Goal: Task Accomplishment & Management: Use online tool/utility

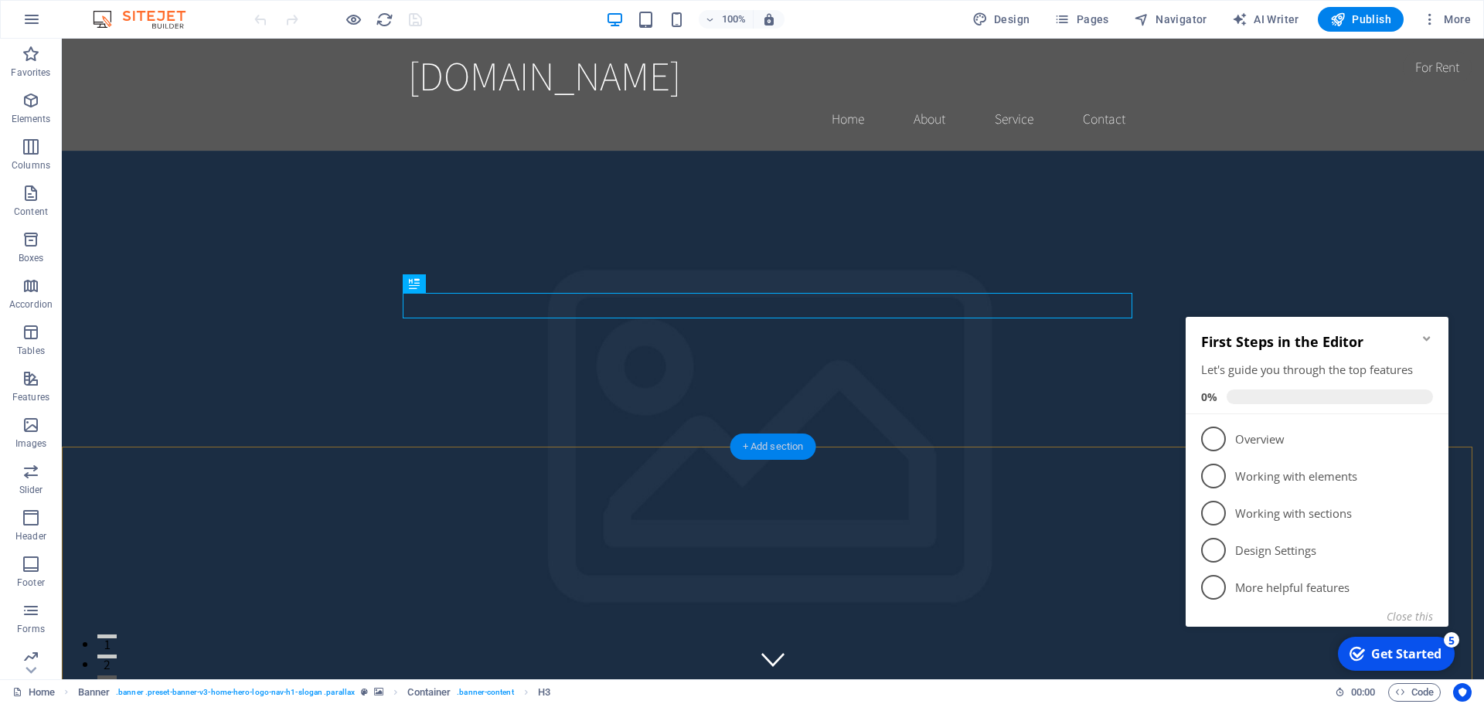
click at [0, 0] on div "+ Add section" at bounding box center [0, 0] width 0 height 0
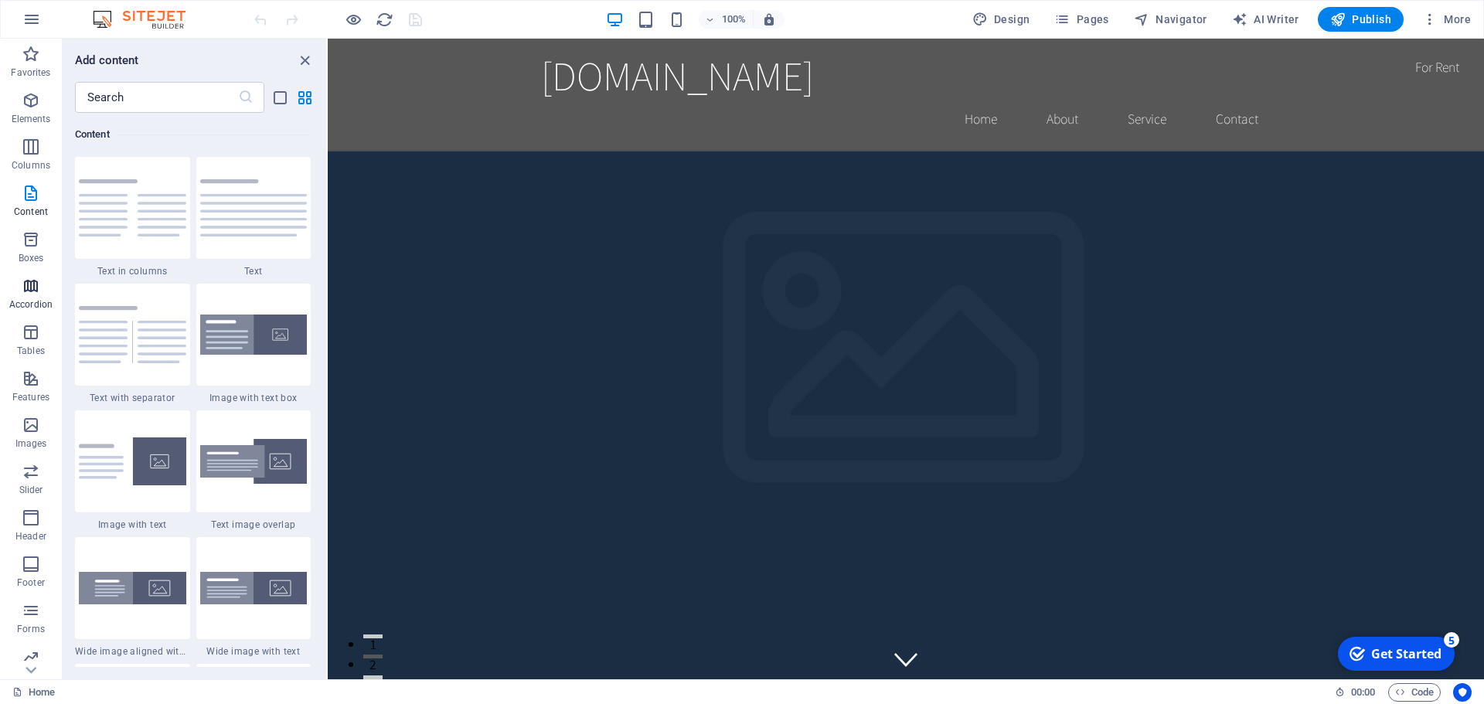
click at [29, 286] on icon "button" at bounding box center [31, 286] width 19 height 19
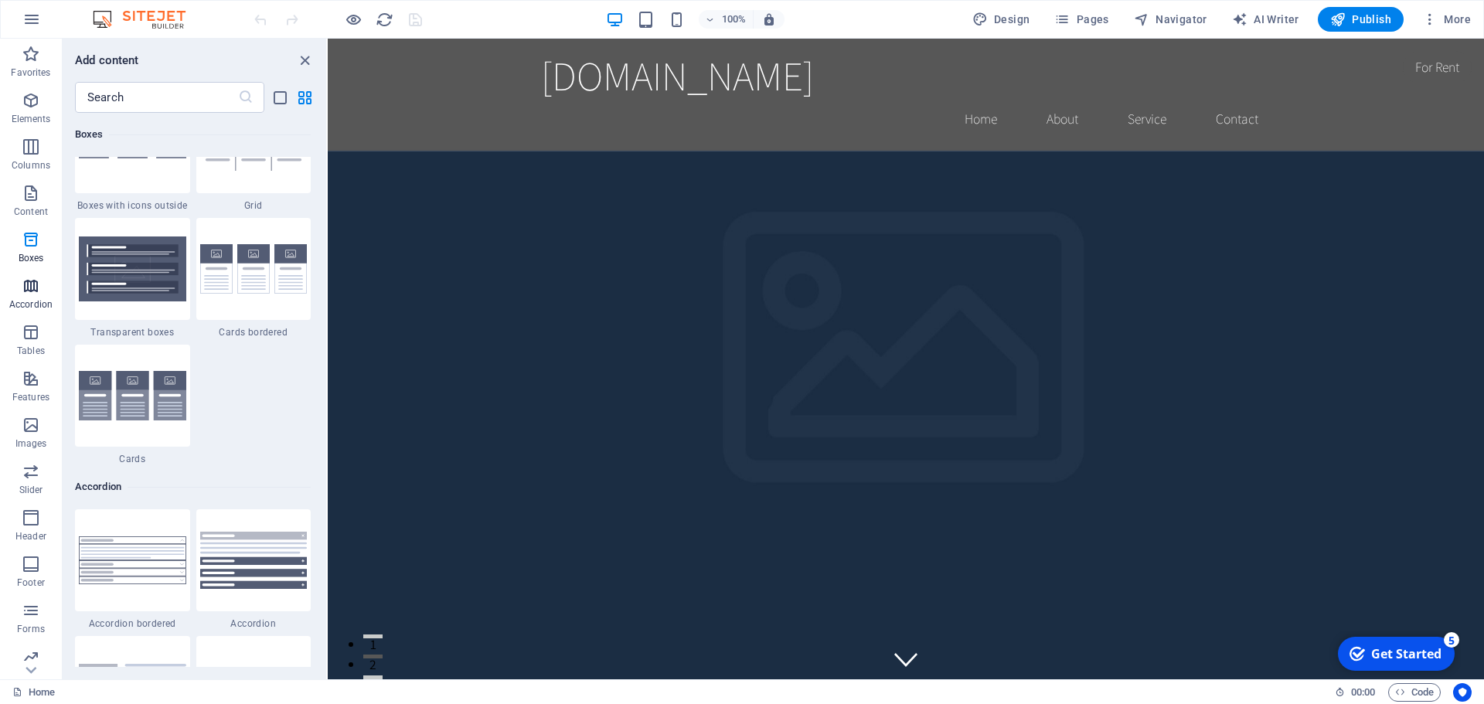
scroll to position [4936, 0]
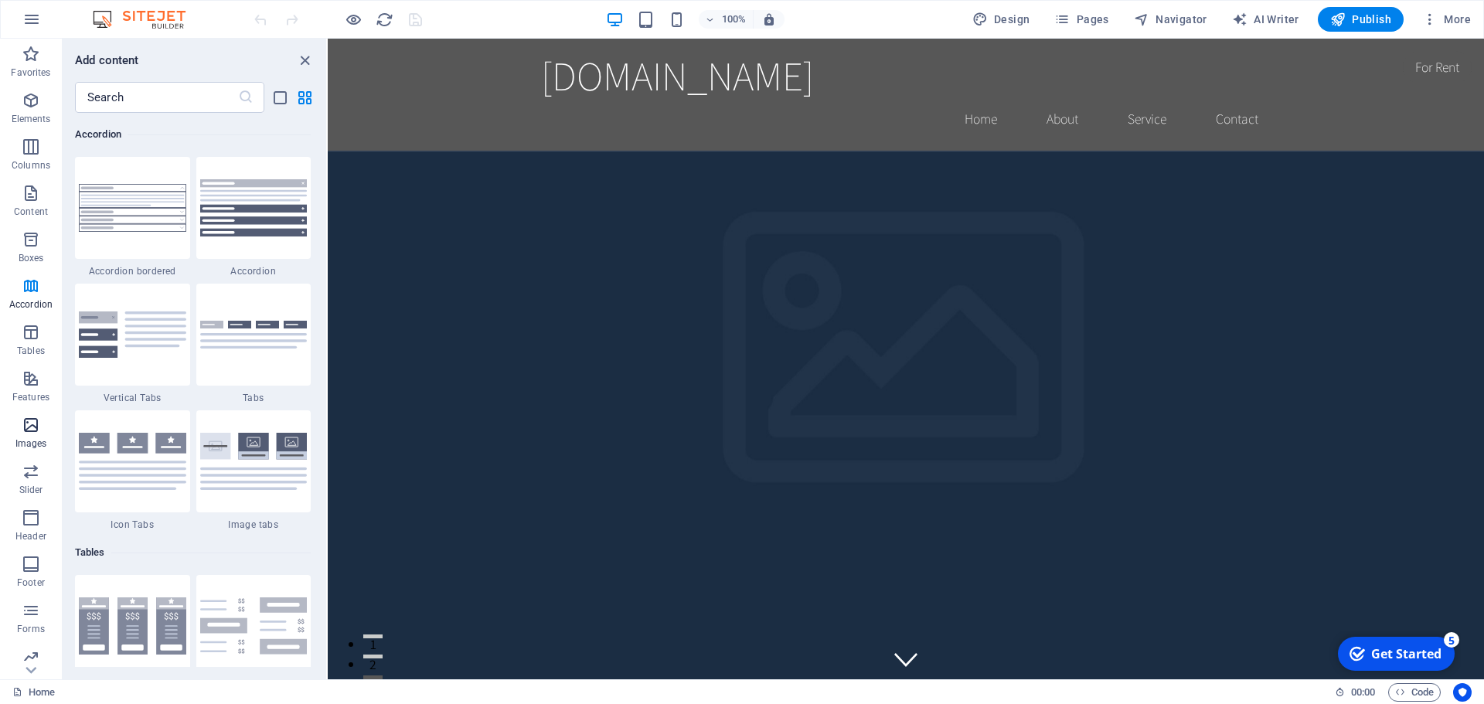
click at [26, 422] on icon "button" at bounding box center [31, 425] width 19 height 19
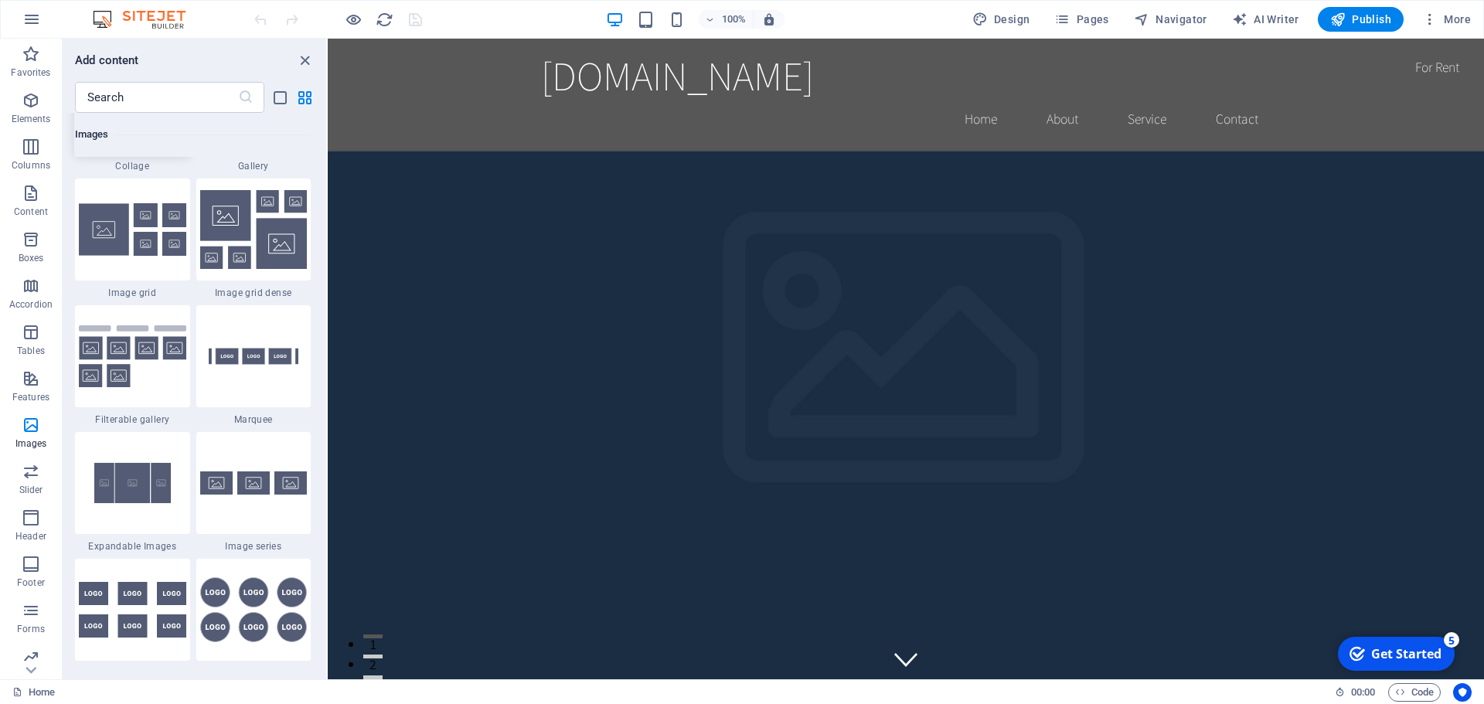
scroll to position [8303, 0]
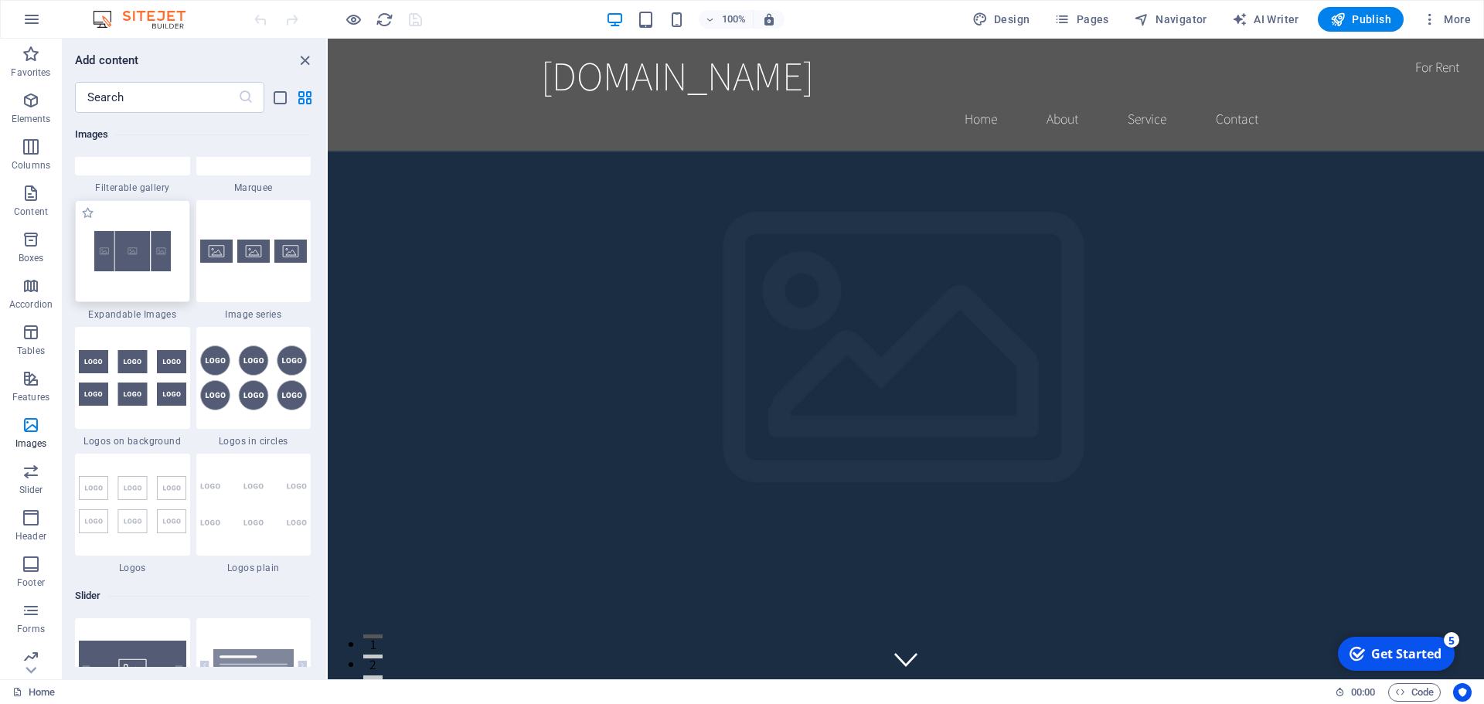
click at [128, 264] on img at bounding box center [132, 251] width 107 height 71
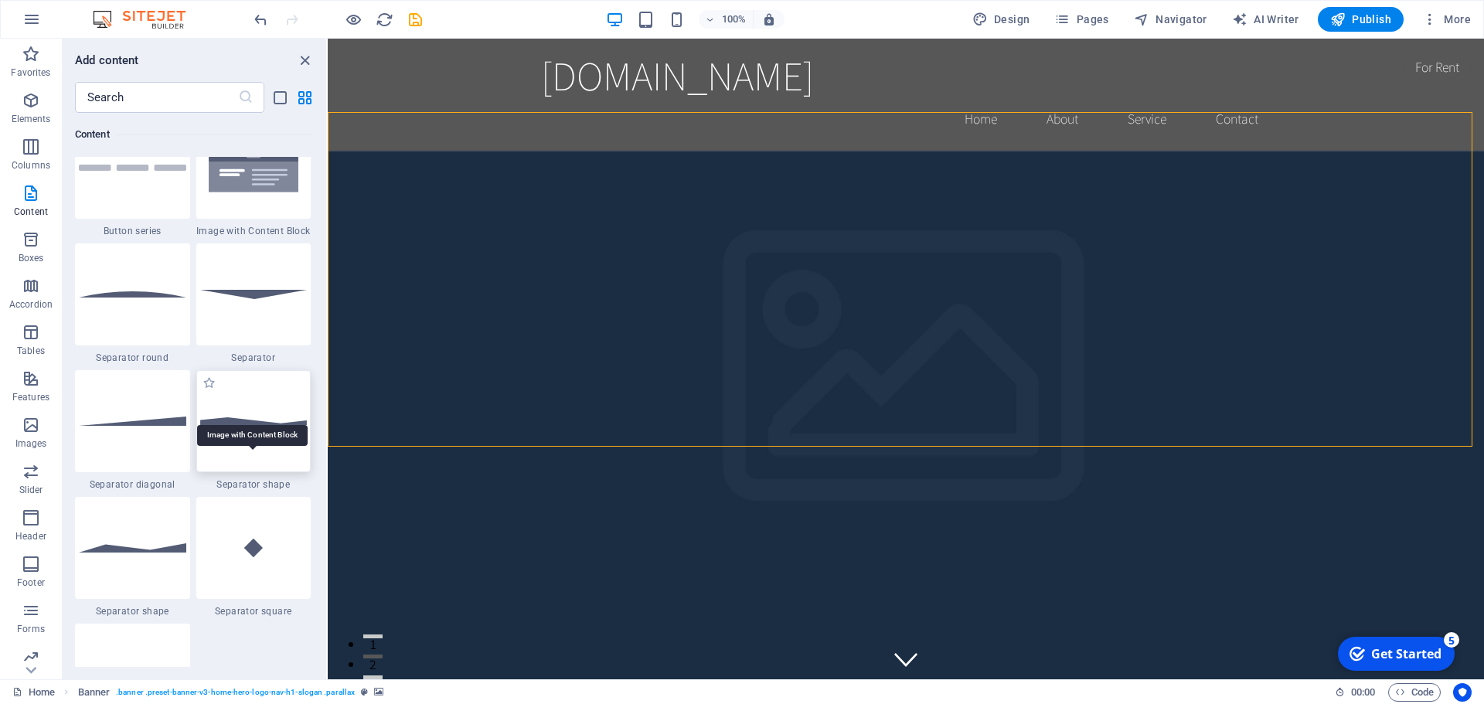
scroll to position [3710, 0]
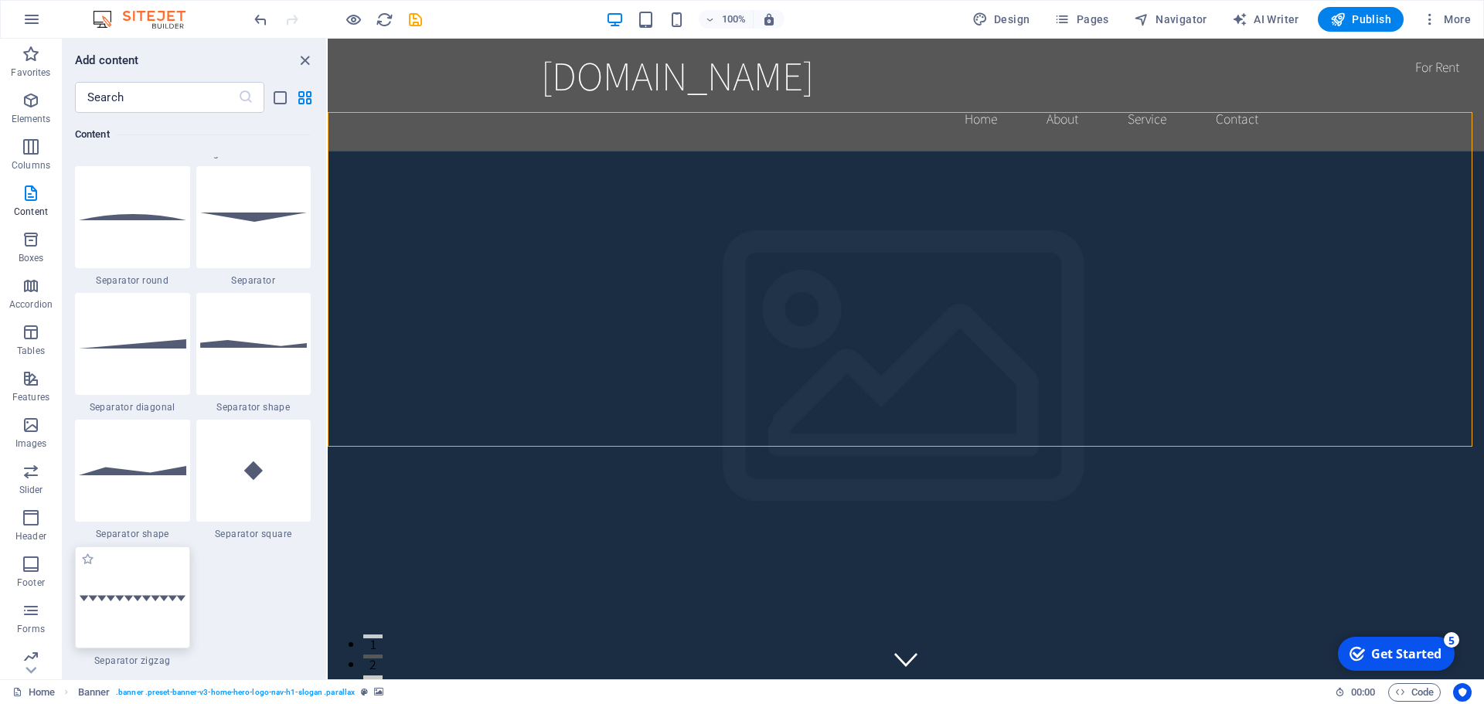
click at [113, 601] on img at bounding box center [132, 598] width 107 height 8
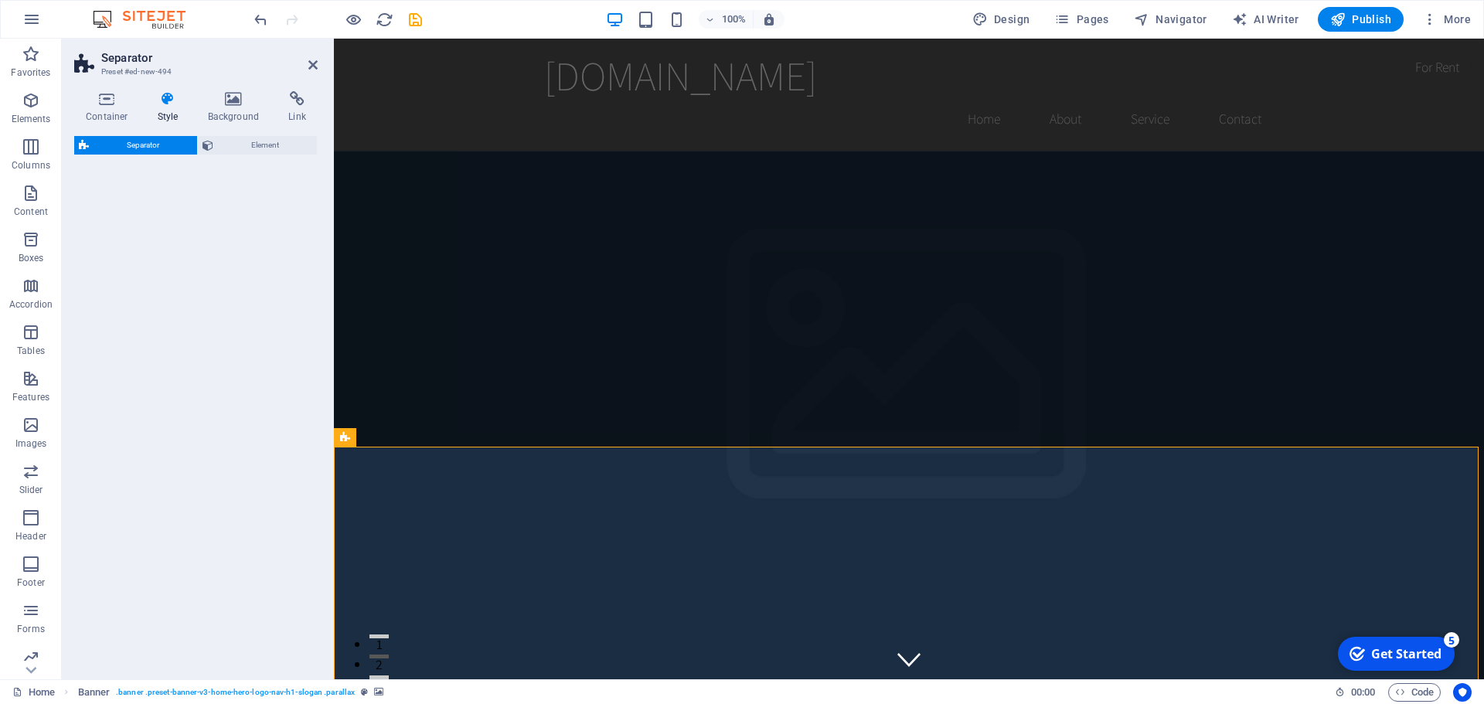
select select "zigzag"
select select "rem"
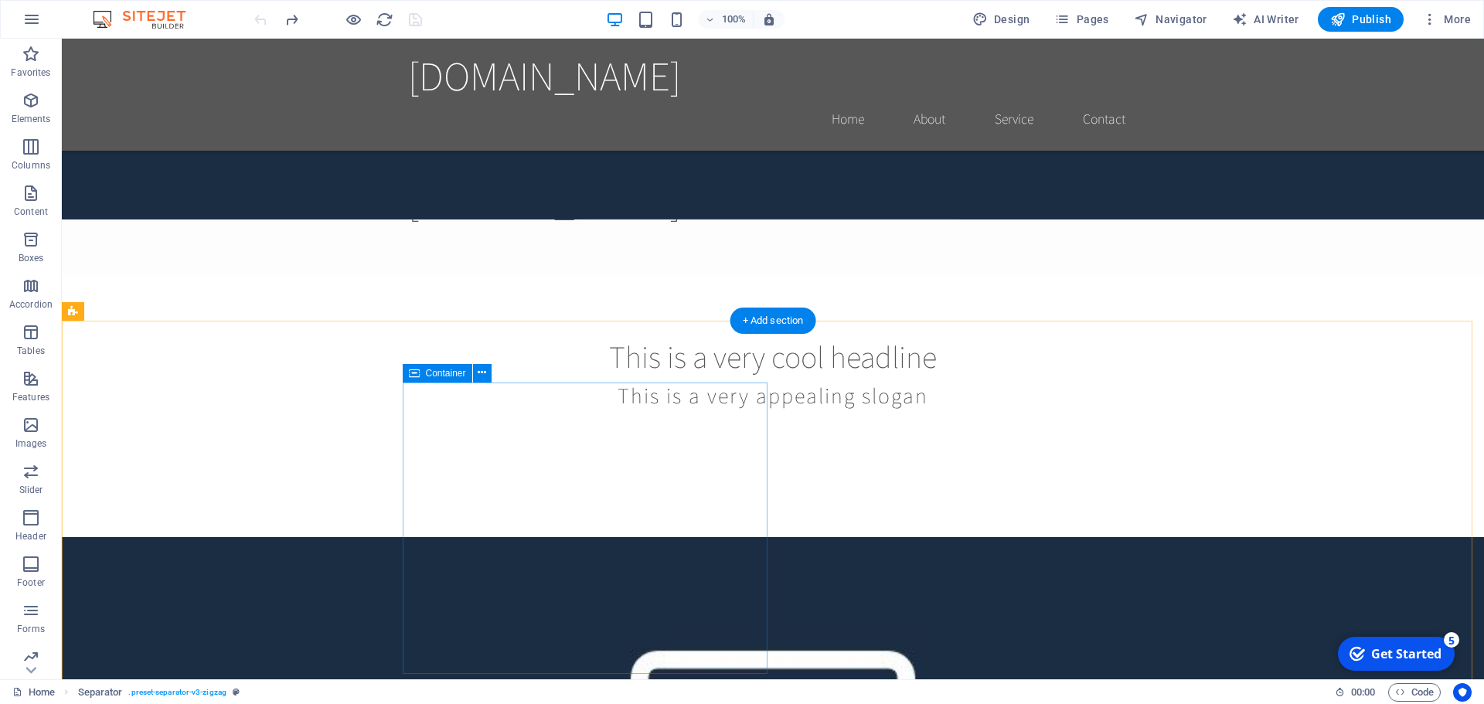
scroll to position [134, 0]
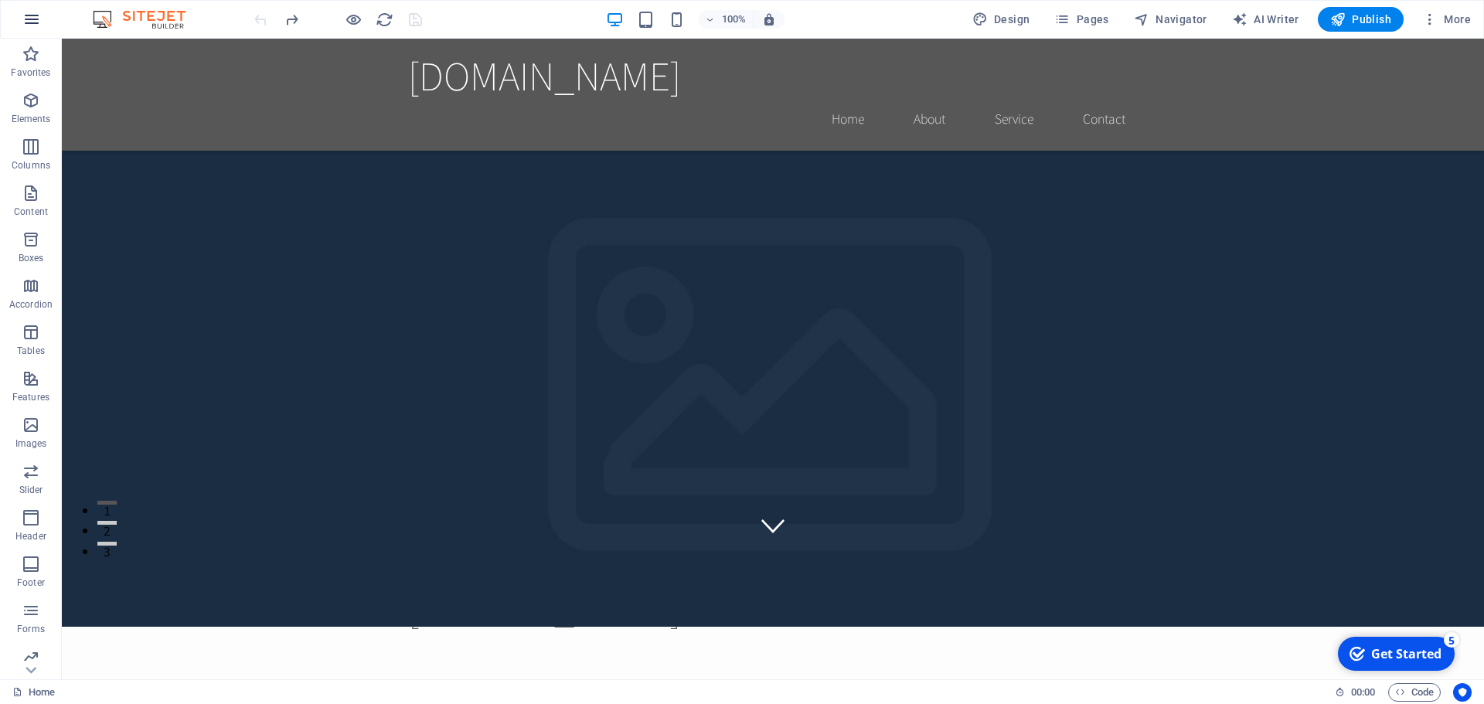
click at [0, 0] on icon "button" at bounding box center [0, 0] width 0 height 0
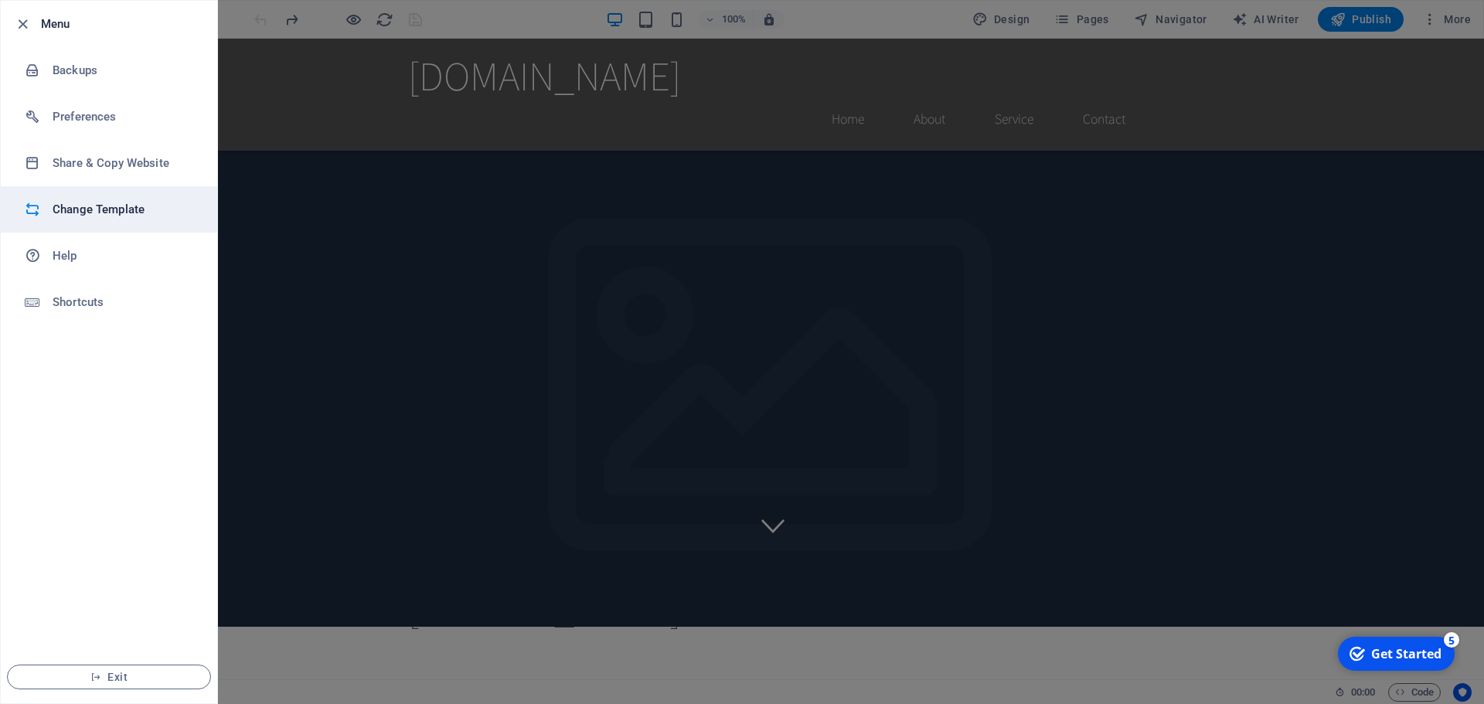
click at [59, 210] on h6 "Change Template" at bounding box center [124, 209] width 143 height 19
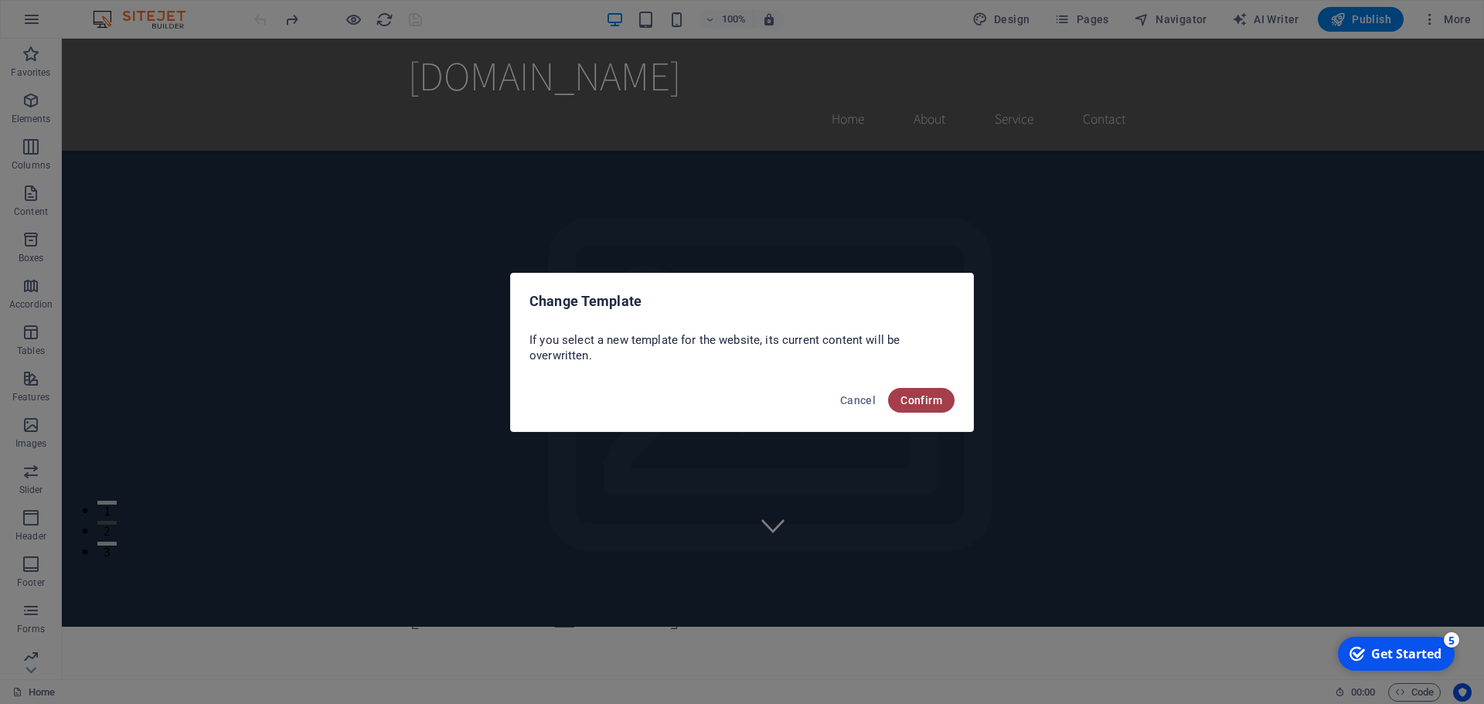
click at [918, 392] on button "Confirm" at bounding box center [921, 400] width 66 height 25
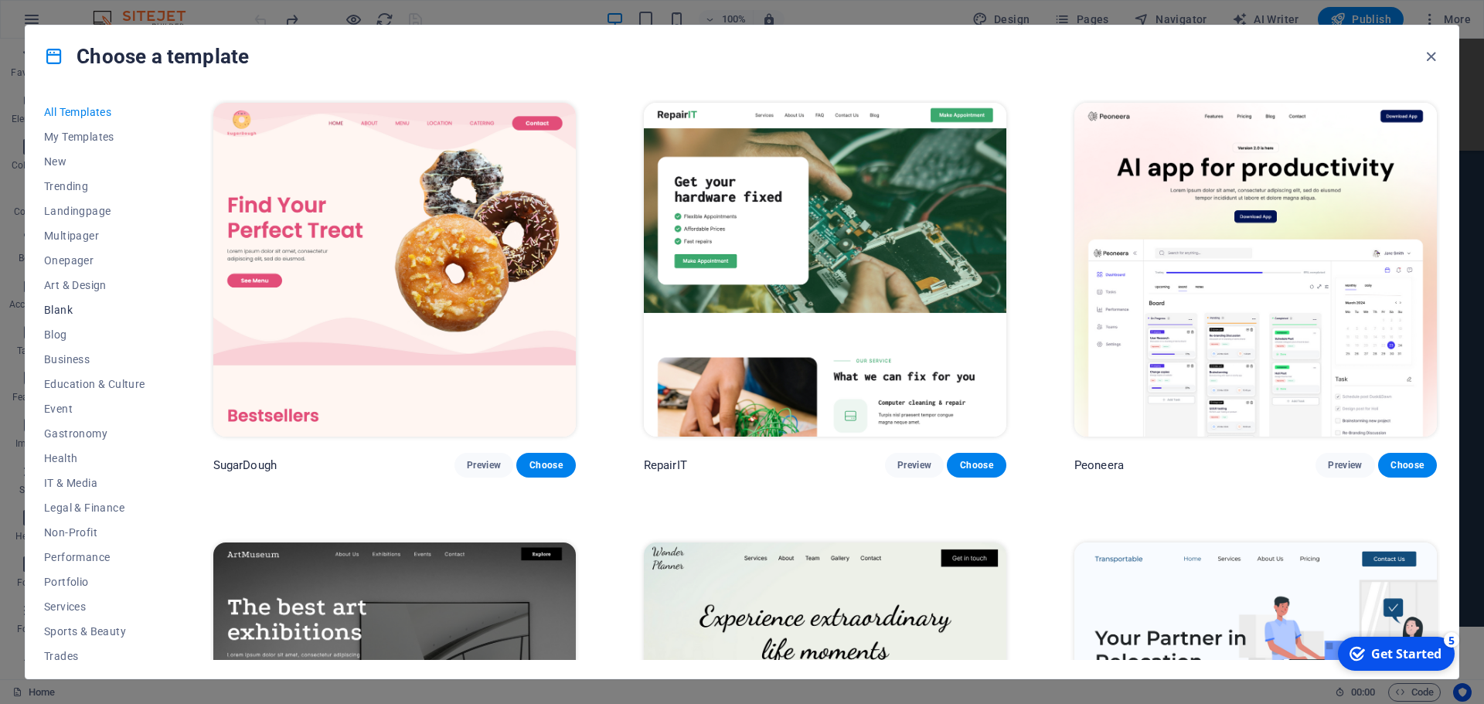
click at [59, 307] on span "Blank" at bounding box center [94, 310] width 101 height 12
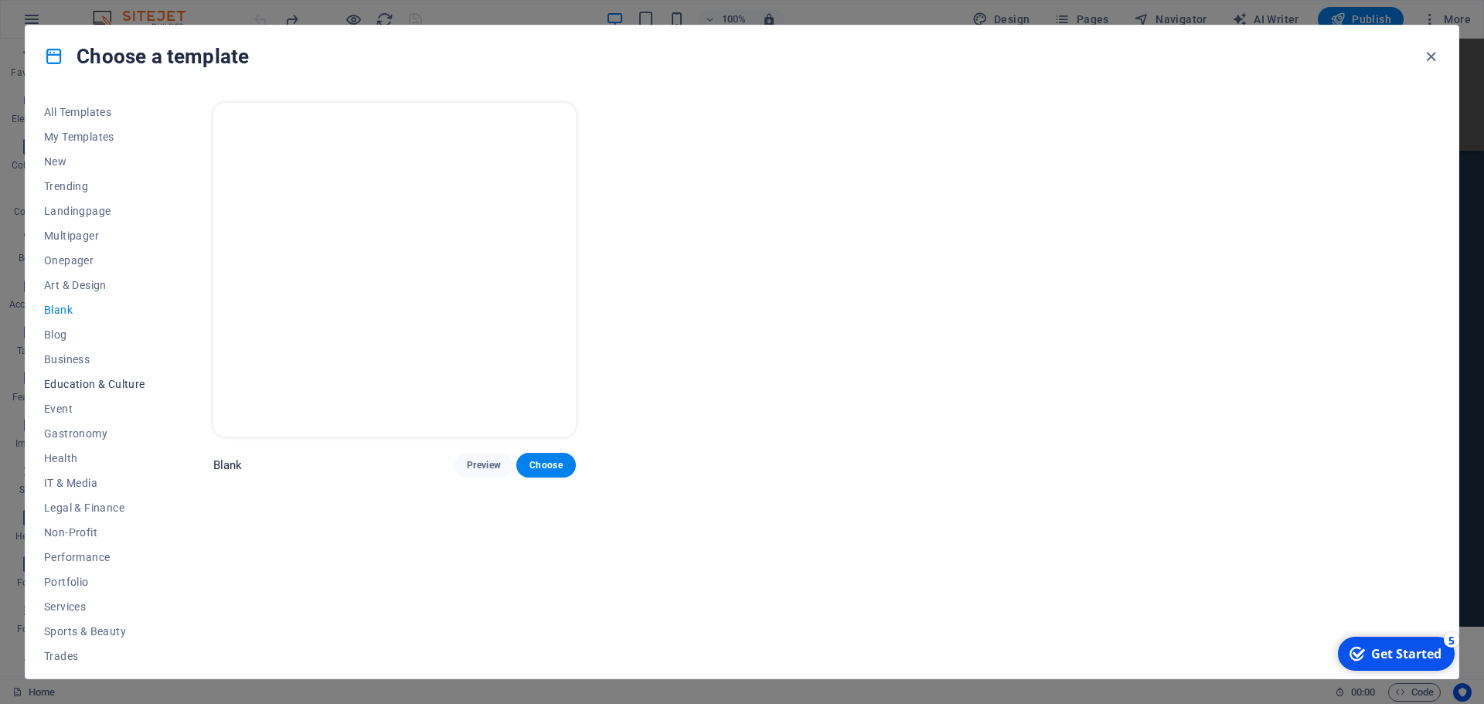
scroll to position [58, 0]
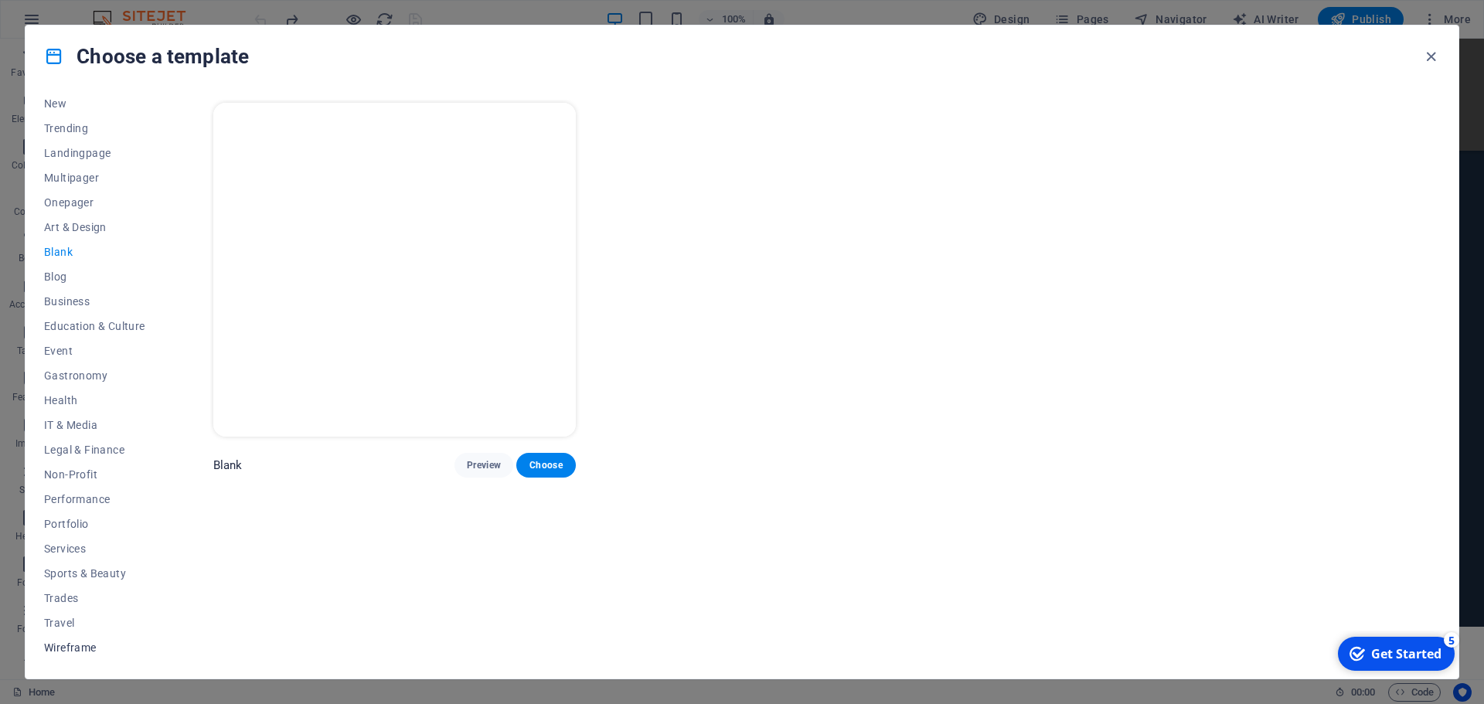
click at [76, 649] on span "Wireframe" at bounding box center [94, 648] width 101 height 12
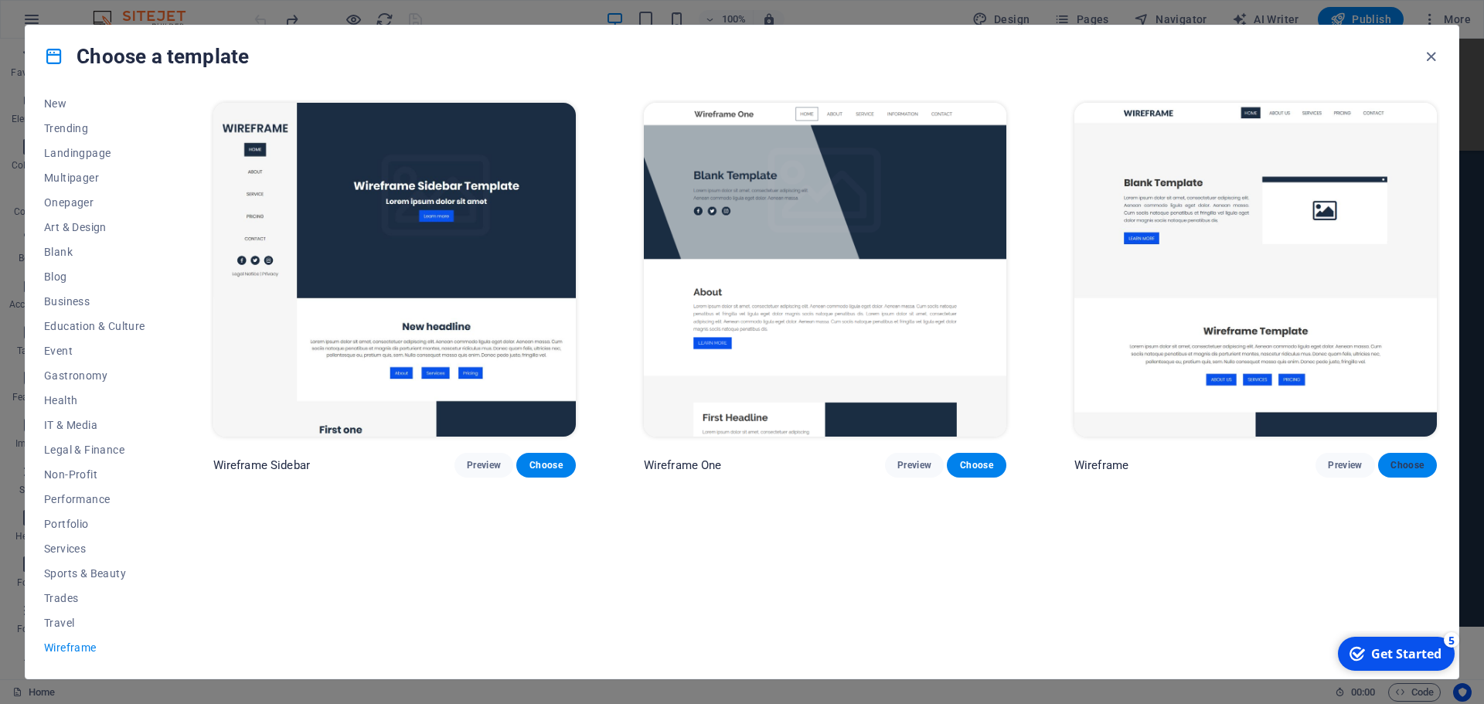
click at [1413, 459] on span "Choose" at bounding box center [1408, 465] width 34 height 12
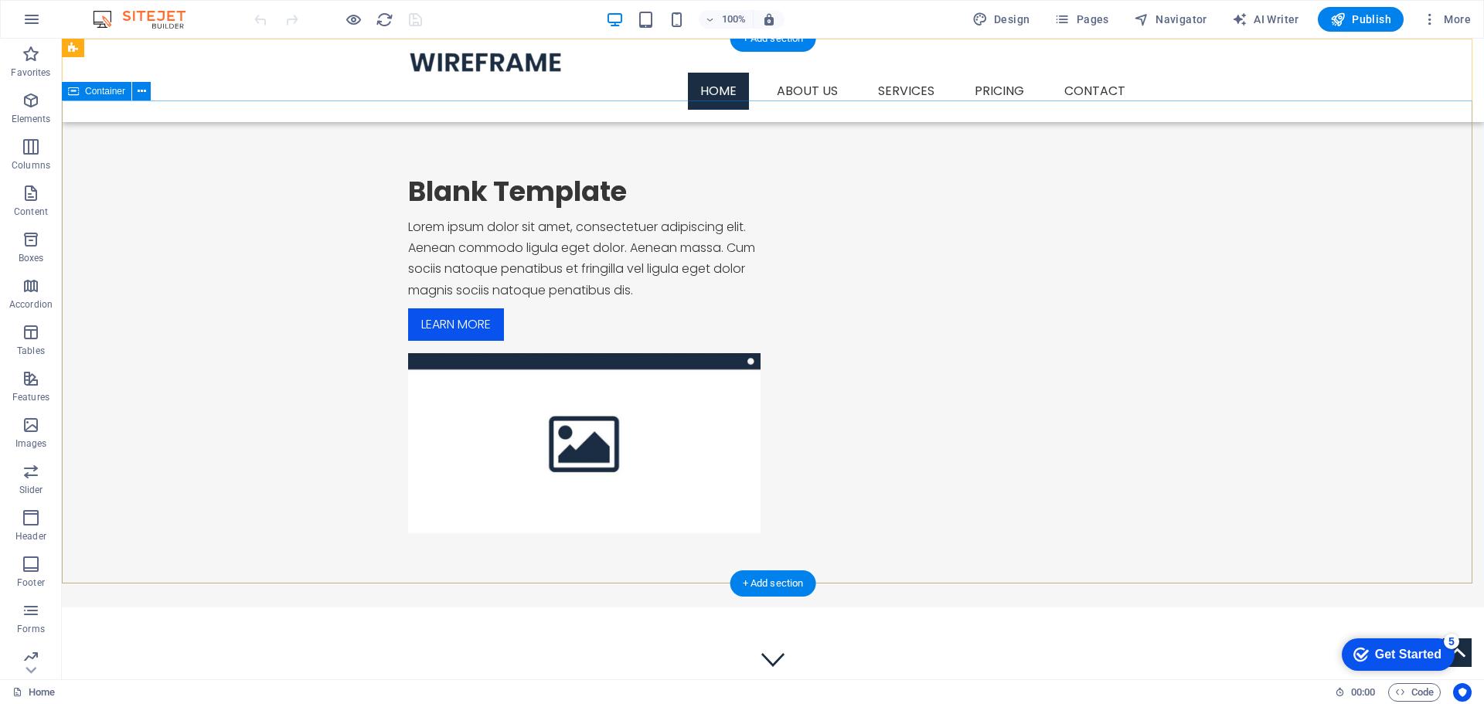
click at [482, 168] on div "Blank Template Lorem ipsum dolor sit amet, consectetuer adipiscing elit. Aenean…" at bounding box center [773, 354] width 1422 height 507
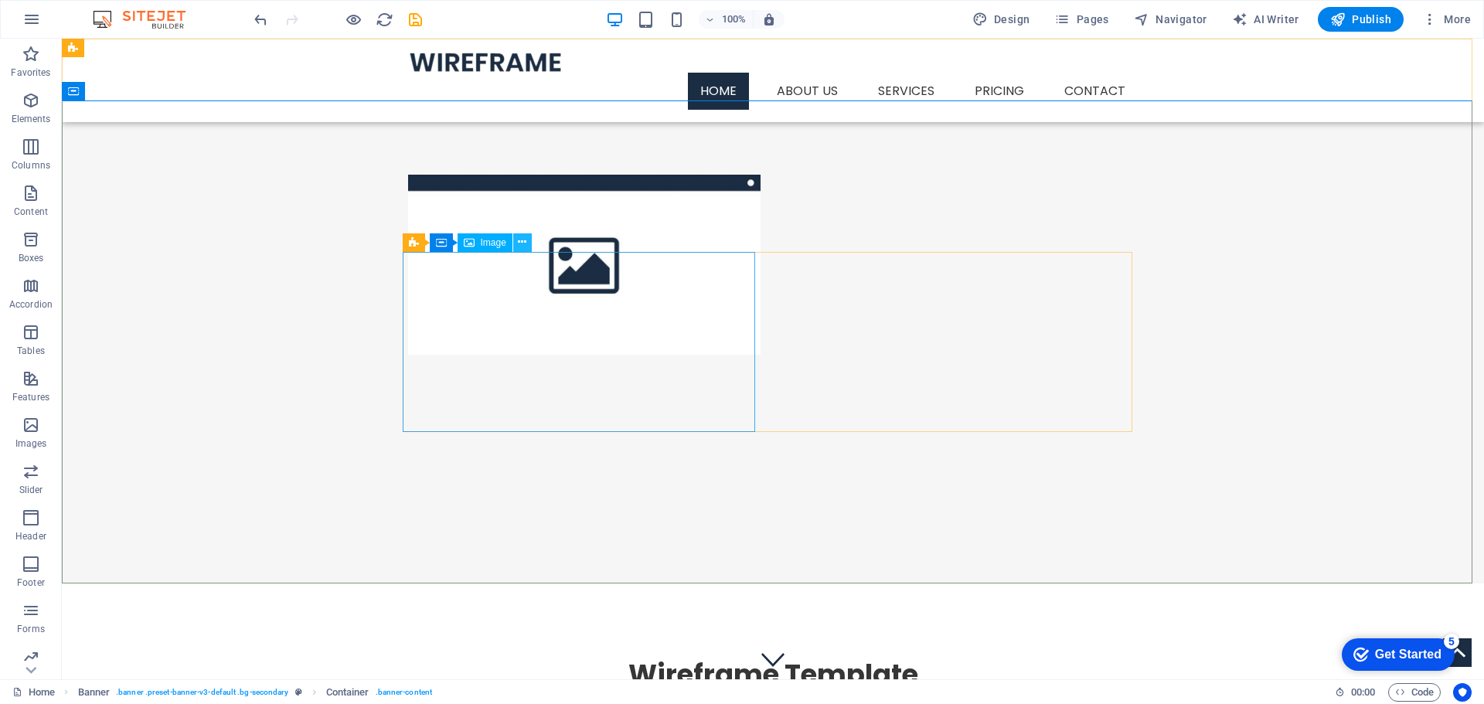
click at [0, 0] on icon at bounding box center [0, 0] width 0 height 0
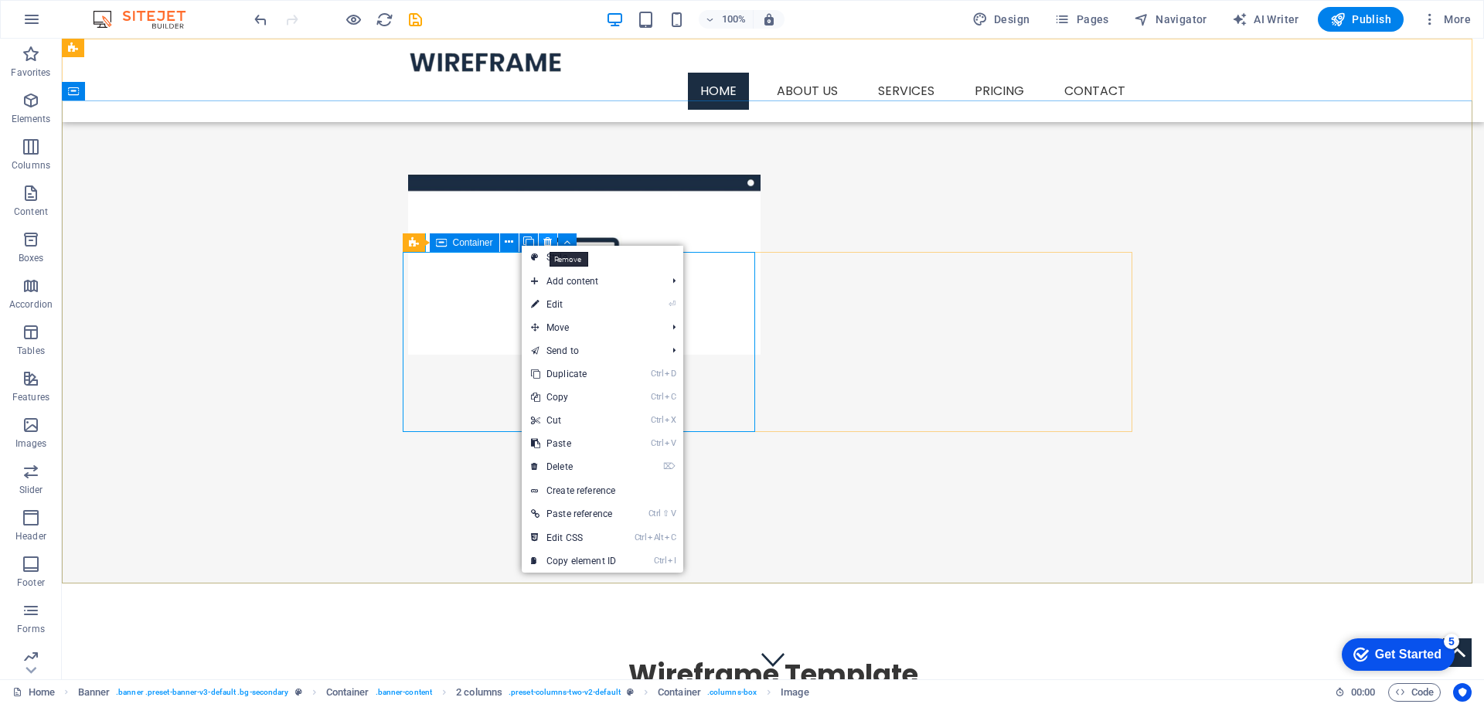
click at [0, 0] on icon at bounding box center [0, 0] width 0 height 0
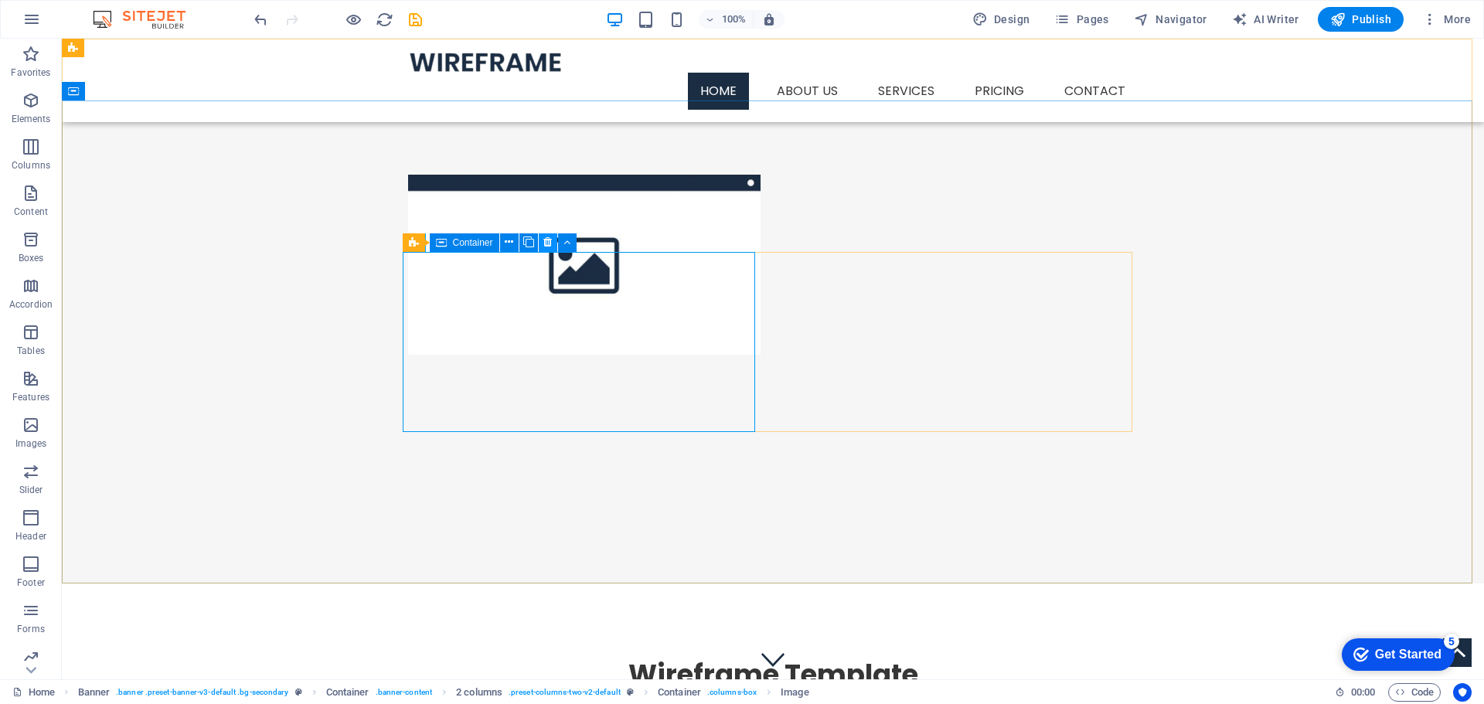
click at [0, 0] on icon at bounding box center [0, 0] width 0 height 0
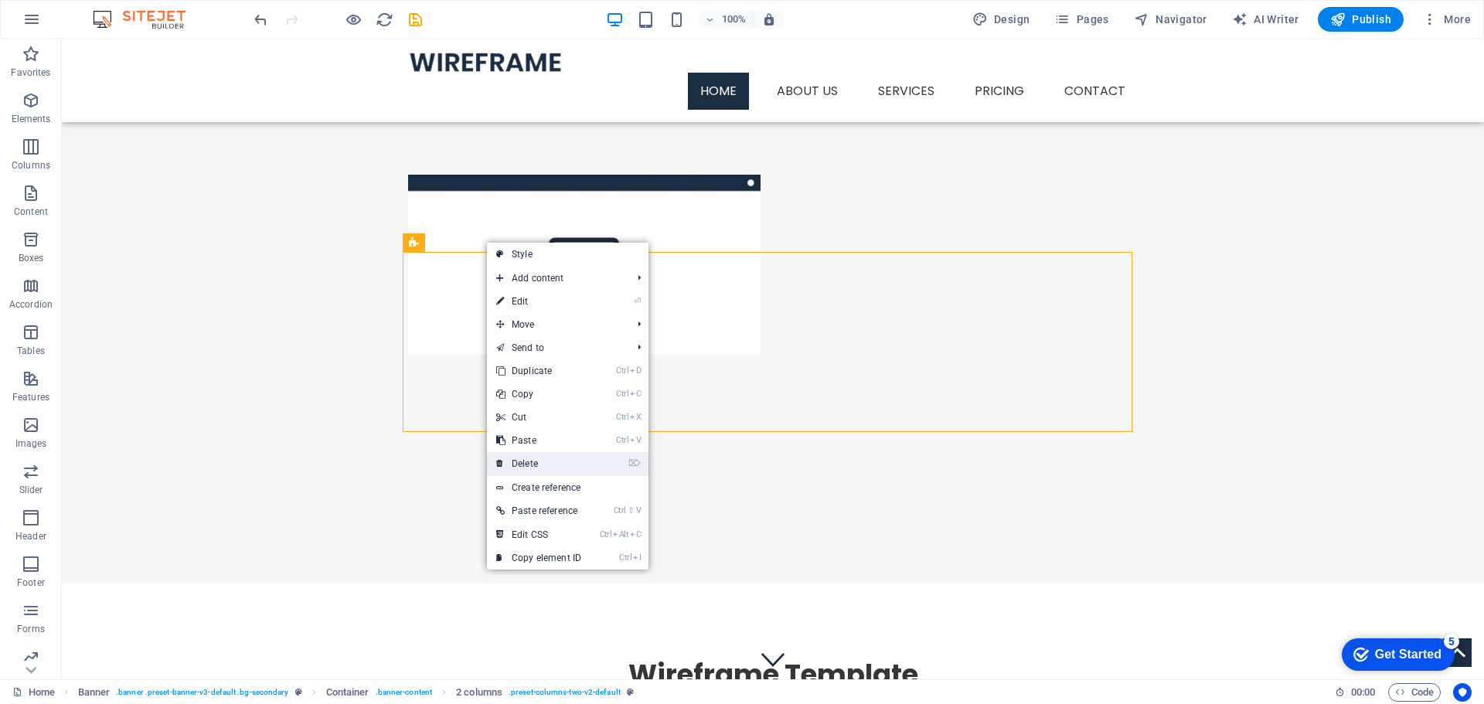
click at [538, 452] on link "⌦ Delete" at bounding box center [539, 463] width 104 height 23
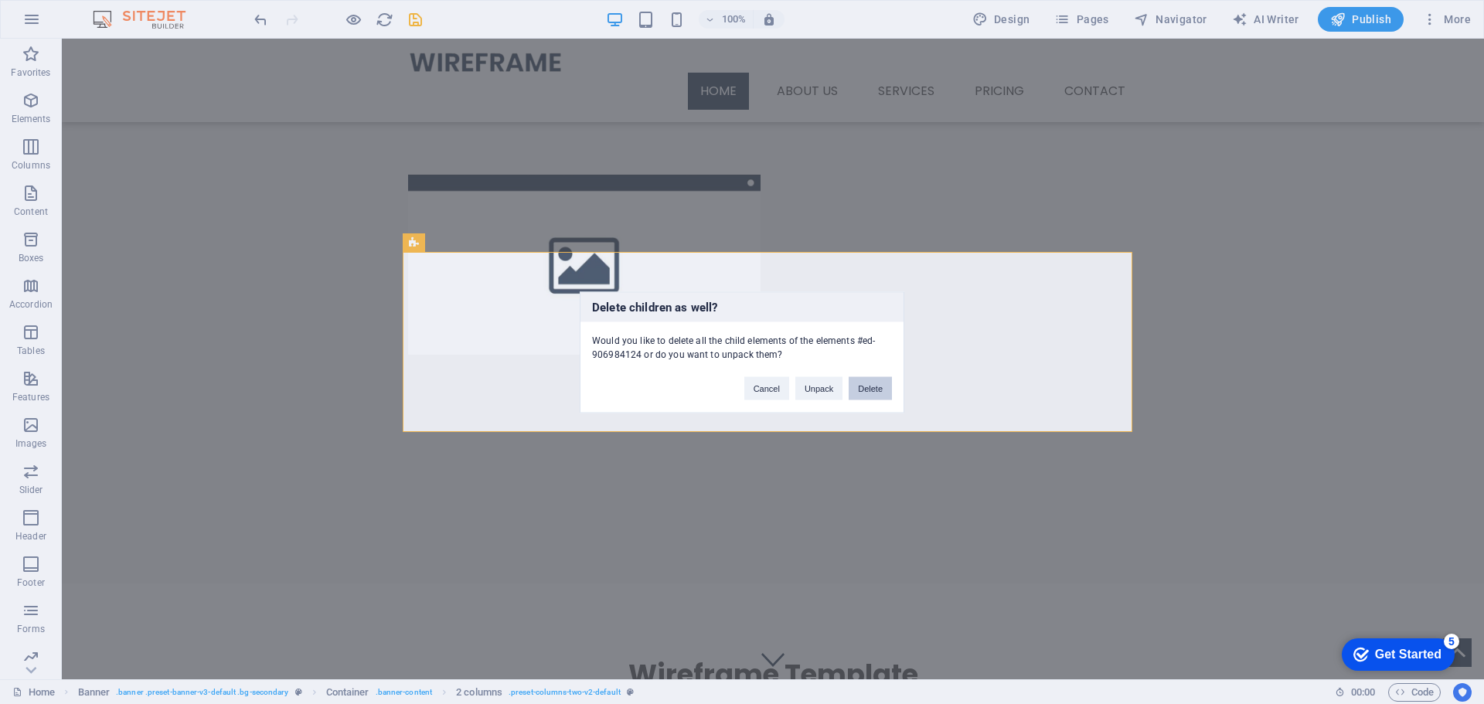
click at [867, 393] on button "Delete" at bounding box center [870, 387] width 43 height 23
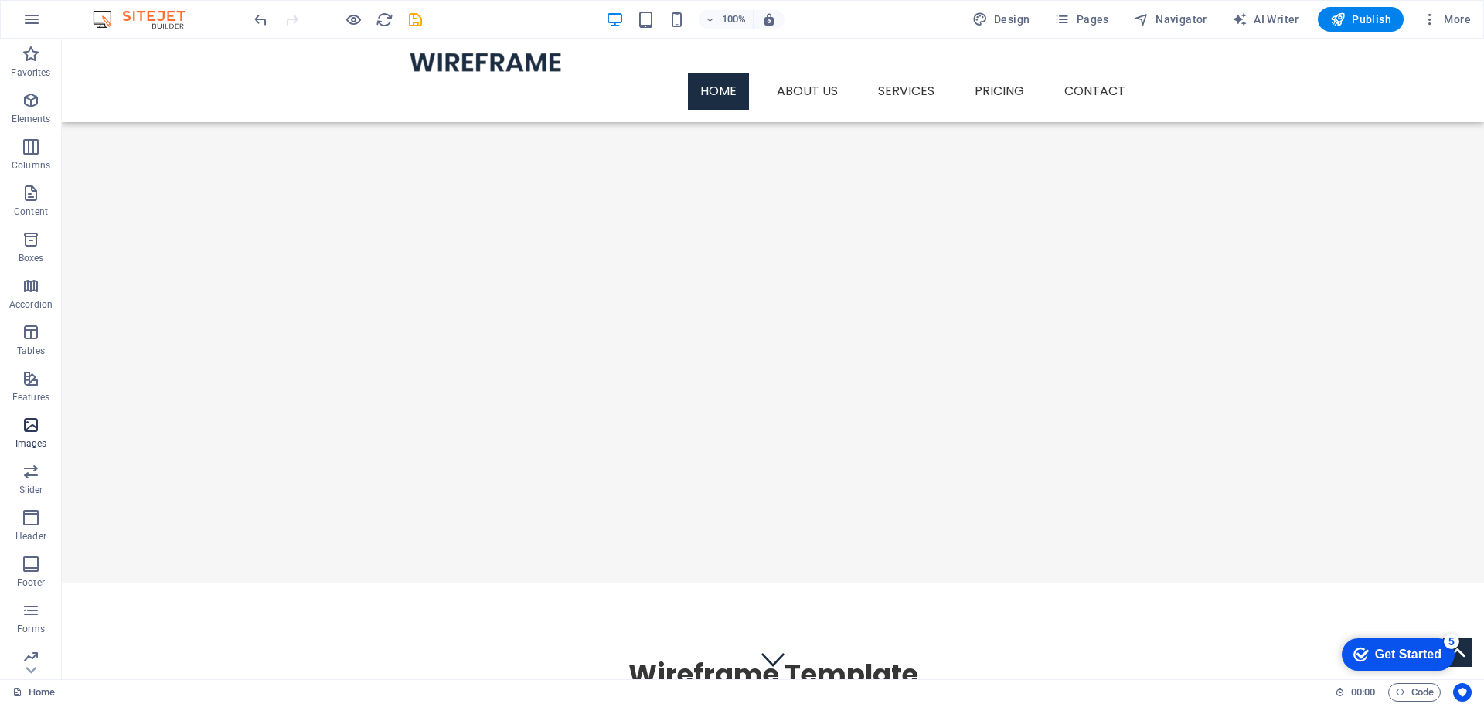
click at [26, 430] on icon "button" at bounding box center [31, 425] width 19 height 19
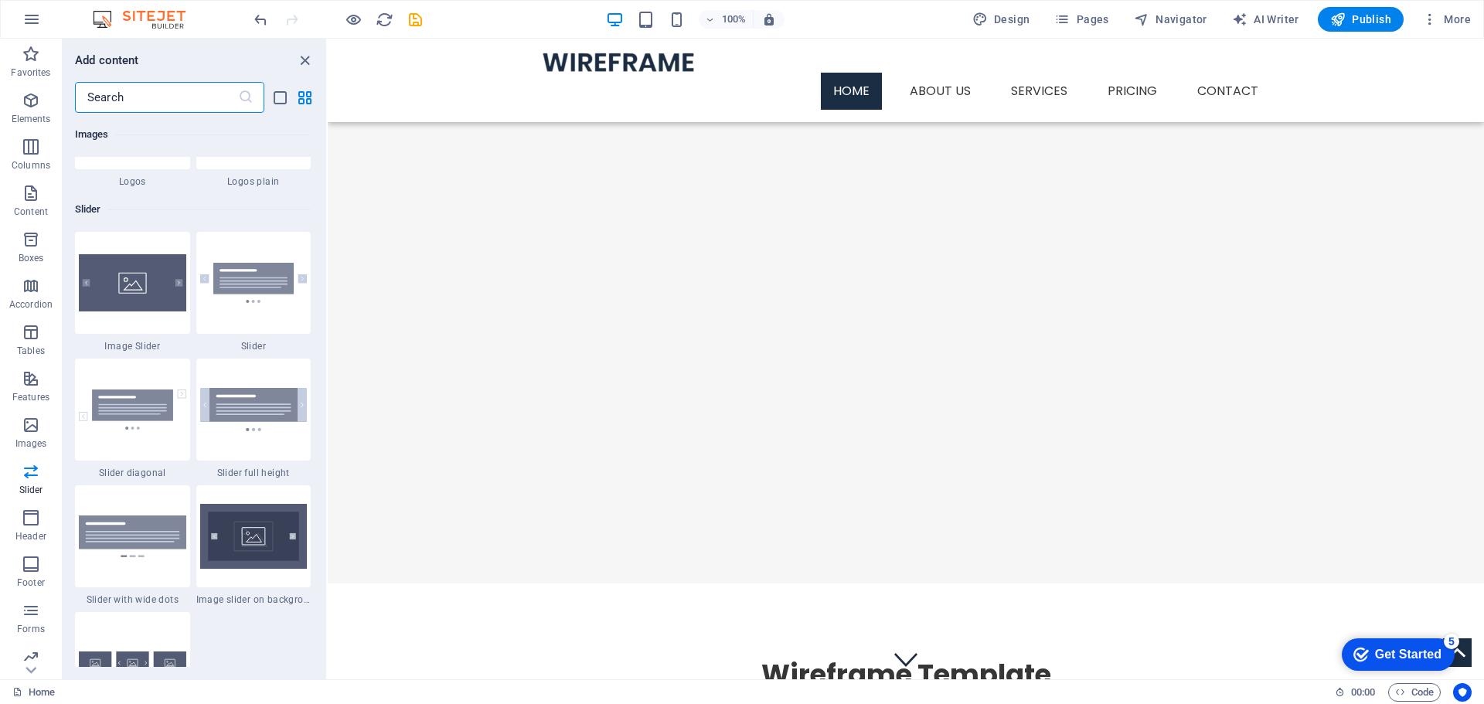
scroll to position [8921, 0]
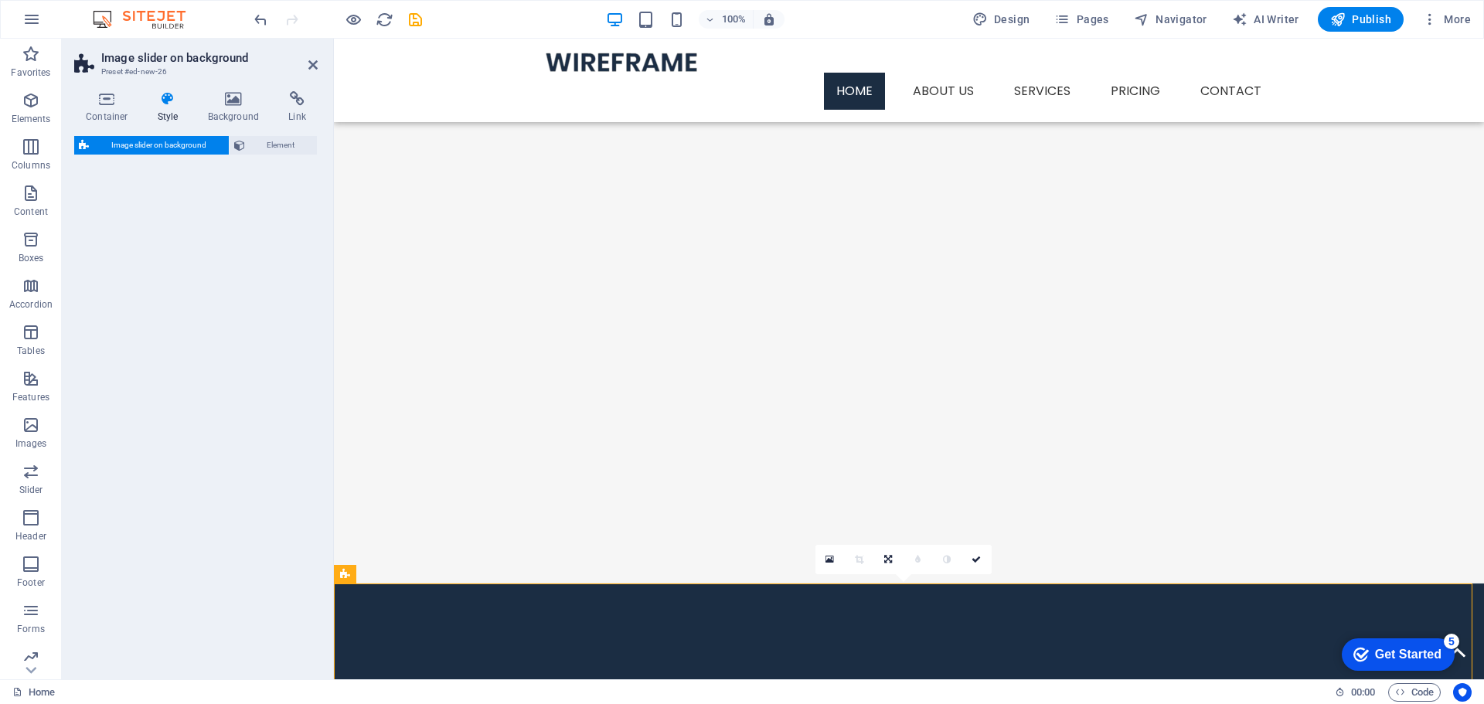
select select "rem"
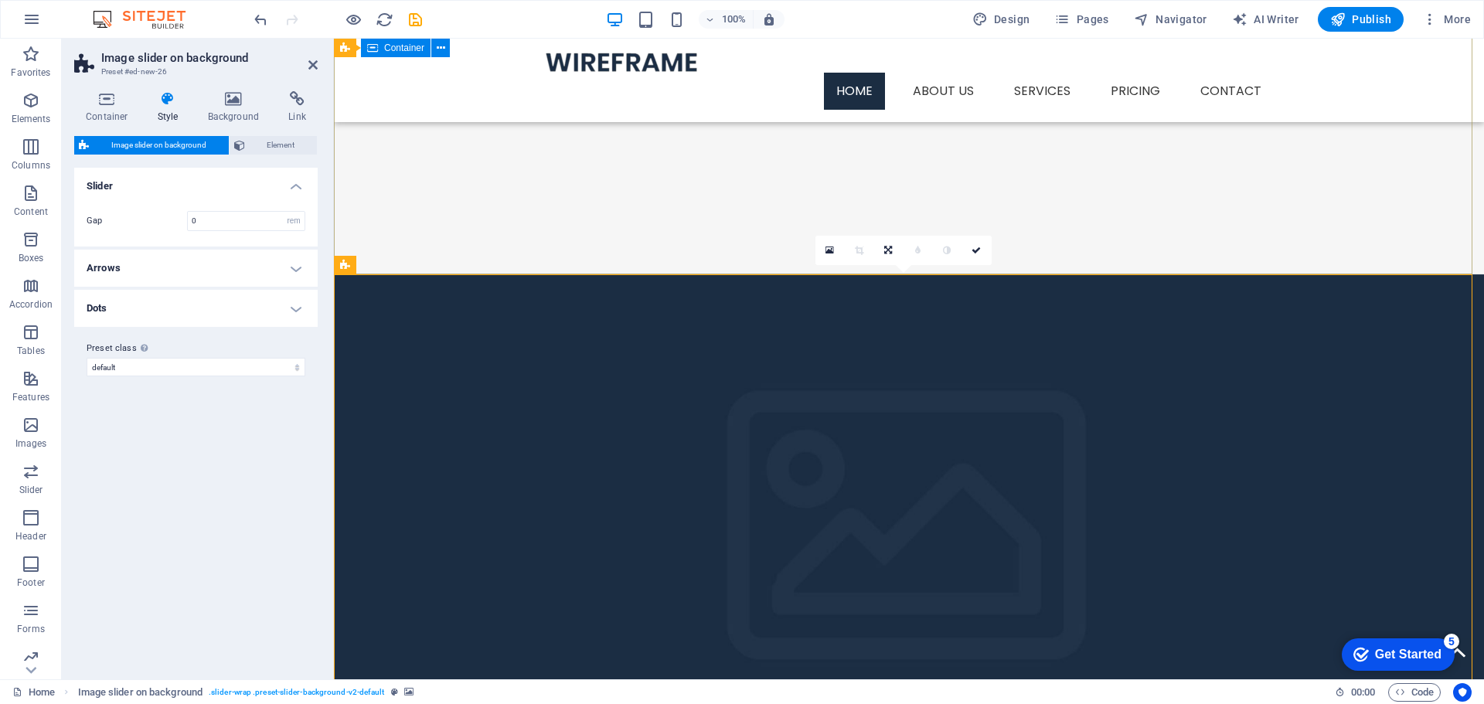
scroll to position [0, 0]
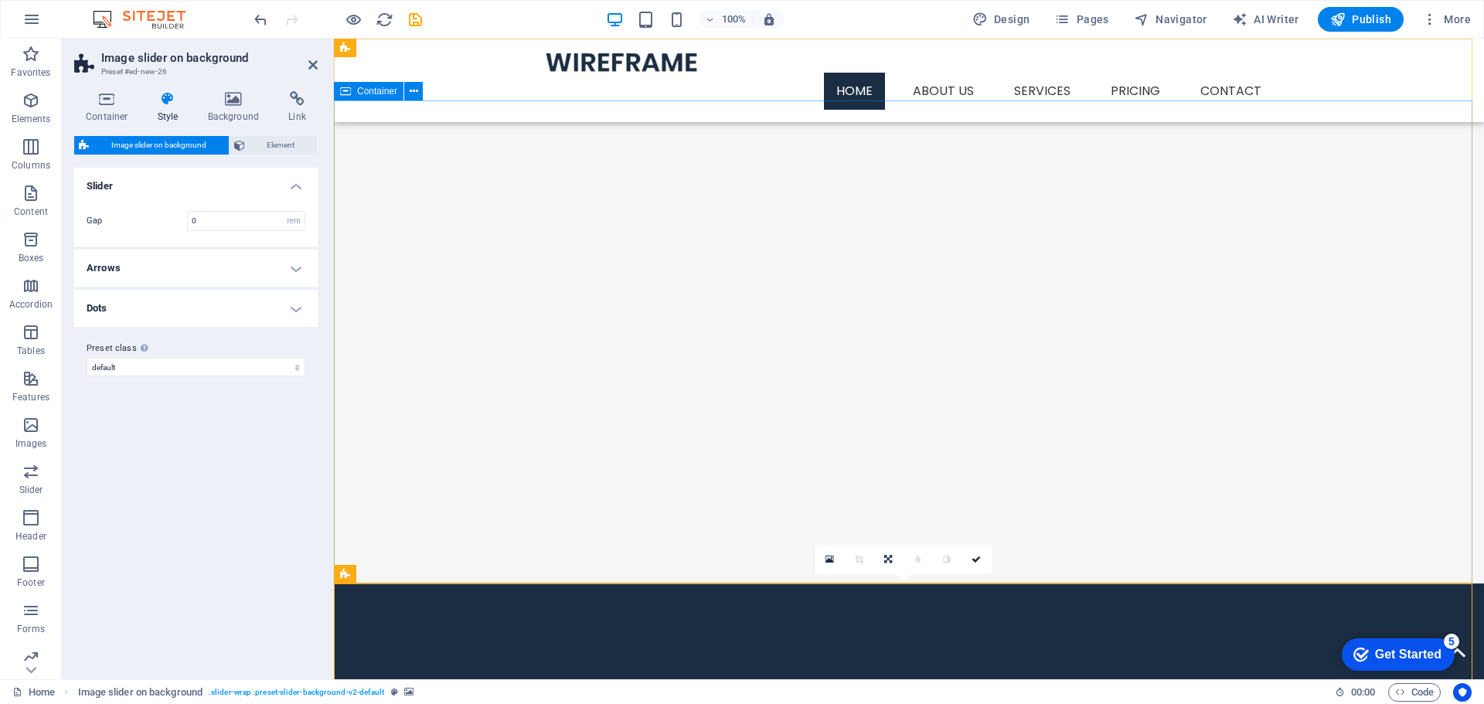
click at [581, 249] on div at bounding box center [909, 175] width 1150 height 148
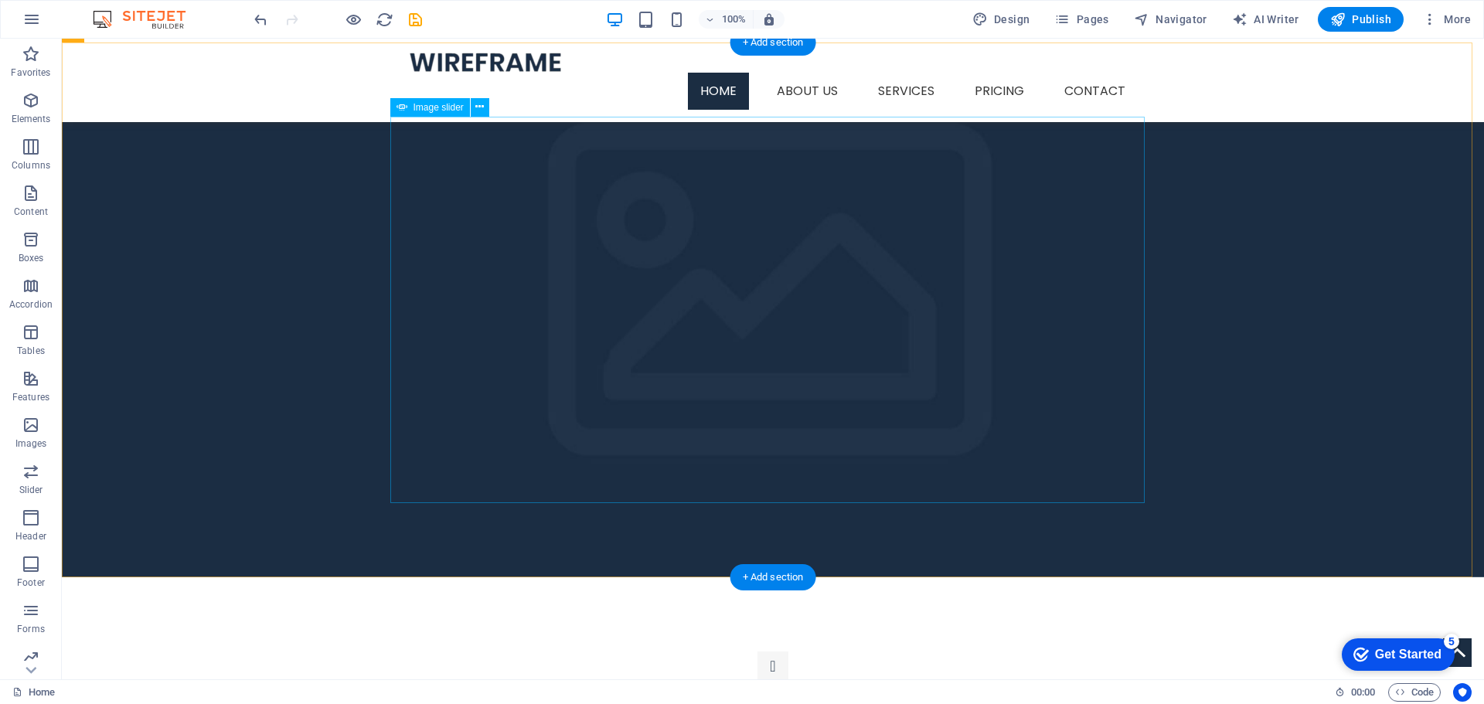
scroll to position [387, 0]
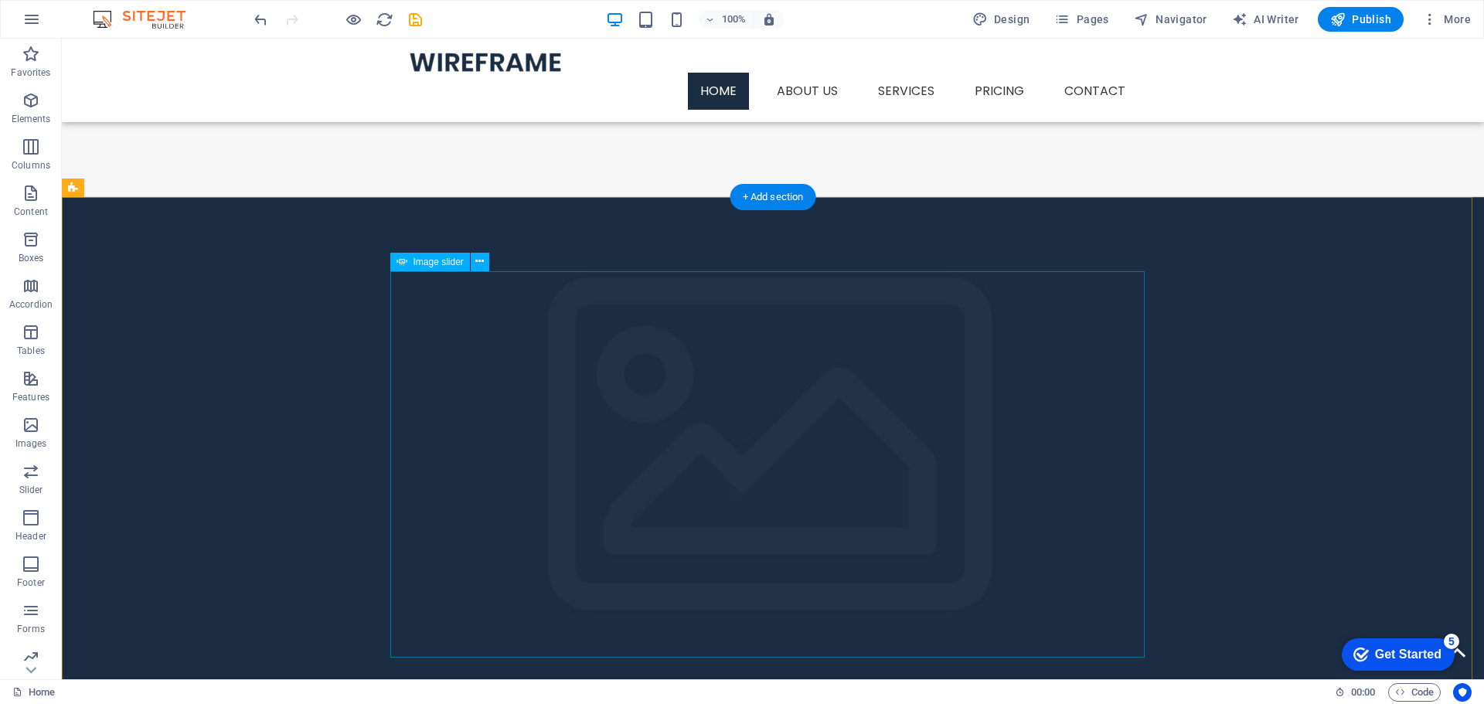
click at [474, 256] on button at bounding box center [480, 262] width 19 height 19
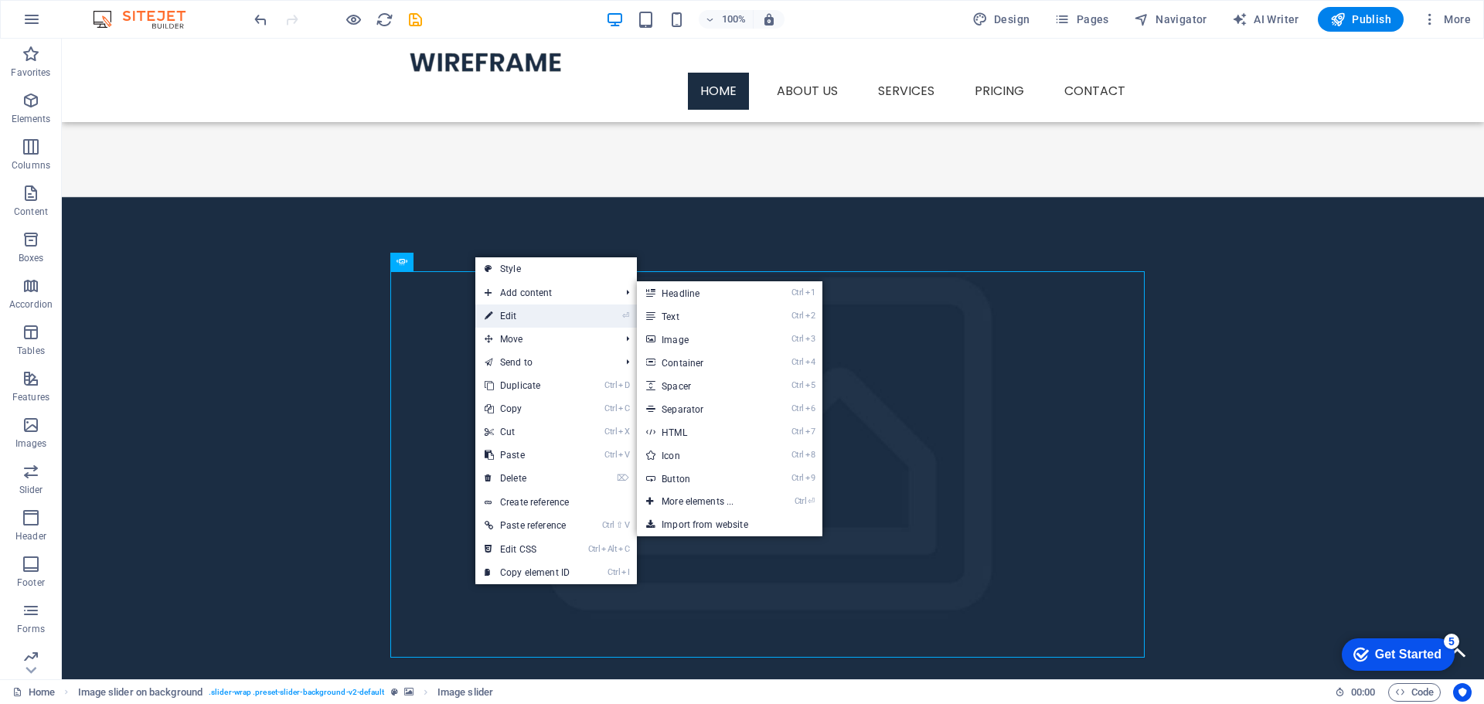
click at [509, 324] on link "⏎ Edit" at bounding box center [527, 316] width 104 height 23
select select "px"
select select "ms"
select select "s"
select select "progressive"
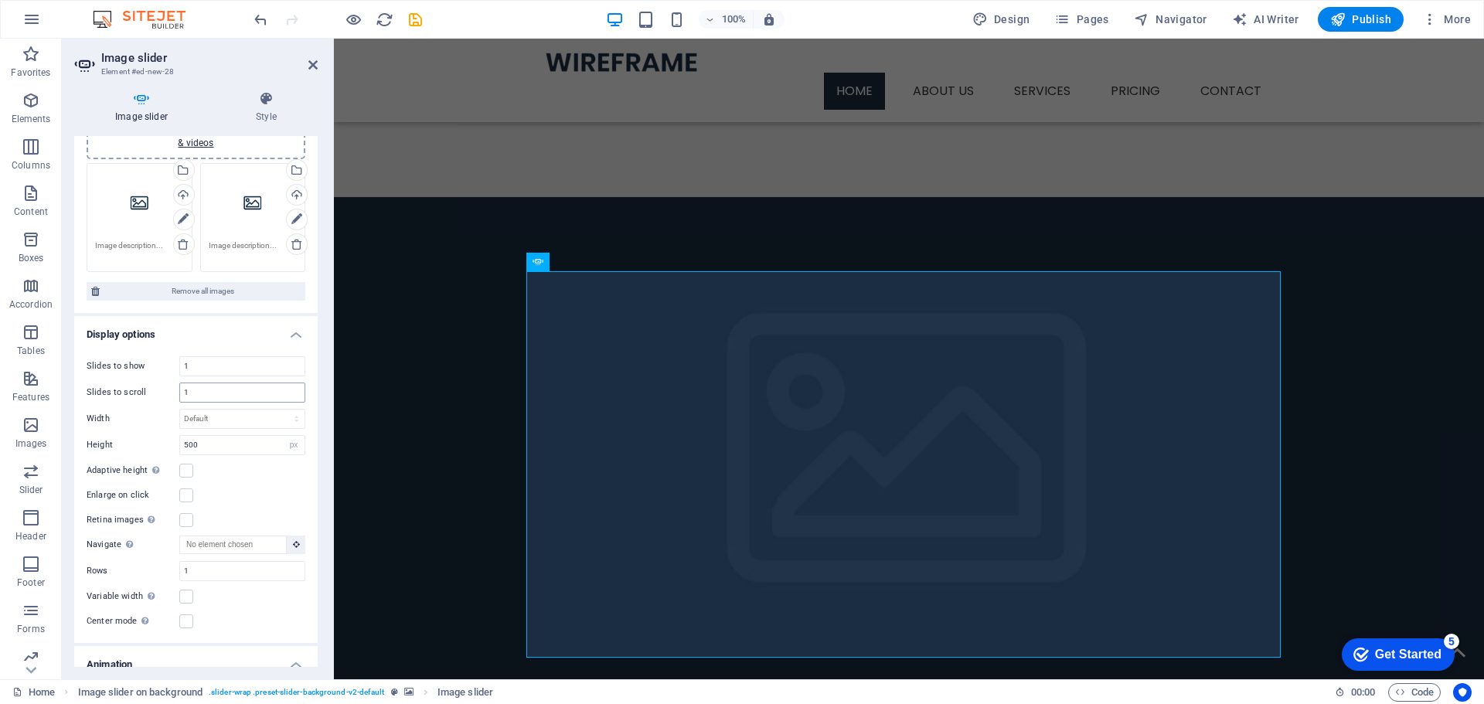
scroll to position [155, 0]
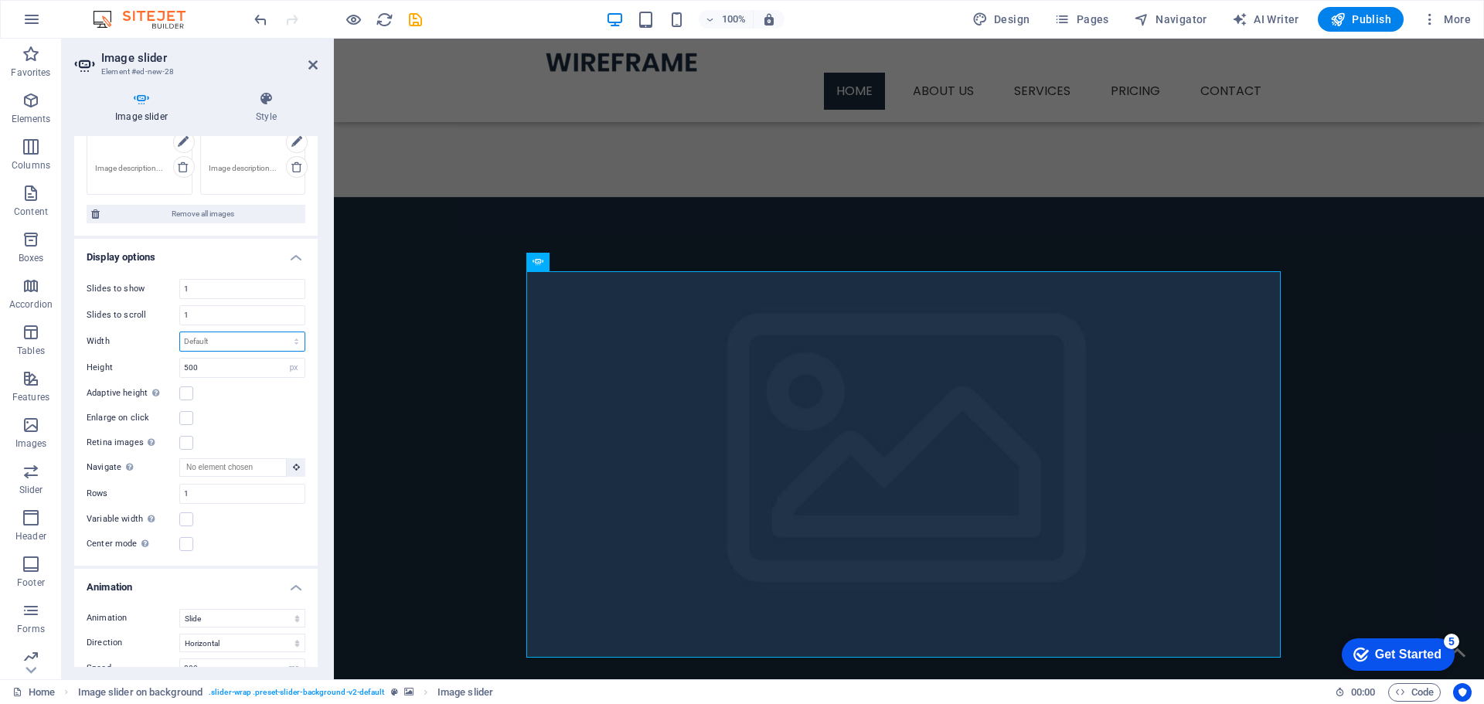
click at [233, 335] on select "Default px % rem em vw vh" at bounding box center [242, 341] width 124 height 19
select select "%"
click at [280, 332] on select "Default px % rem em vw vh" at bounding box center [242, 341] width 124 height 19
click at [233, 342] on input "100" at bounding box center [242, 341] width 124 height 19
click at [233, 344] on input "100" at bounding box center [242, 341] width 124 height 19
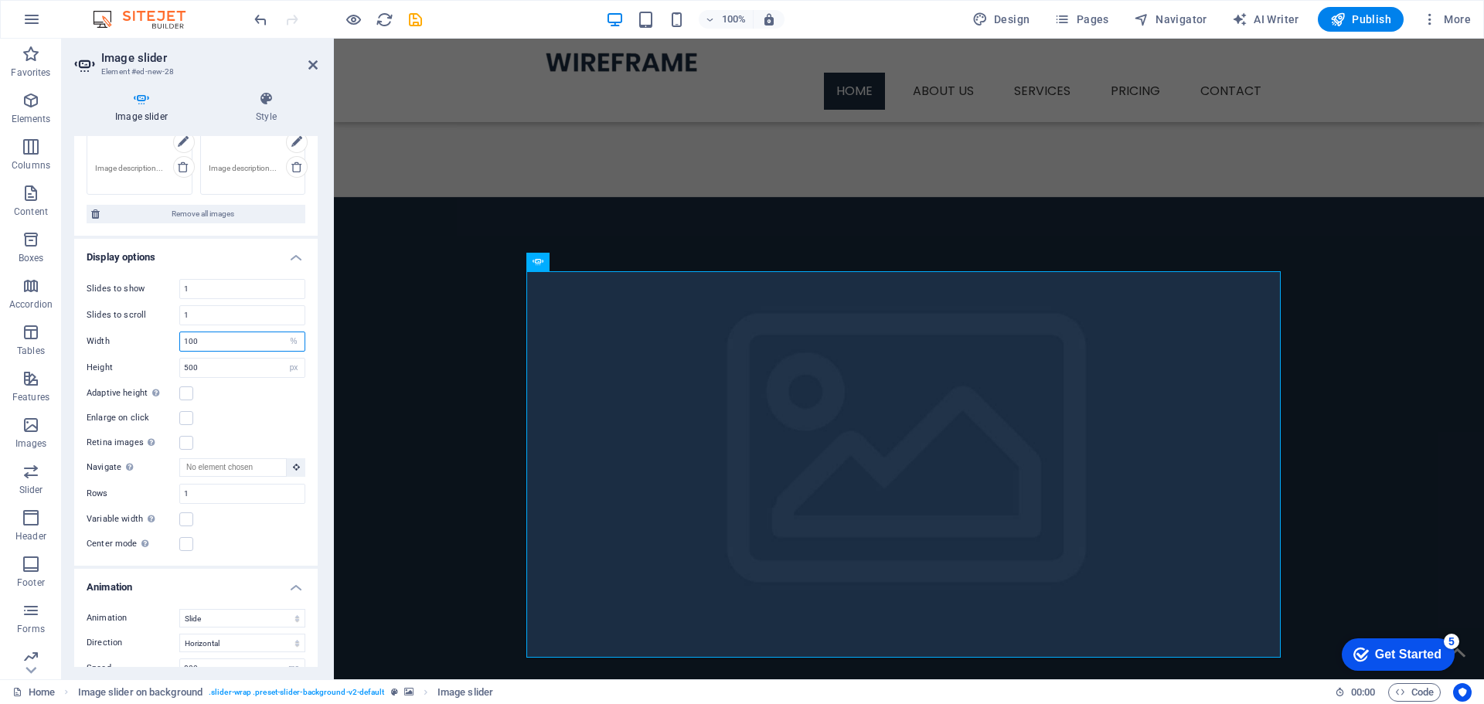
click at [233, 344] on input "100" at bounding box center [242, 341] width 124 height 19
click at [232, 343] on input "50" at bounding box center [242, 341] width 124 height 19
type input "100"
click at [228, 361] on input "500" at bounding box center [242, 368] width 124 height 19
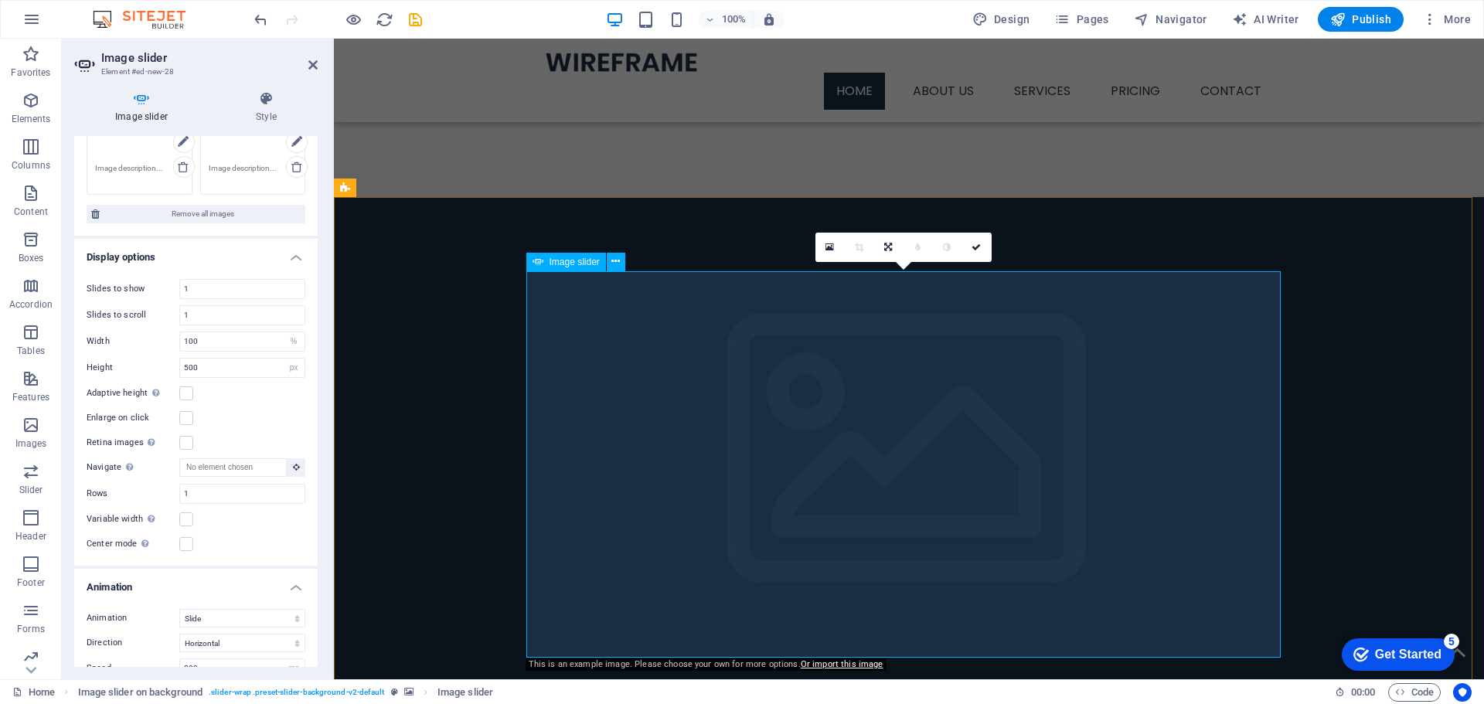
click at [893, 248] on link at bounding box center [888, 247] width 29 height 29
click at [860, 245] on icon at bounding box center [859, 247] width 7 height 9
click at [860, 245] on icon at bounding box center [859, 247] width 9 height 9
click at [827, 242] on icon at bounding box center [830, 247] width 9 height 11
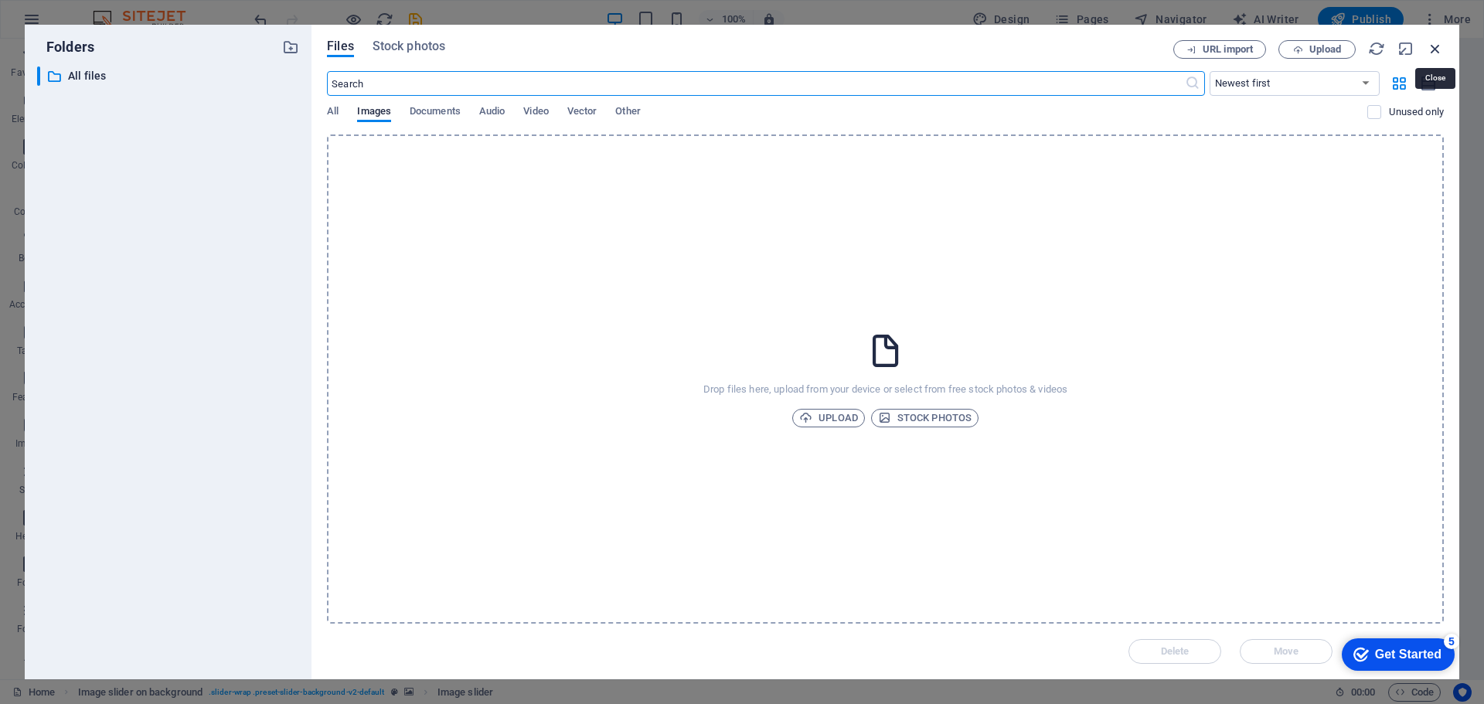
click at [1436, 44] on icon "button" at bounding box center [1435, 48] width 17 height 17
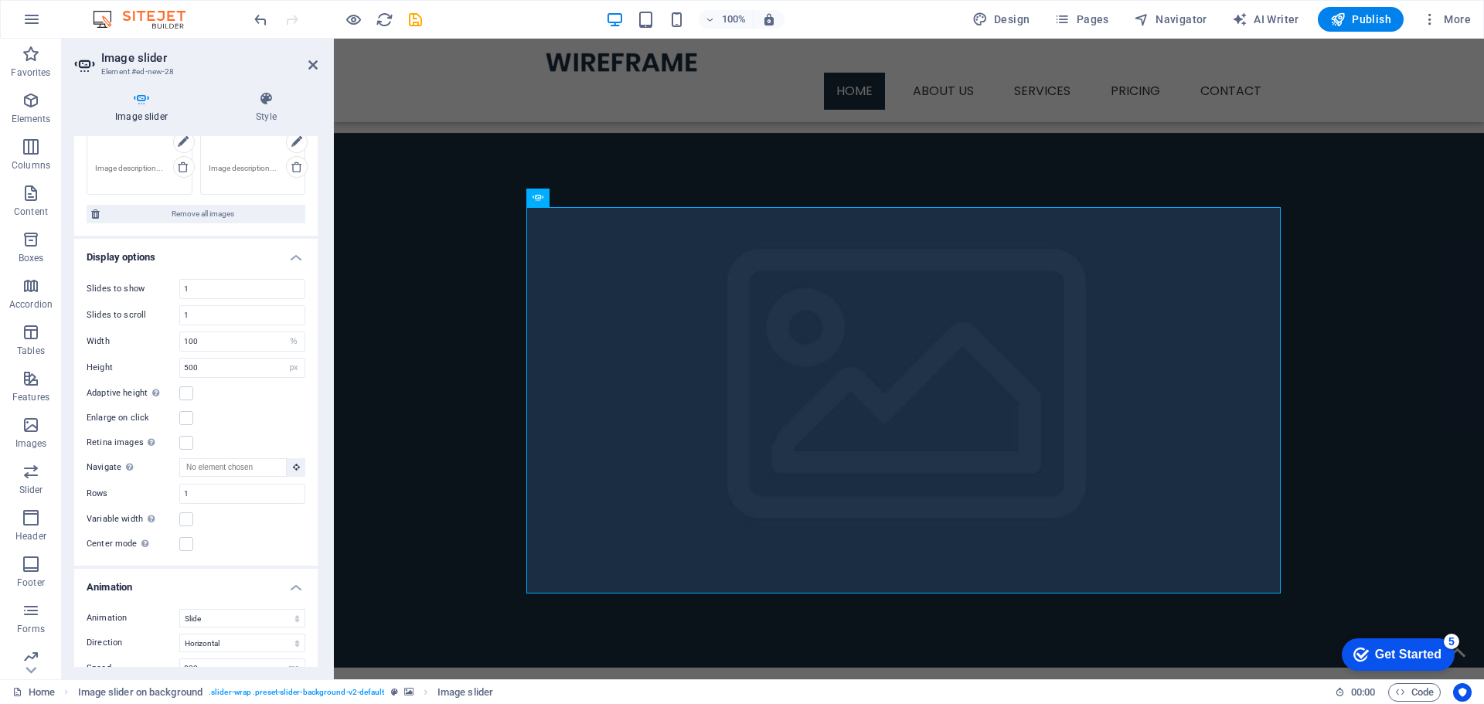
scroll to position [0, 0]
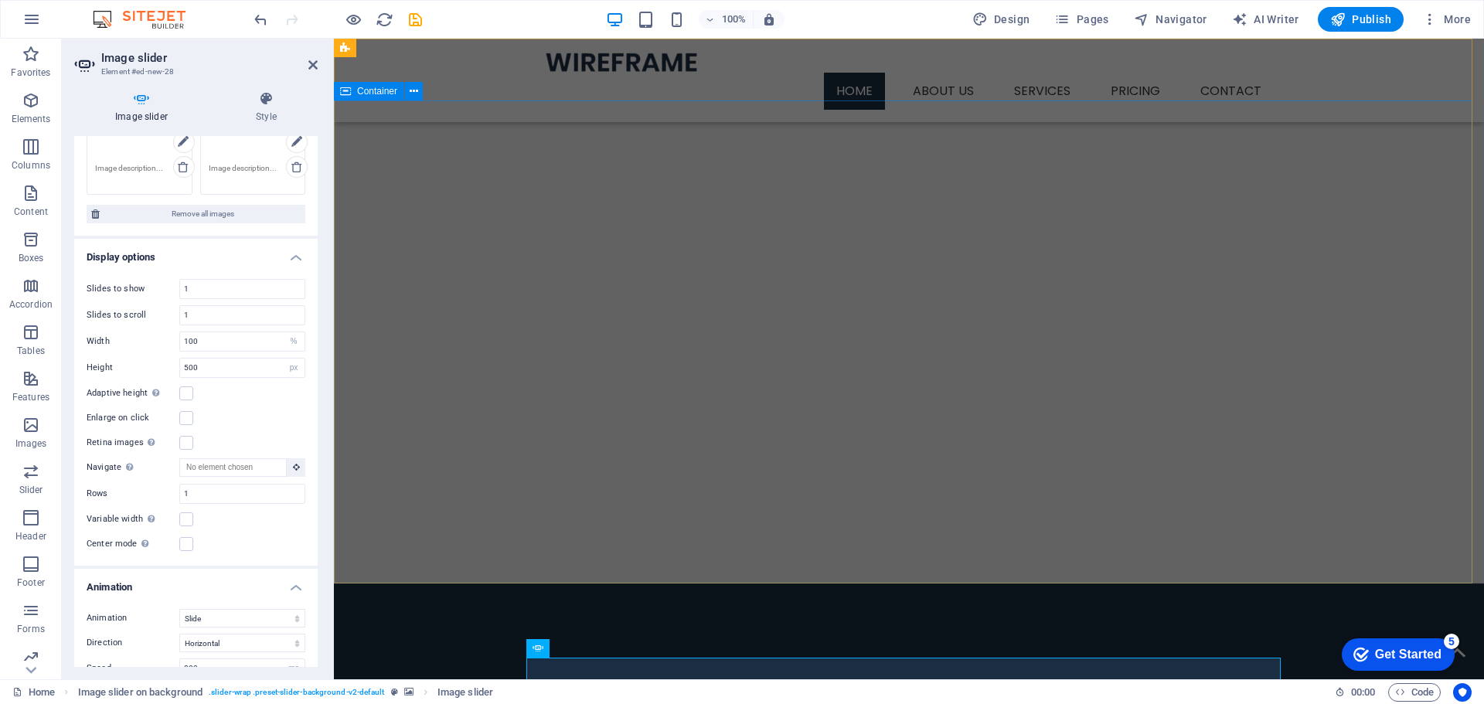
click at [475, 249] on div at bounding box center [909, 175] width 1150 height 148
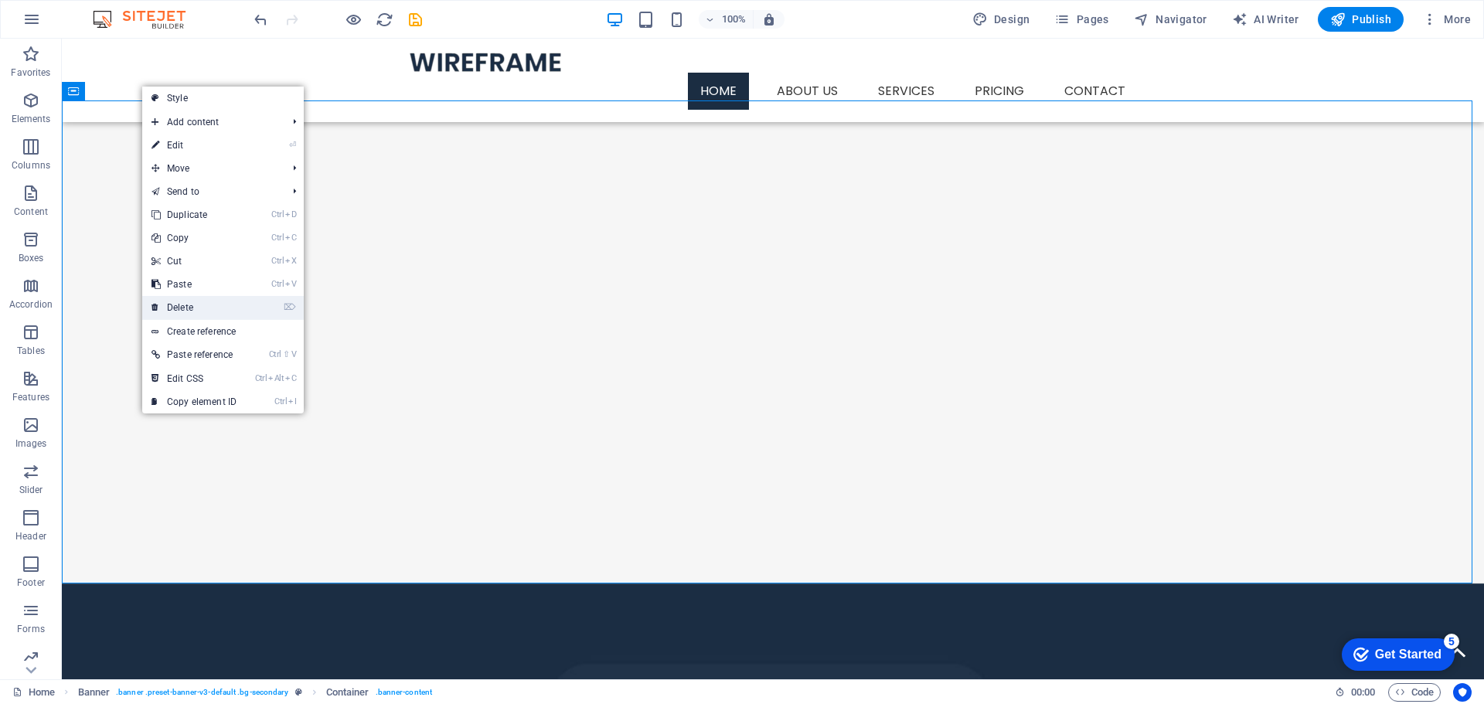
click at [205, 308] on link "⌦ Delete" at bounding box center [194, 307] width 104 height 23
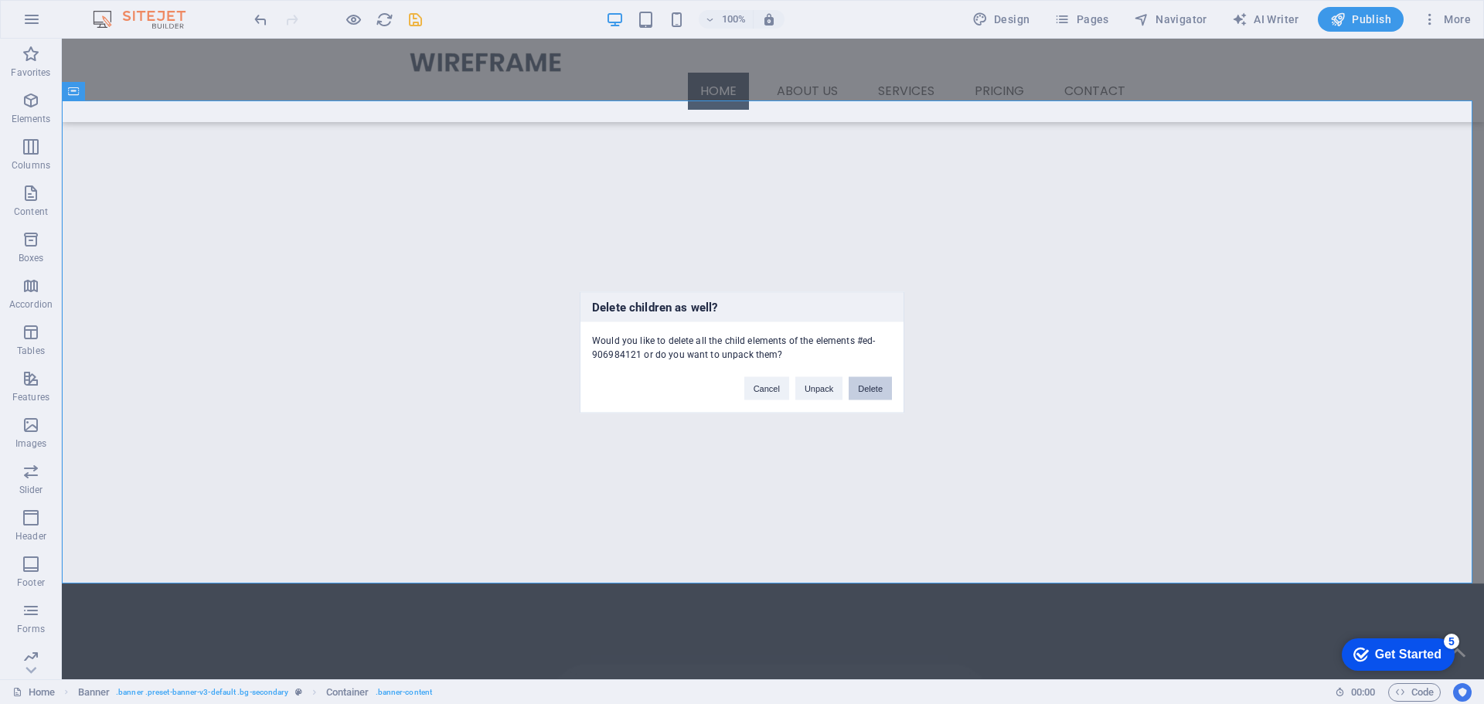
drag, startPoint x: 877, startPoint y: 390, endPoint x: 778, endPoint y: 376, distance: 99.2
click at [877, 390] on button "Delete" at bounding box center [870, 387] width 43 height 23
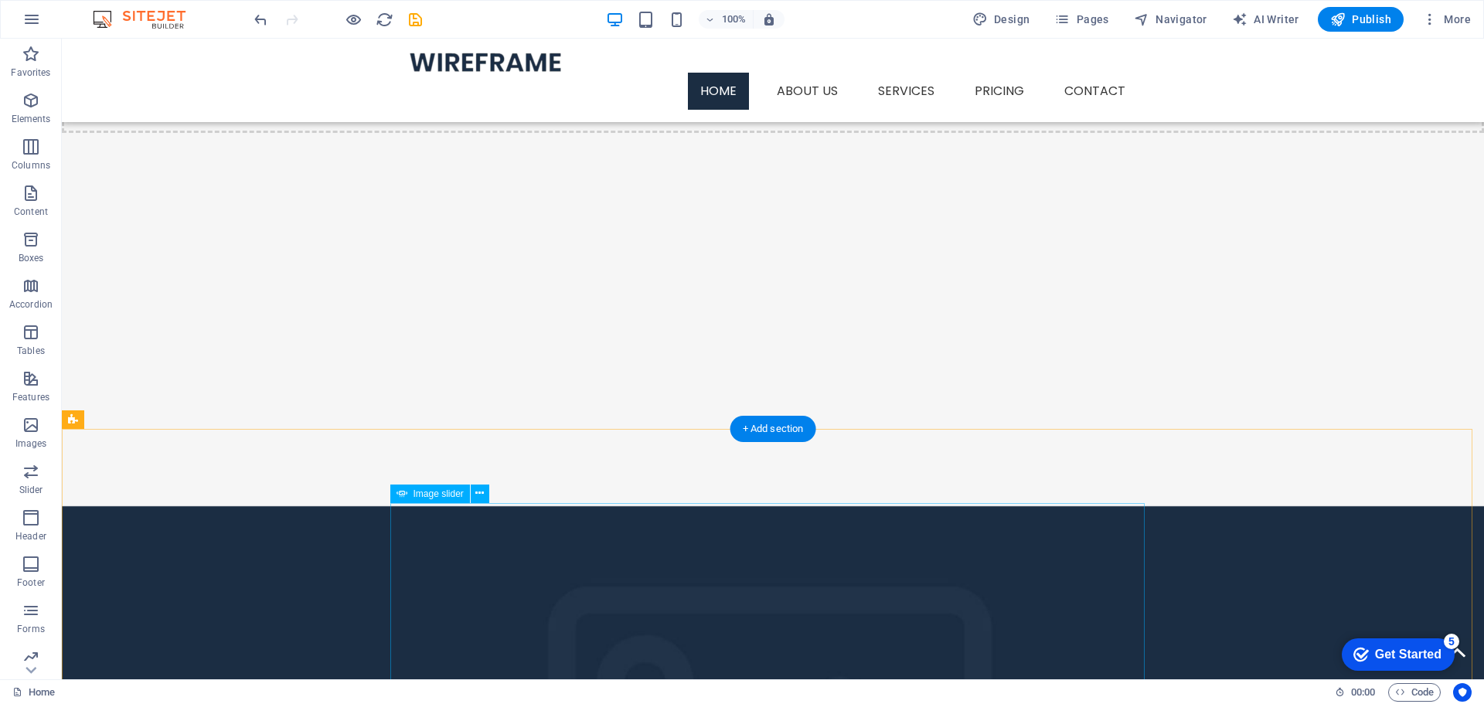
scroll to position [309, 0]
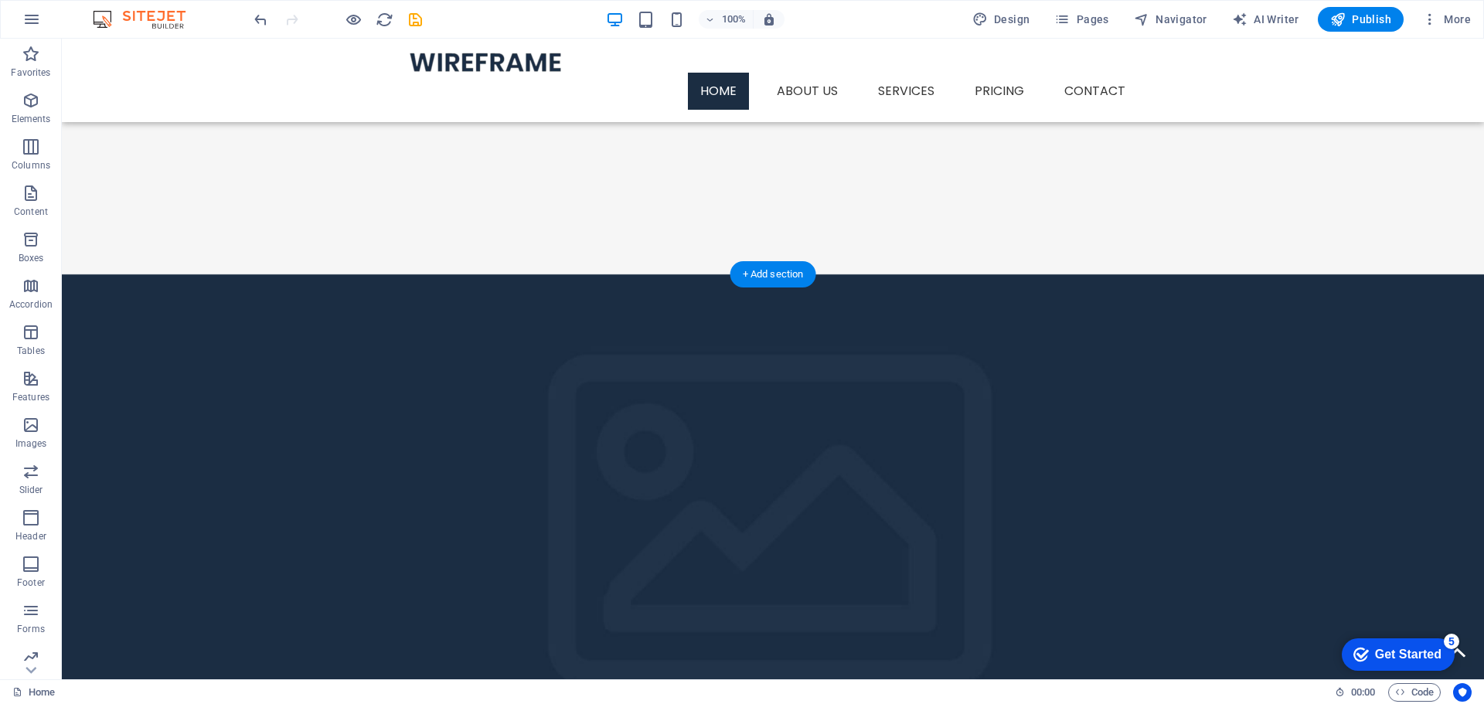
click at [326, 438] on figure at bounding box center [773, 541] width 1422 height 535
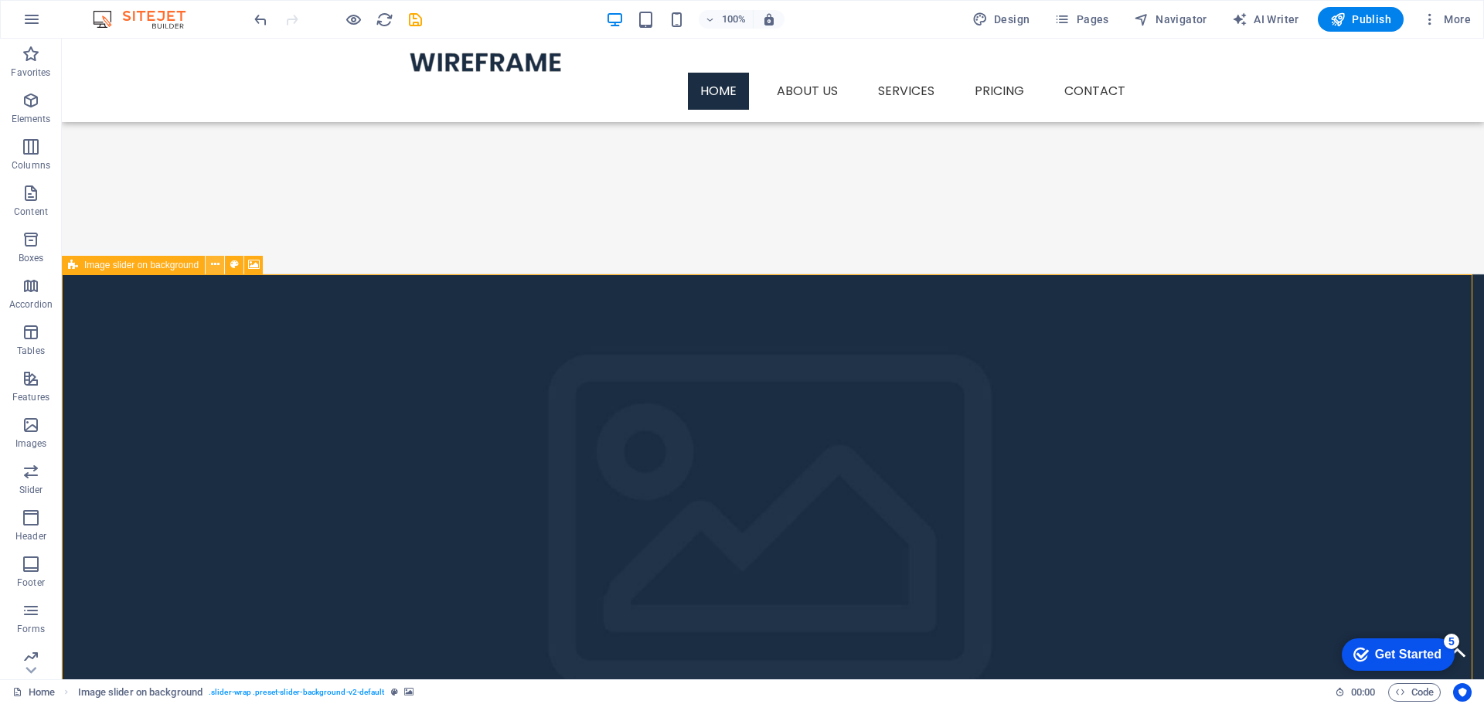
click at [215, 268] on icon at bounding box center [215, 265] width 9 height 16
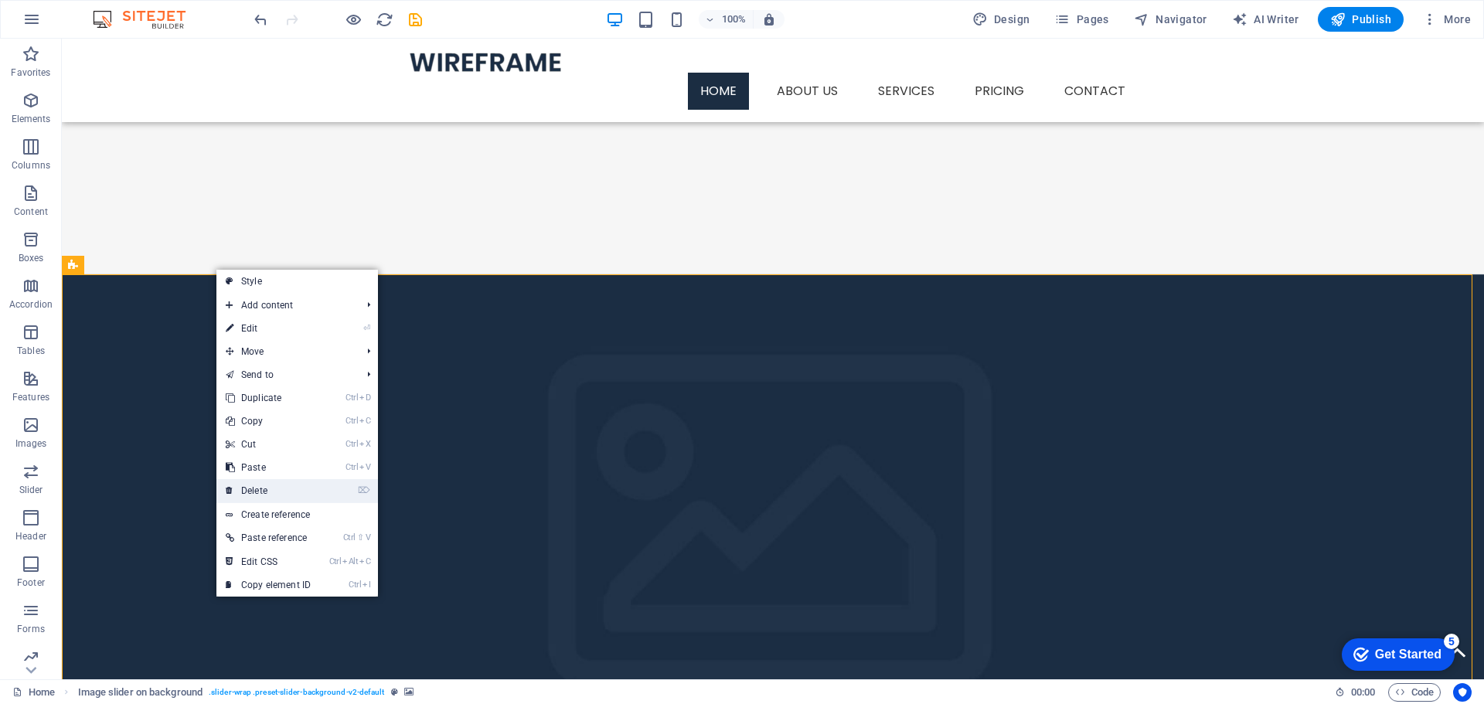
click at [252, 489] on link "⌦ Delete" at bounding box center [268, 490] width 104 height 23
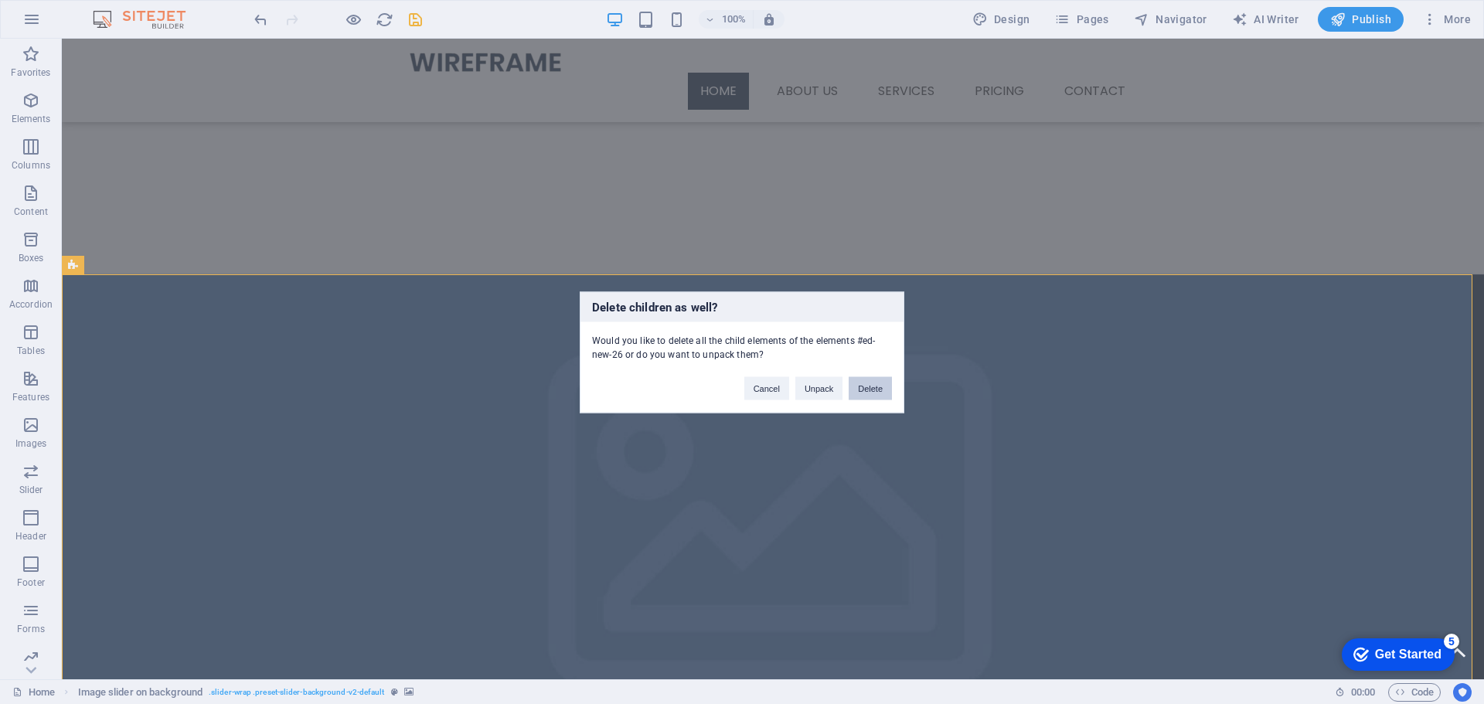
click at [871, 391] on button "Delete" at bounding box center [870, 387] width 43 height 23
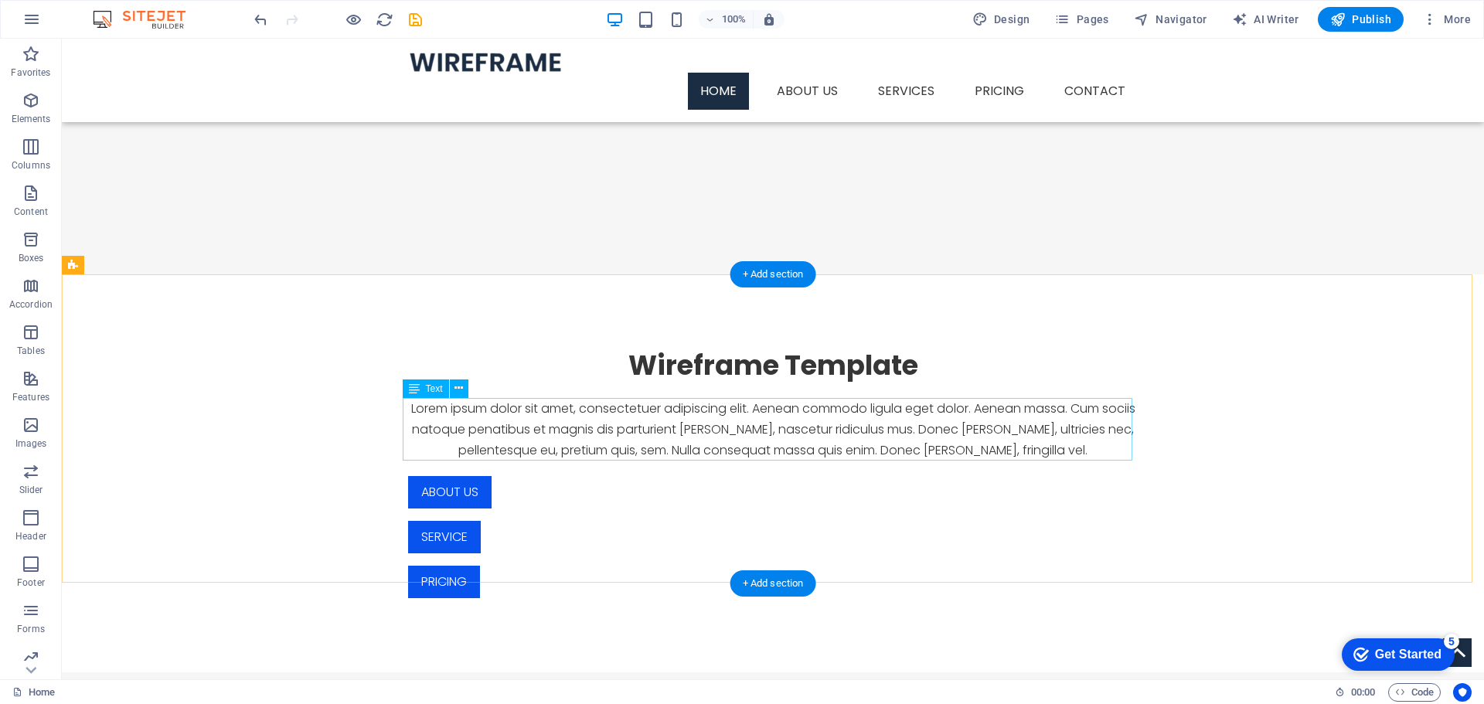
scroll to position [0, 0]
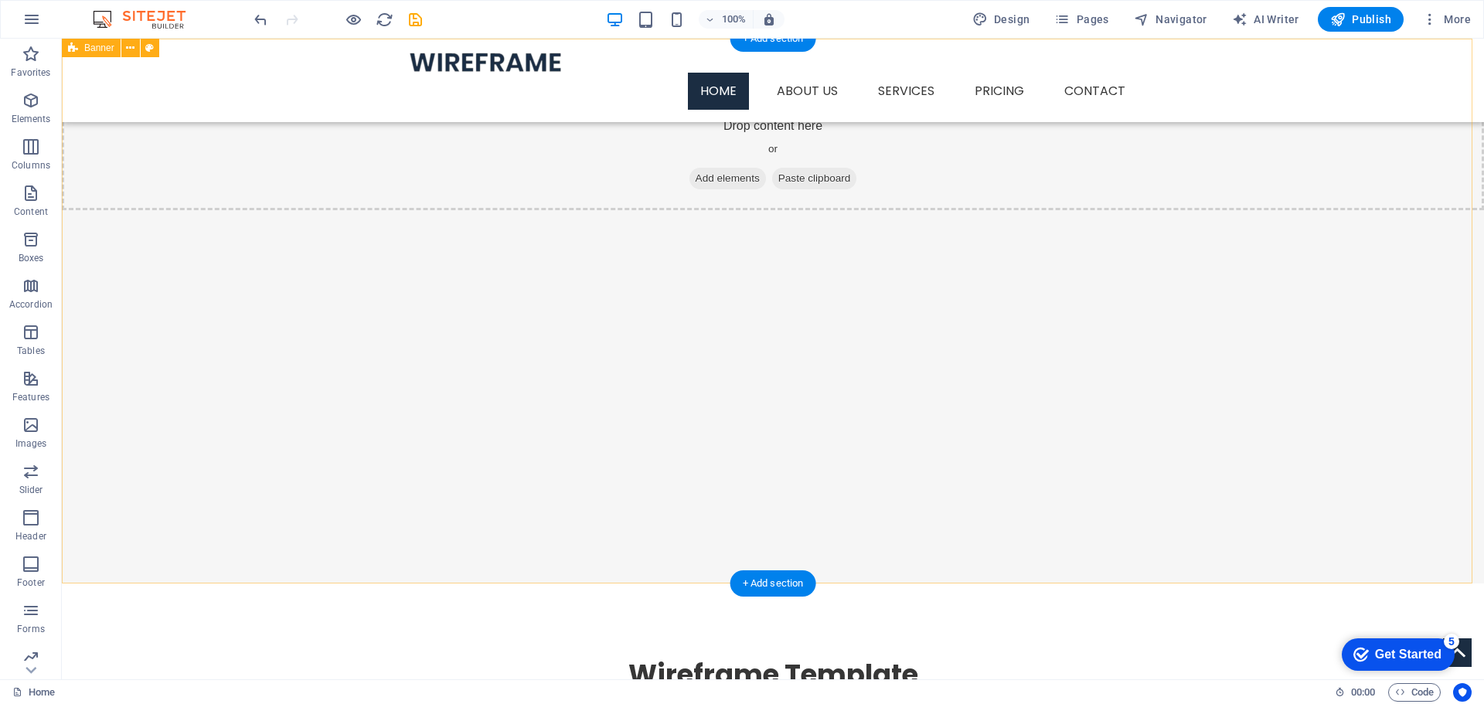
click at [722, 180] on span "Add elements" at bounding box center [728, 179] width 77 height 22
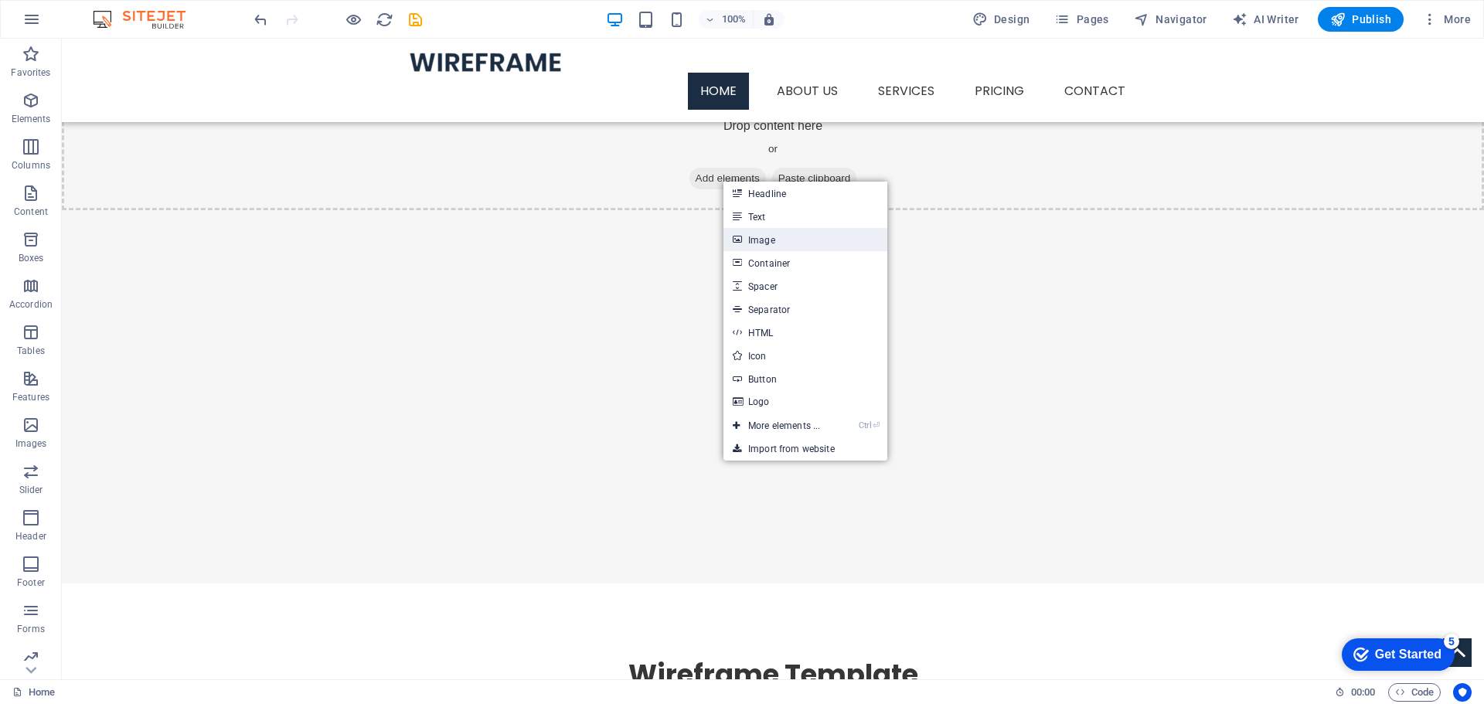
click at [769, 238] on link "Image" at bounding box center [806, 239] width 164 height 23
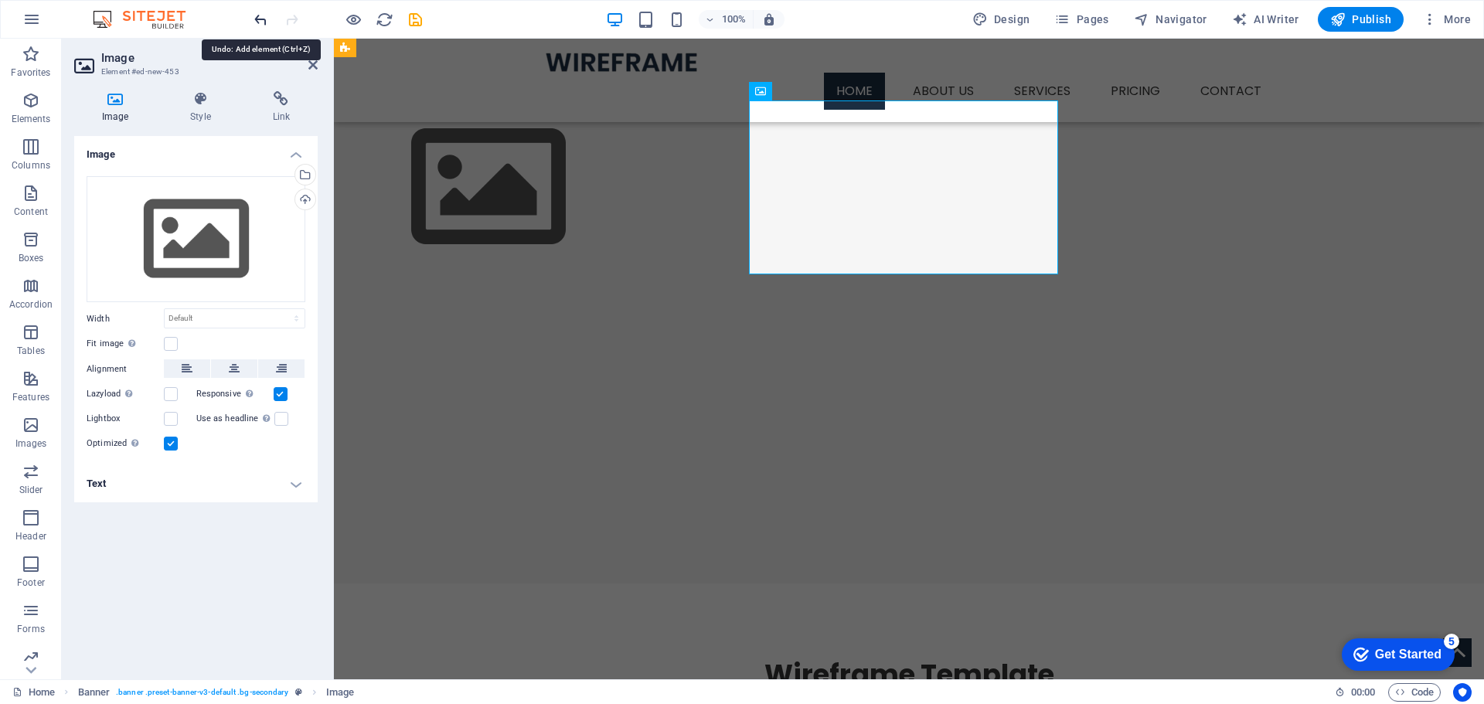
drag, startPoint x: 259, startPoint y: 17, endPoint x: 264, endPoint y: 36, distance: 19.3
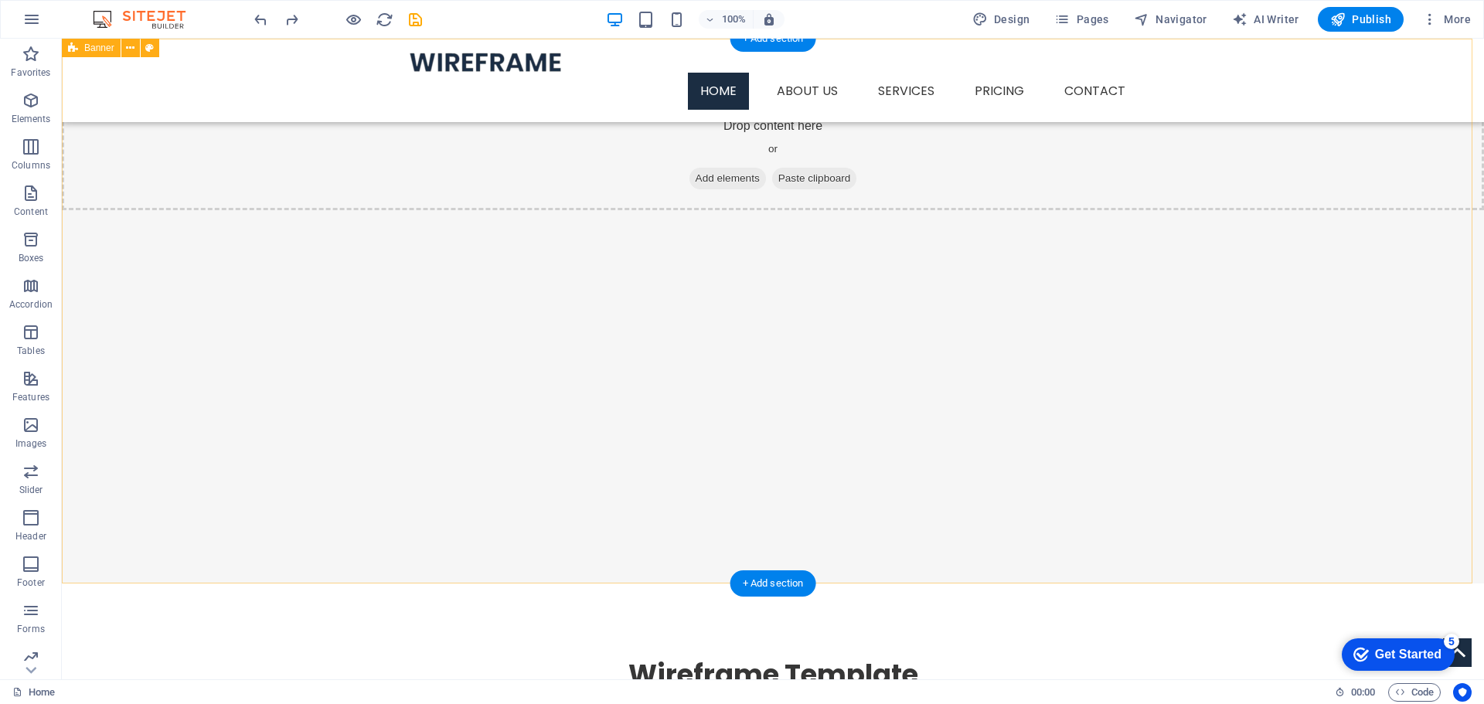
click at [747, 115] on div "Drop content here or Add elements Paste clipboard" at bounding box center [773, 156] width 1422 height 110
click at [259, 227] on div "Drop content here or Add elements Paste clipboard" at bounding box center [773, 311] width 1422 height 545
click at [140, 114] on div "Drop content here or Add elements Paste clipboard" at bounding box center [773, 311] width 1422 height 545
click at [143, 49] on icon at bounding box center [141, 48] width 9 height 16
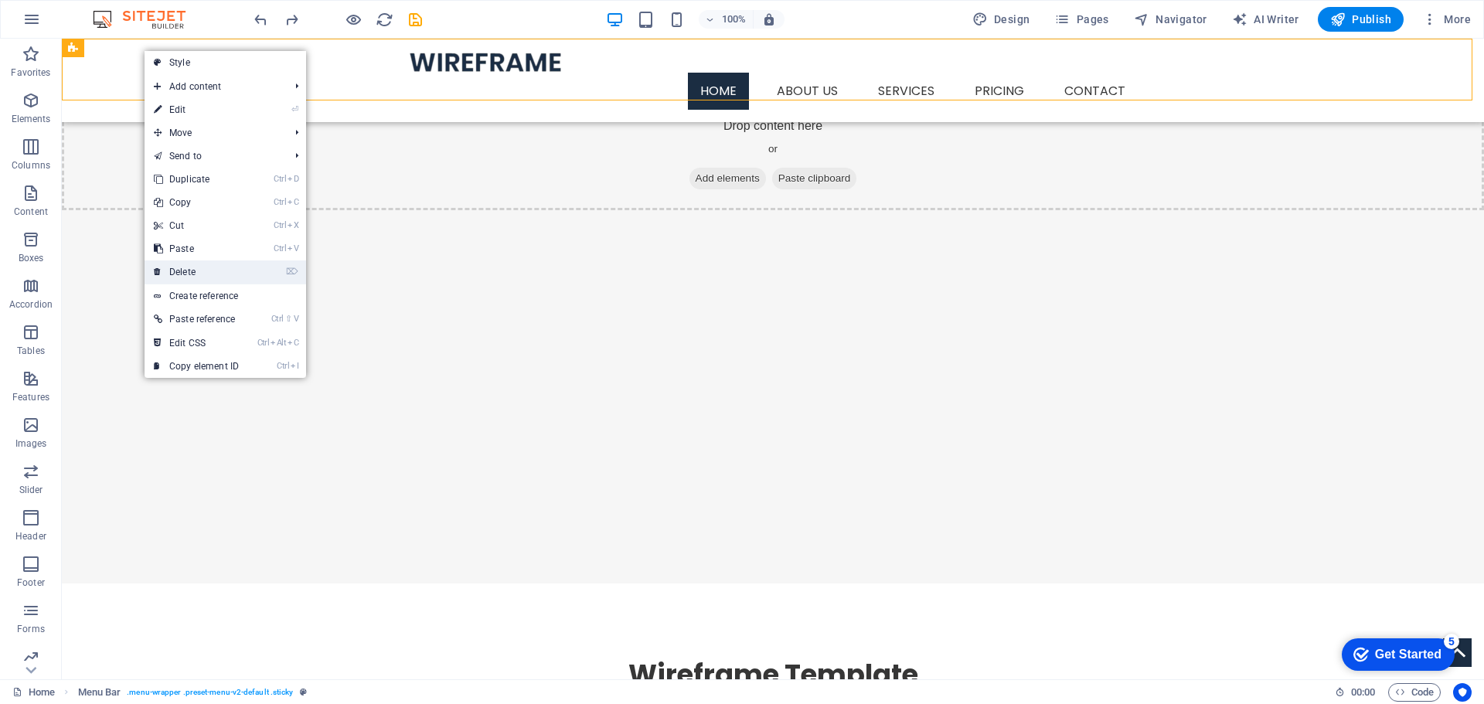
click at [170, 270] on link "⌦ Delete" at bounding box center [197, 272] width 104 height 23
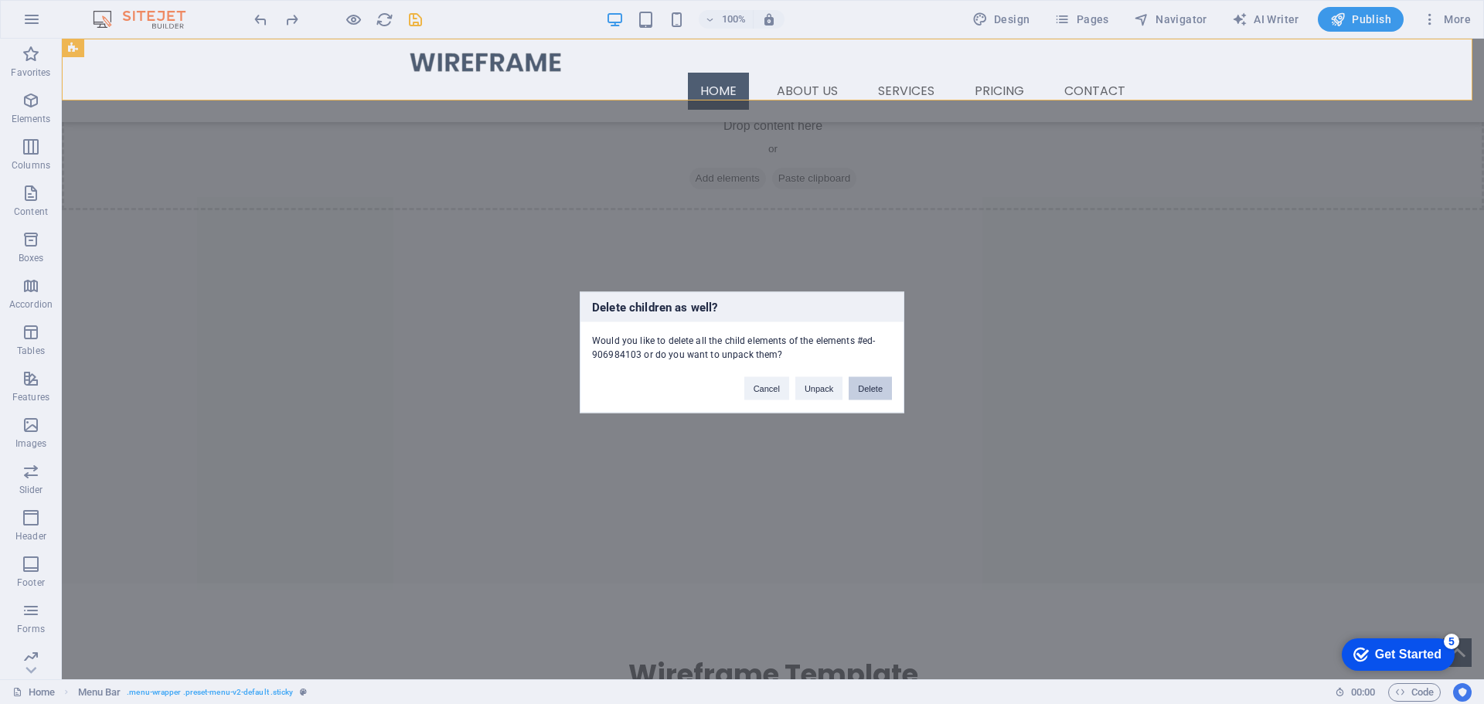
click at [886, 391] on button "Delete" at bounding box center [870, 387] width 43 height 23
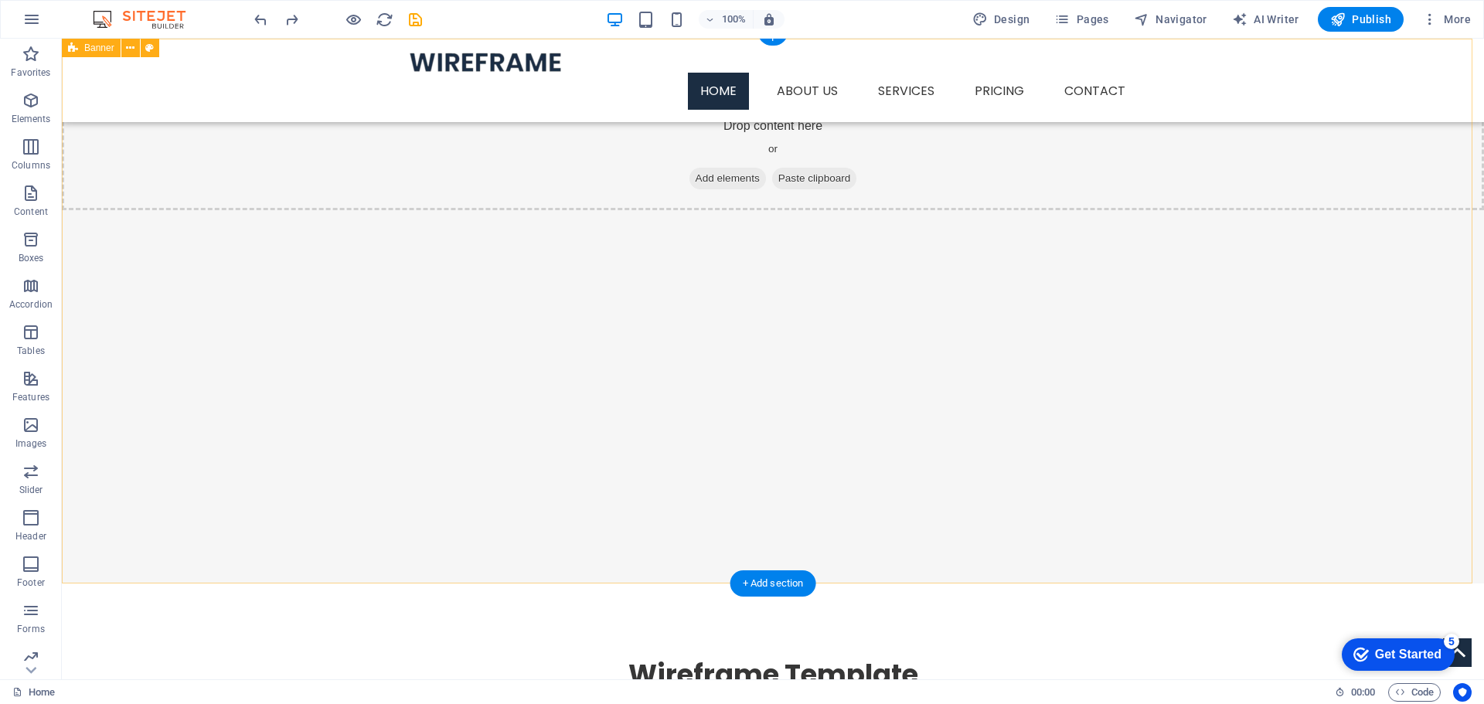
click at [178, 175] on div "Drop content here or Add elements Paste clipboard" at bounding box center [773, 311] width 1422 height 545
click at [799, 175] on span "Paste clipboard" at bounding box center [814, 179] width 85 height 22
click at [769, 582] on div "+ Add section" at bounding box center [774, 584] width 86 height 26
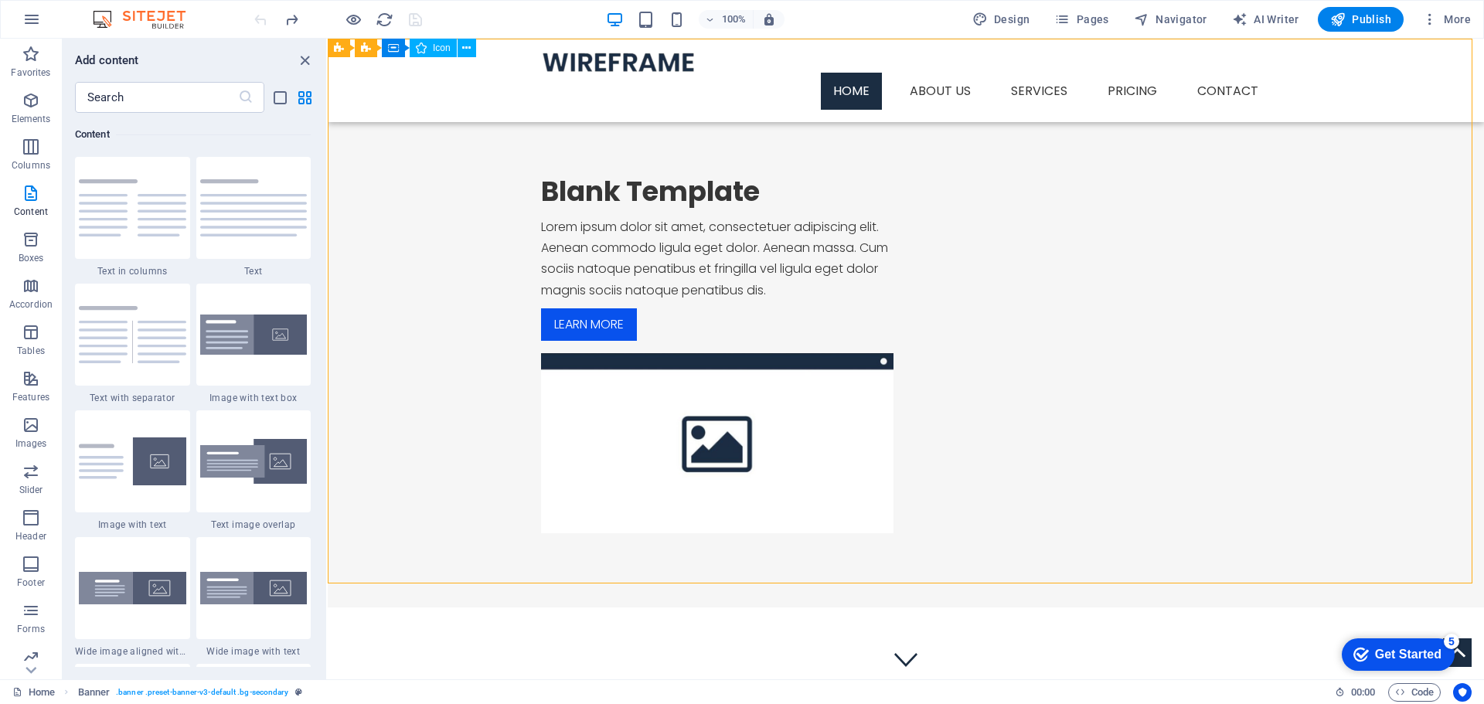
click at [609, 169] on div "Blank Template Lorem ipsum dolor sit amet, consectetuer adipiscing elit. Aenean…" at bounding box center [906, 354] width 1157 height 507
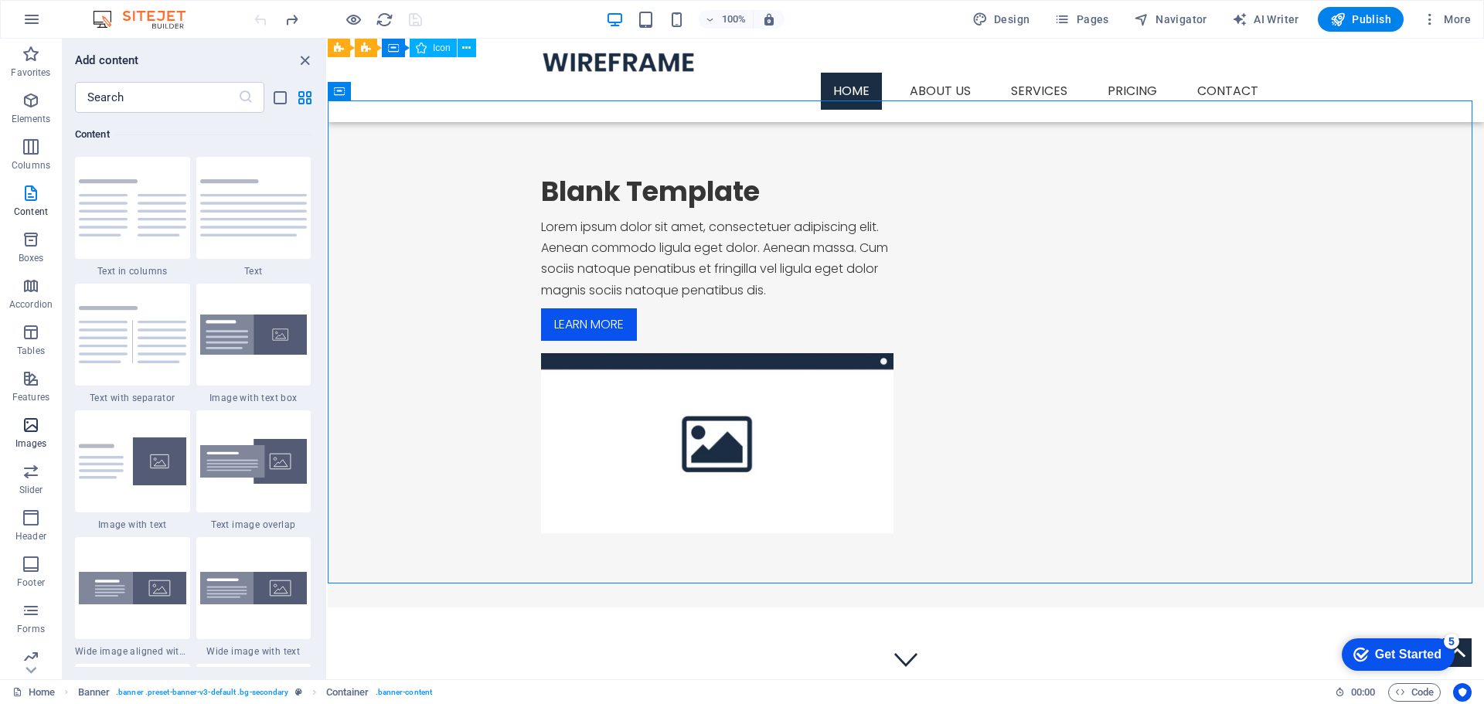
click at [32, 437] on span "Images" at bounding box center [31, 434] width 62 height 37
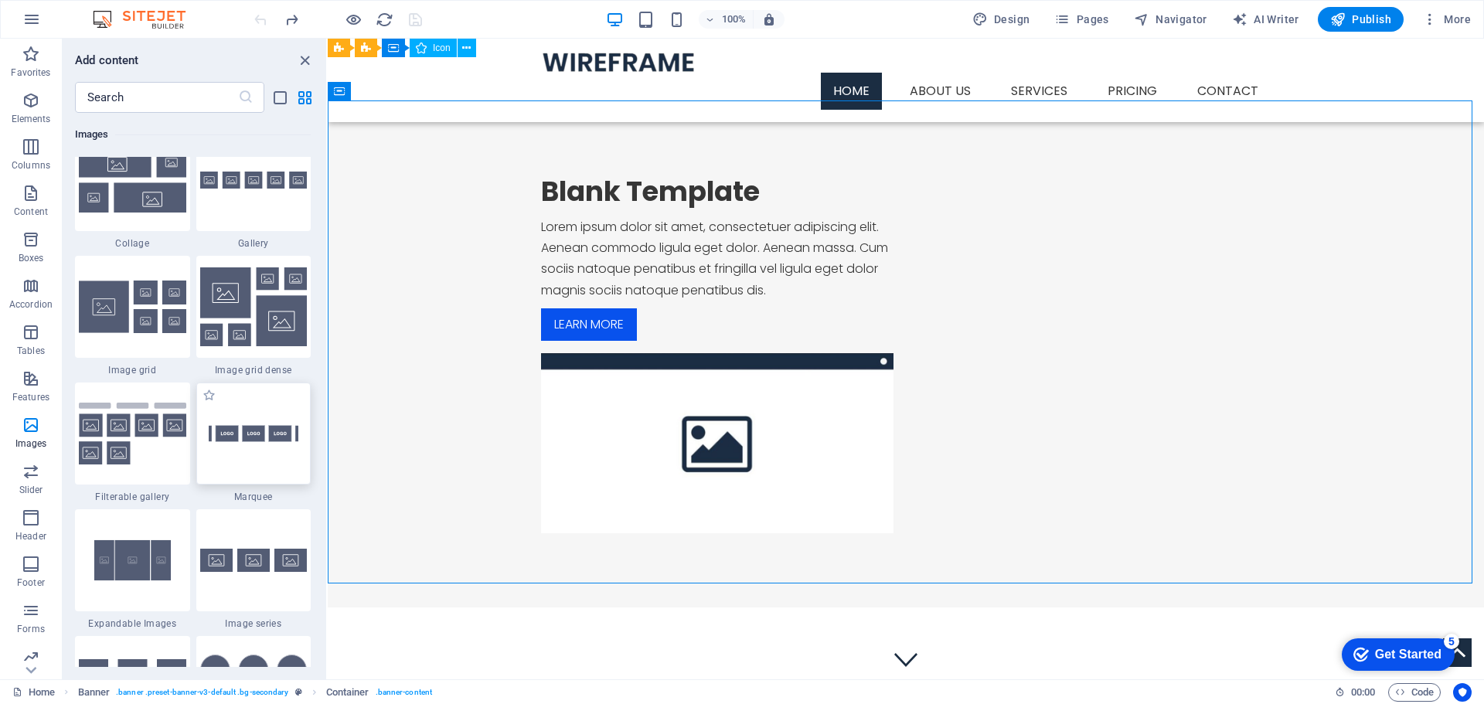
scroll to position [7839, 0]
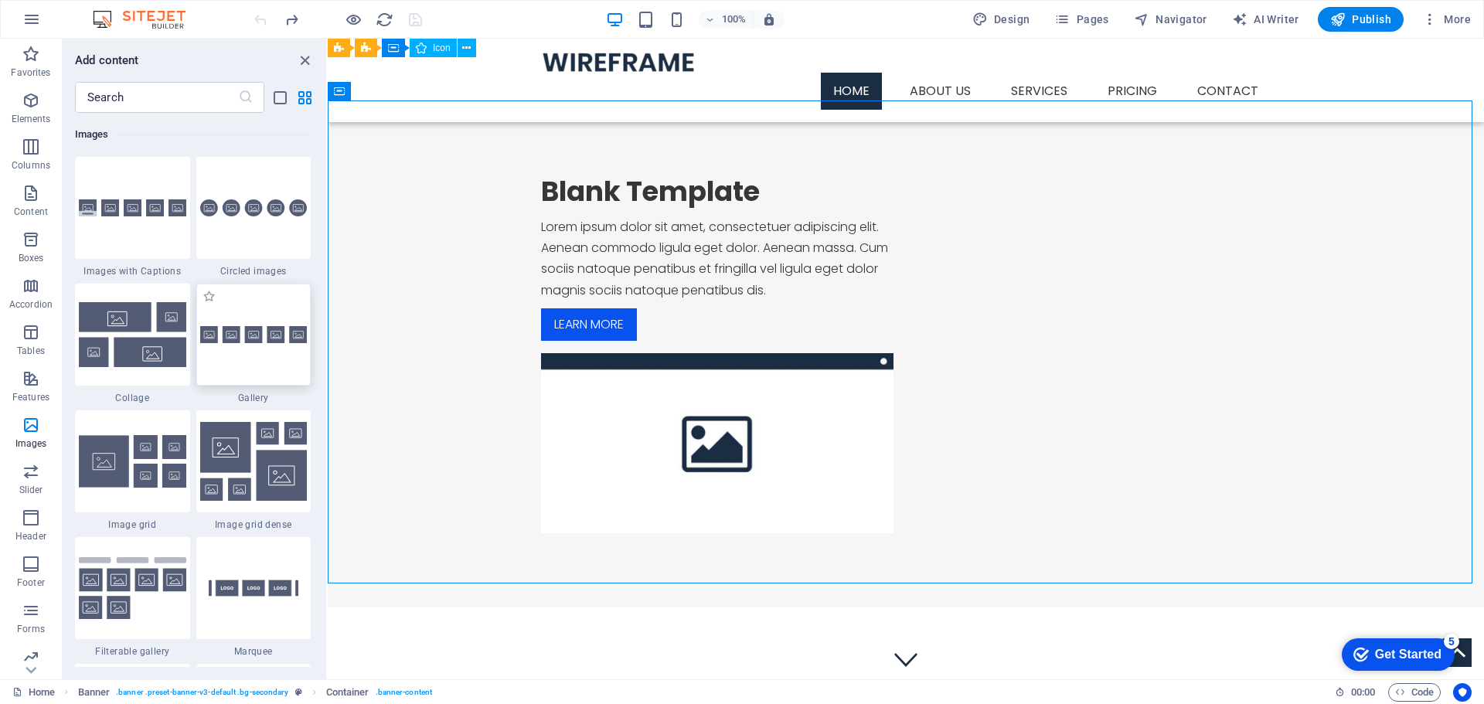
click at [266, 361] on div at bounding box center [253, 335] width 115 height 102
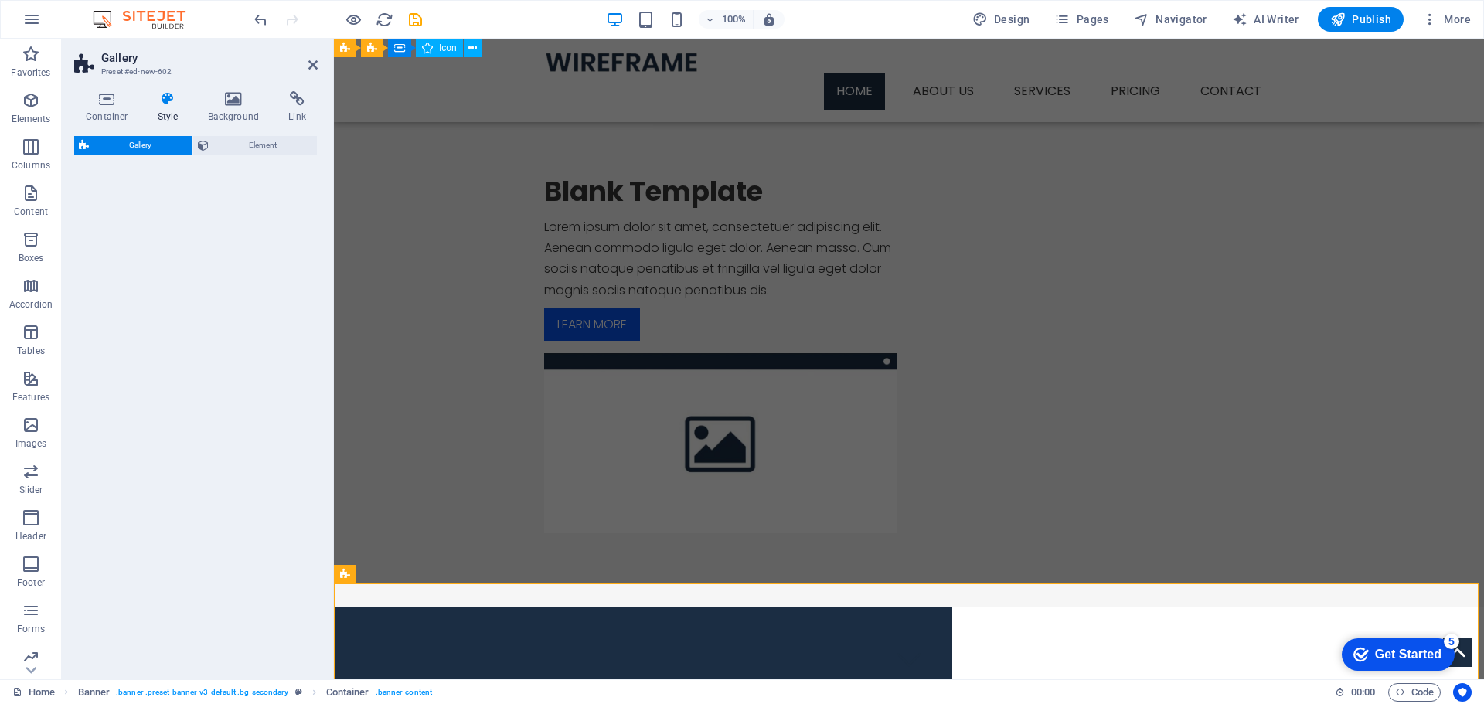
select select "rem"
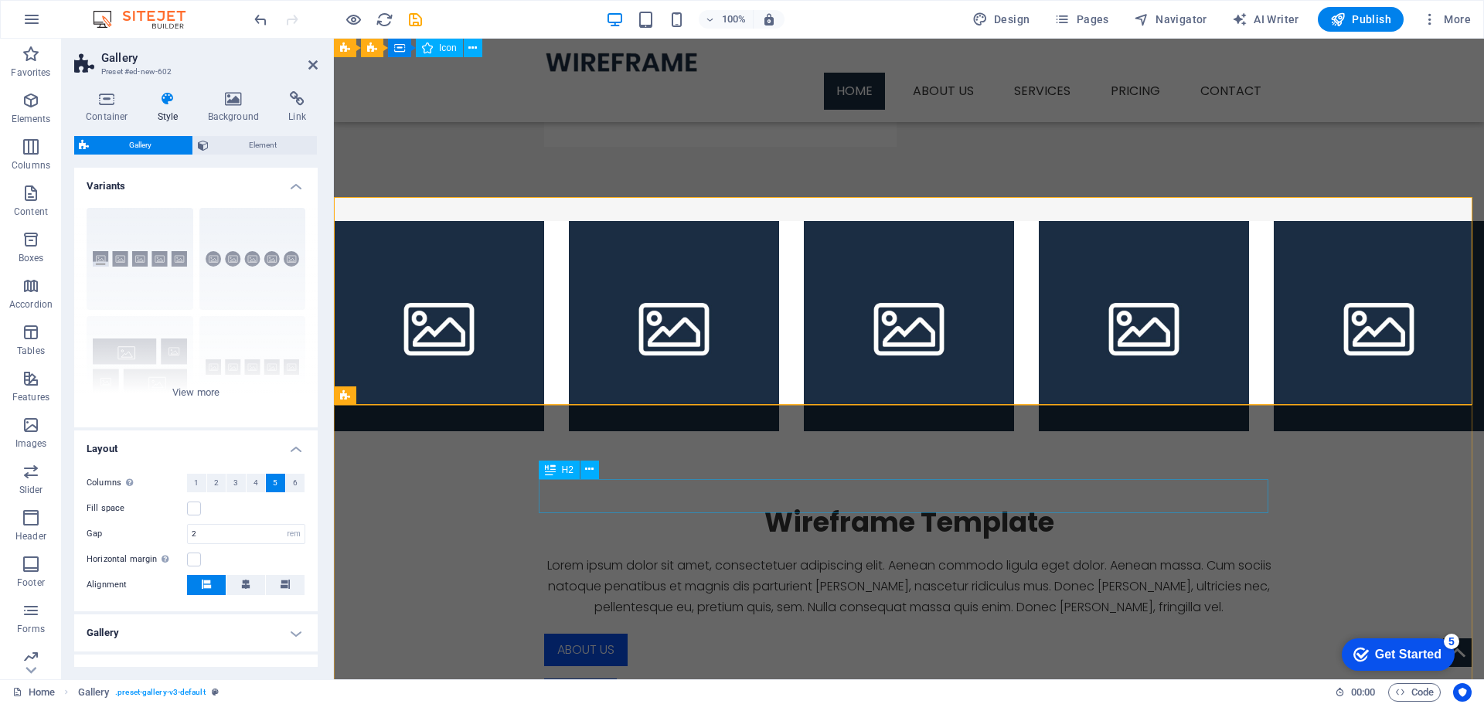
scroll to position [155, 0]
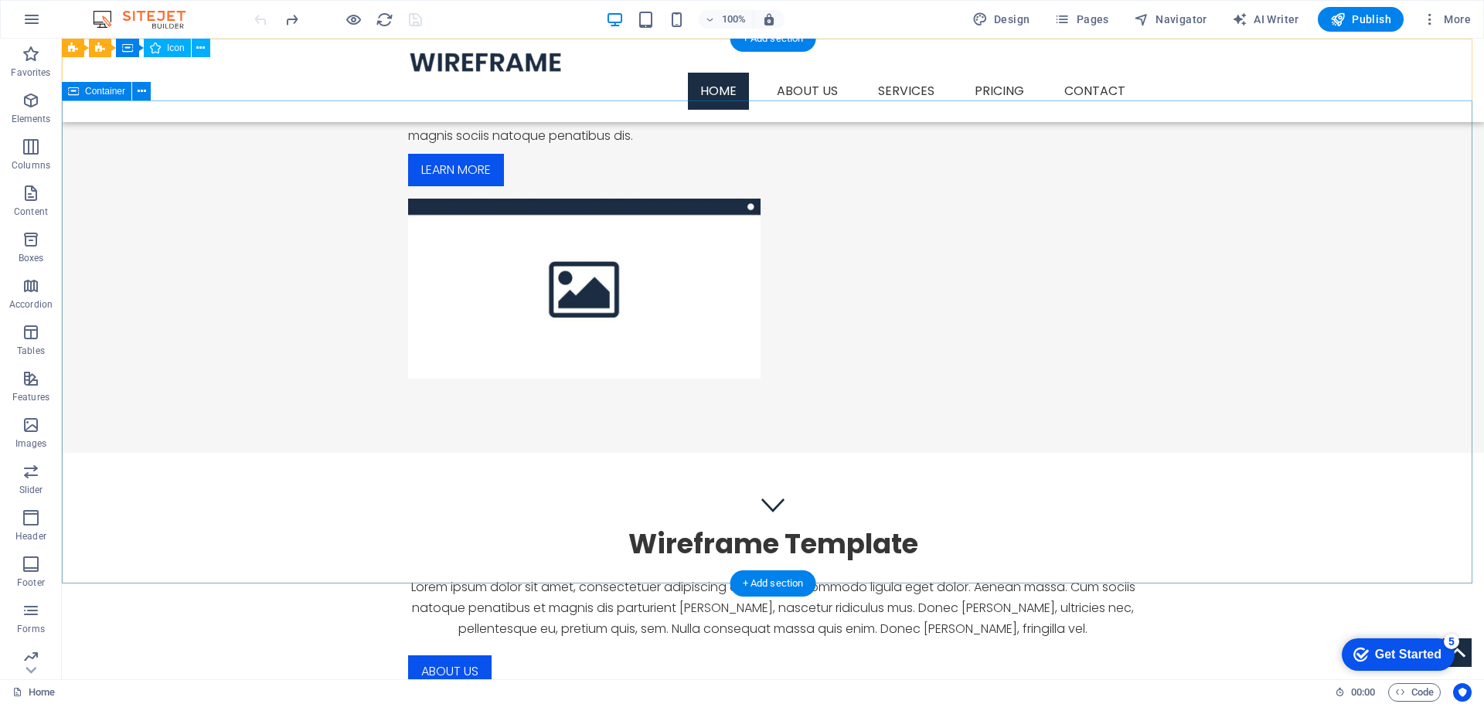
scroll to position [0, 0]
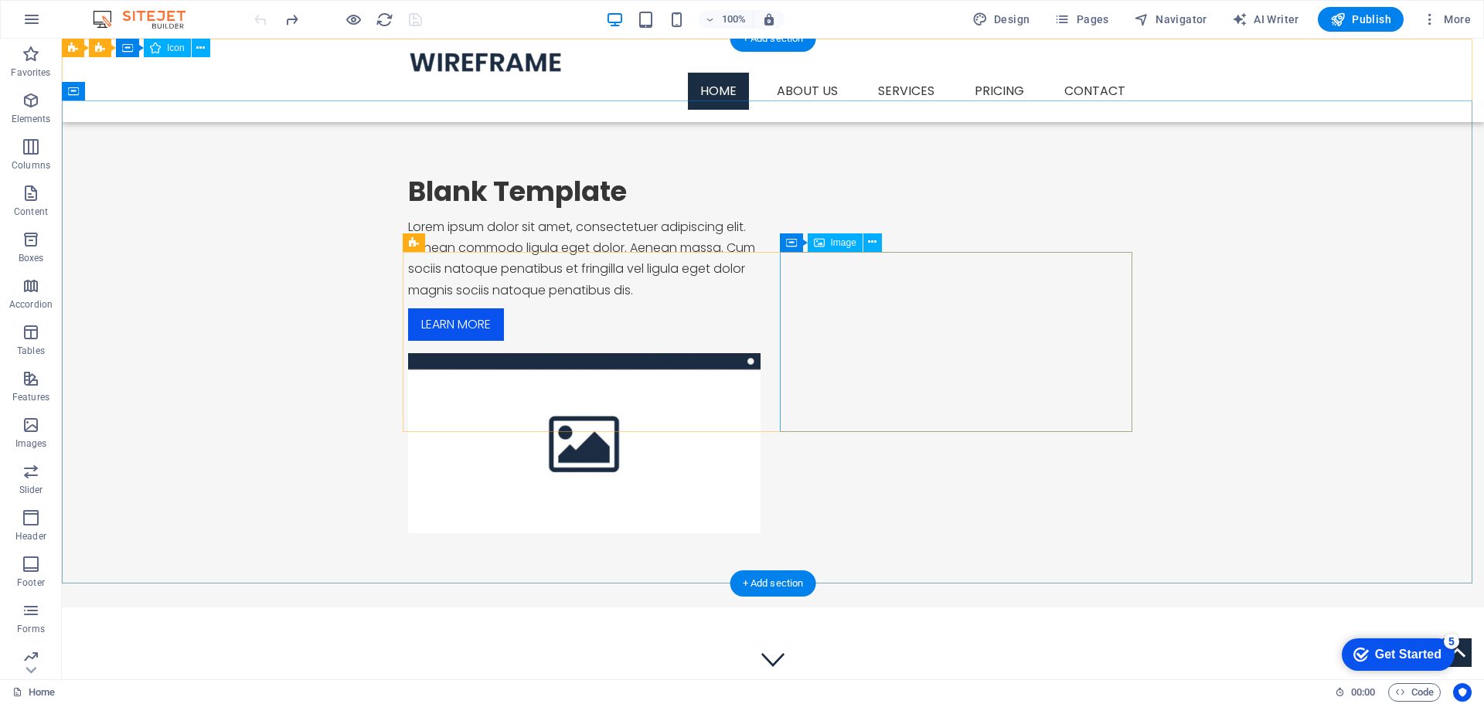
click at [761, 353] on figure at bounding box center [584, 443] width 353 height 180
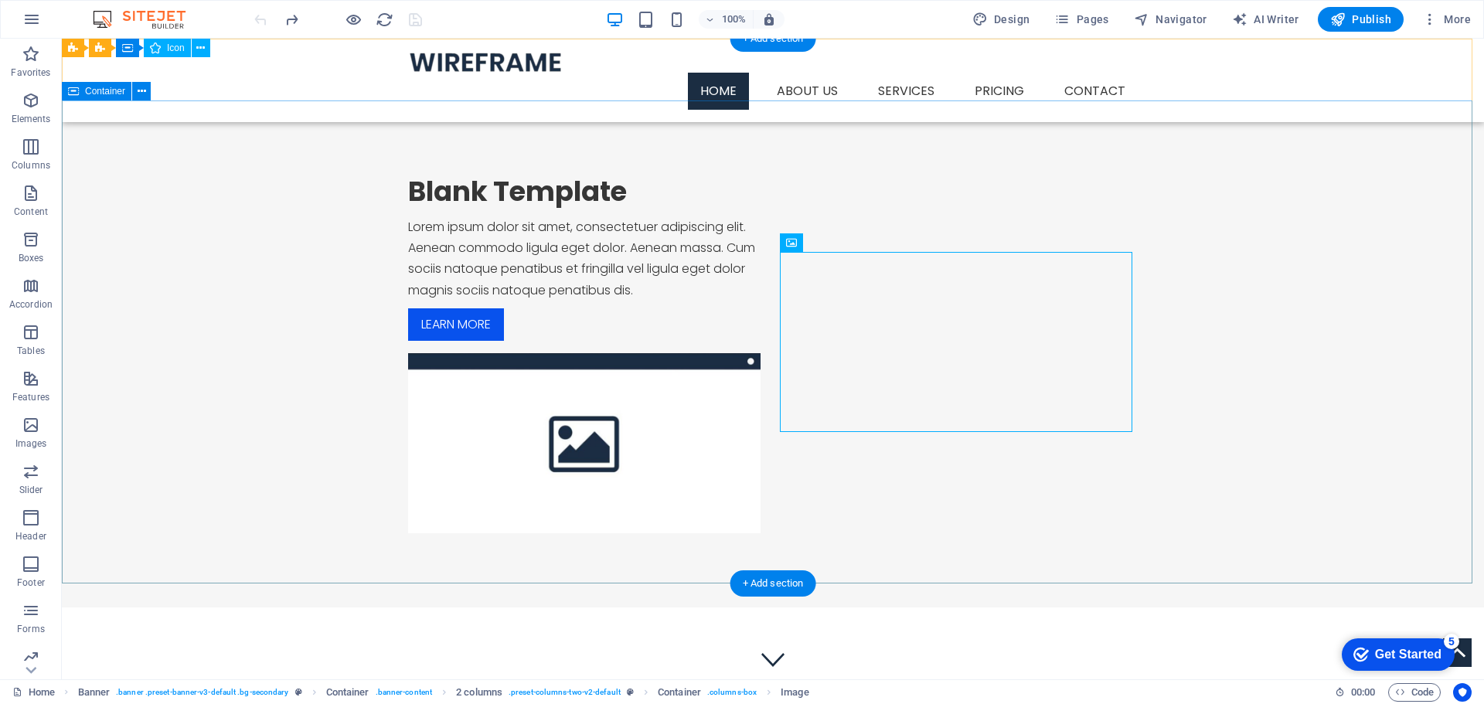
click at [588, 213] on div "Blank Template Lorem ipsum dolor sit amet, consectetuer adipiscing elit. Aenean…" at bounding box center [773, 354] width 1422 height 507
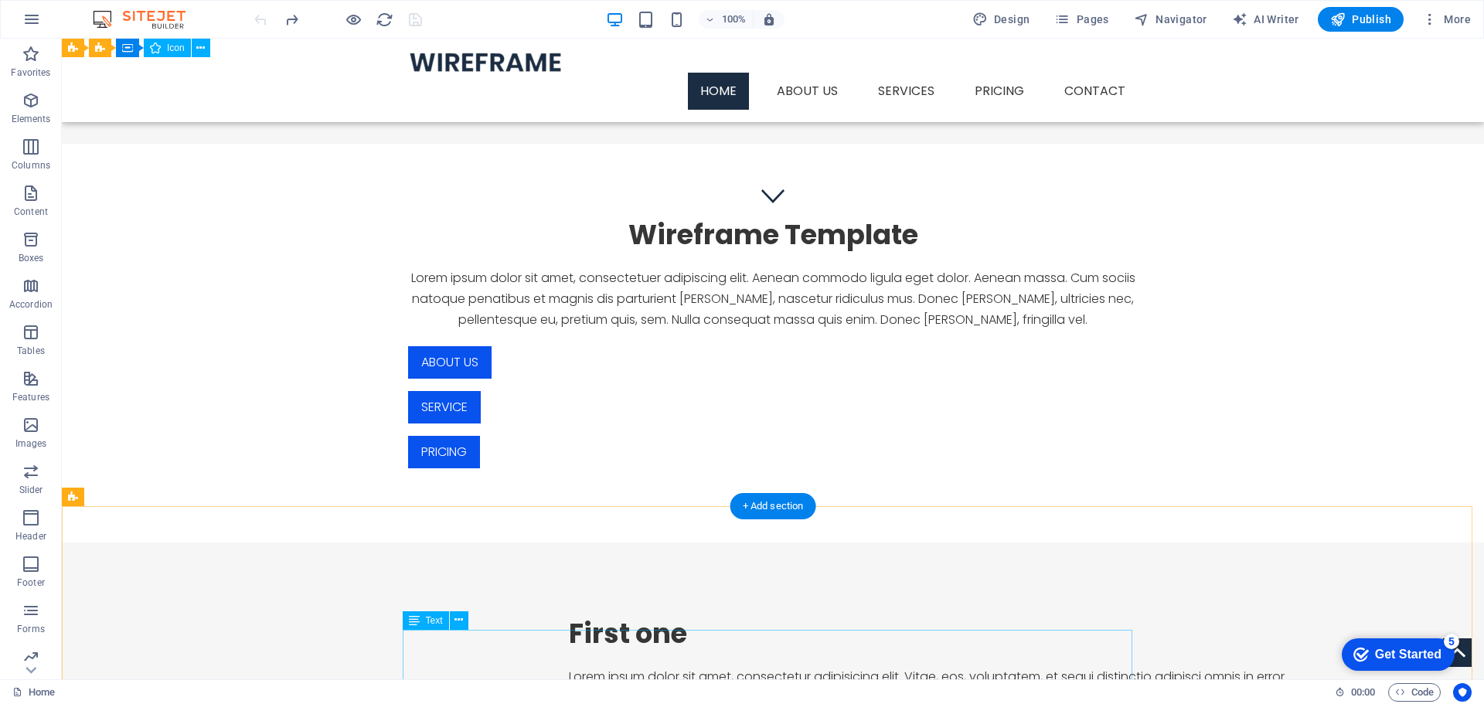
scroll to position [77, 0]
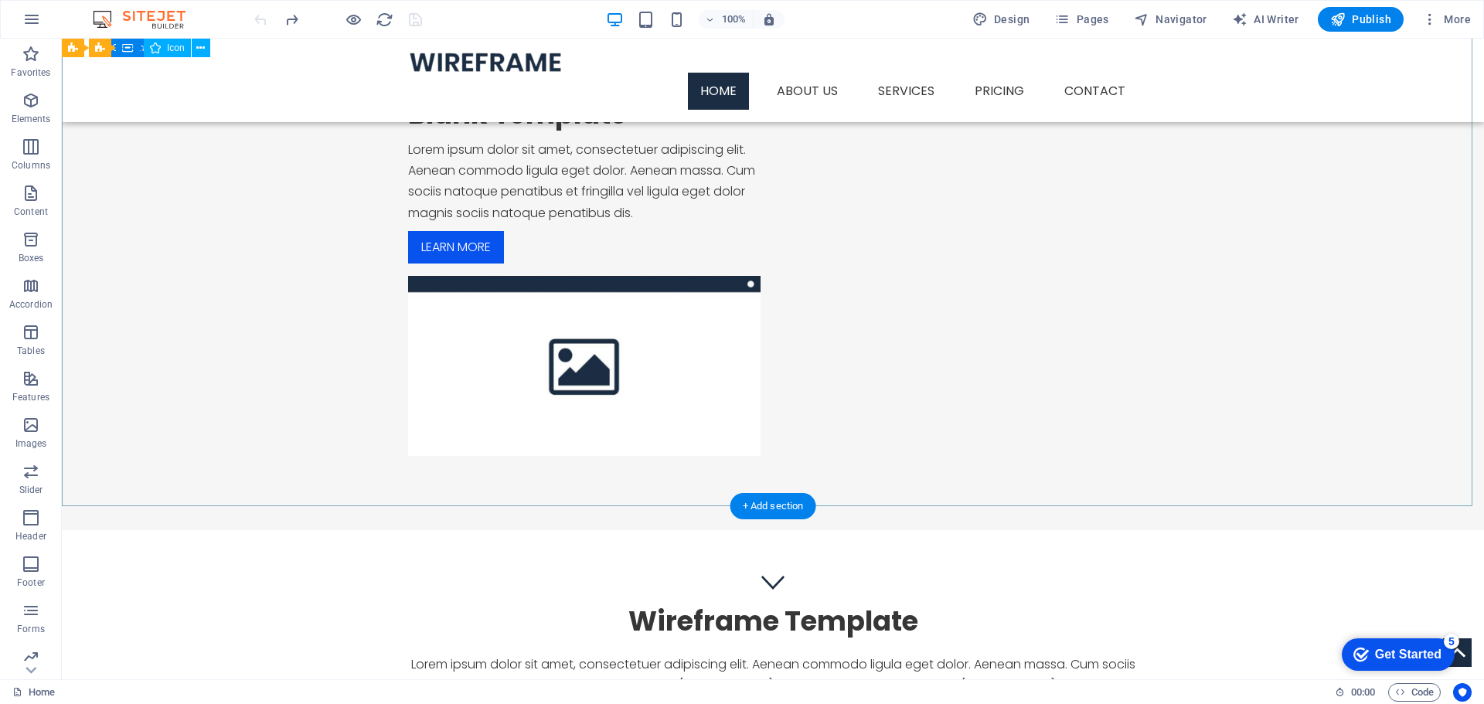
click at [298, 376] on div "Blank Template Lorem ipsum dolor sit amet, consectetuer adipiscing elit. Aenean…" at bounding box center [773, 276] width 1422 height 507
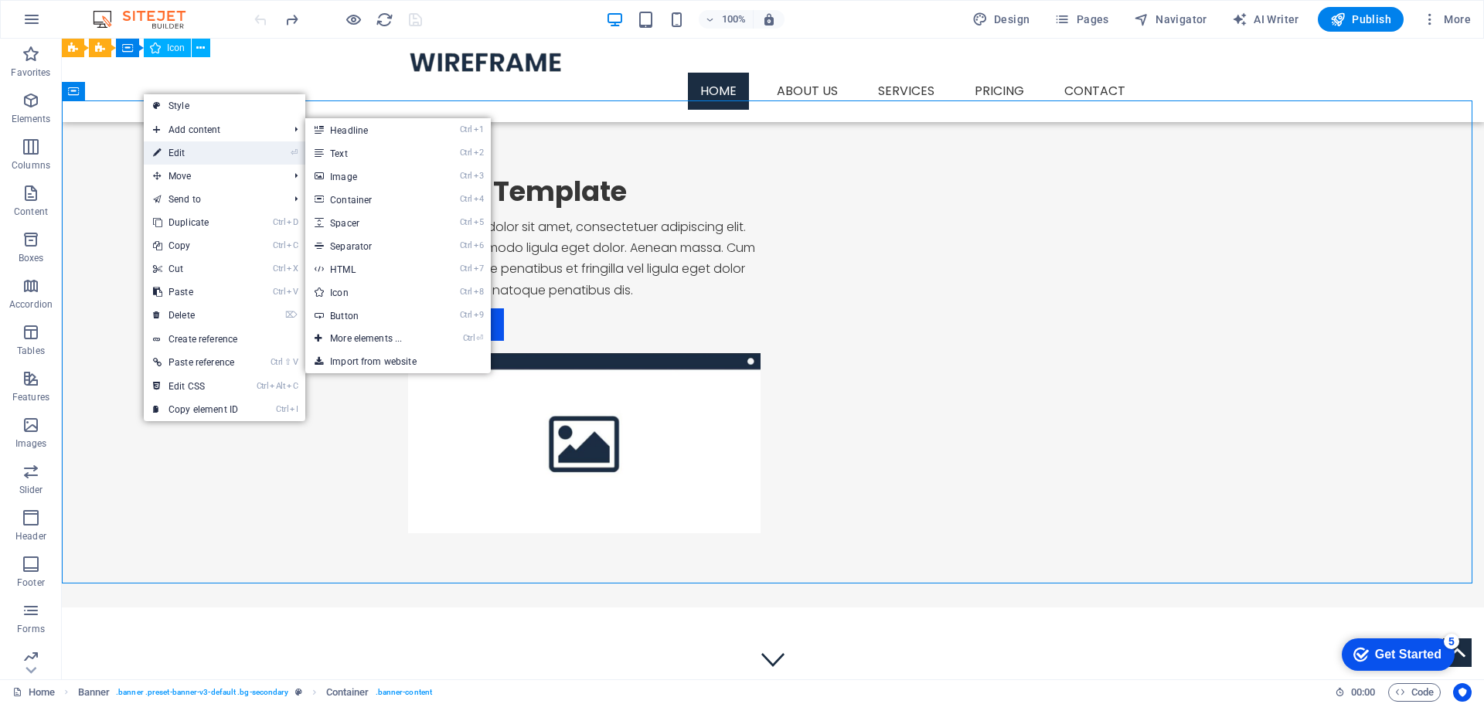
click at [167, 157] on link "⏎ Edit" at bounding box center [196, 152] width 104 height 23
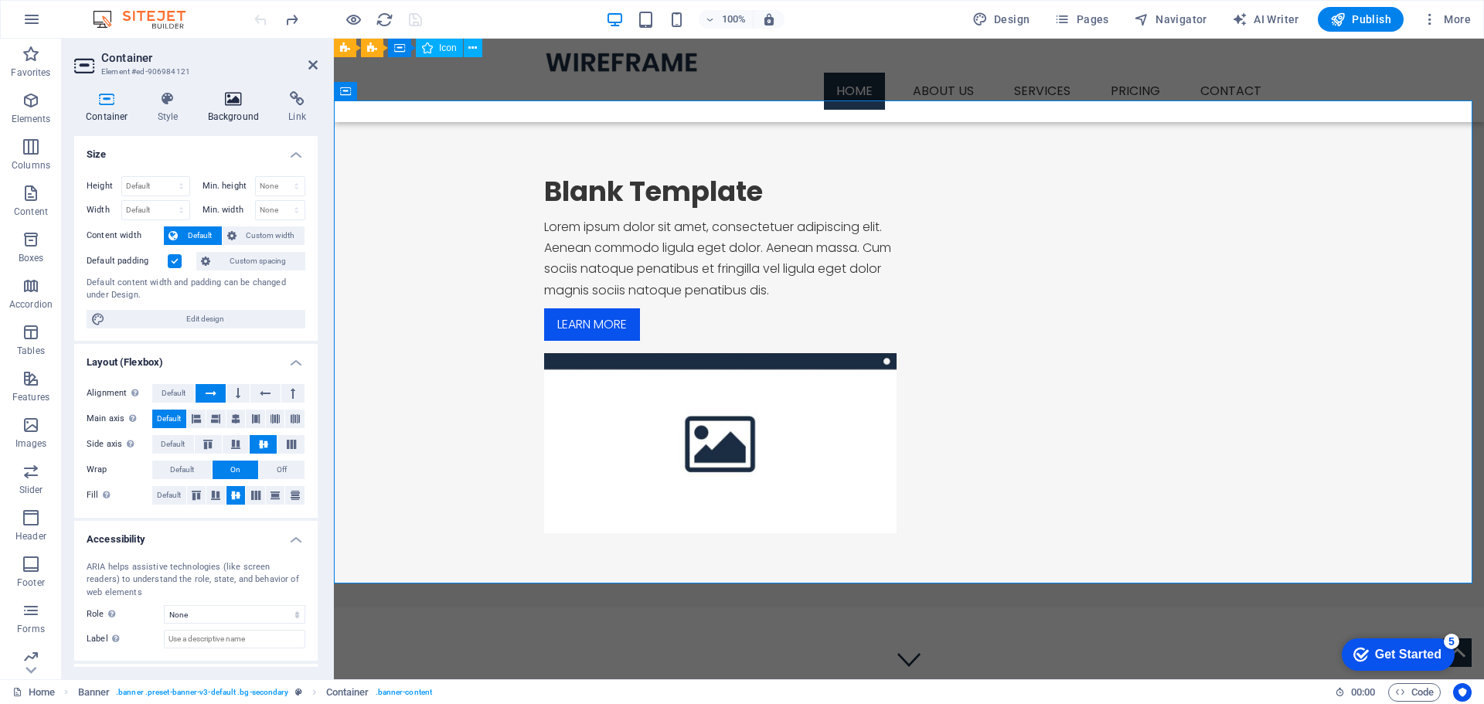
click at [234, 95] on icon at bounding box center [233, 98] width 75 height 15
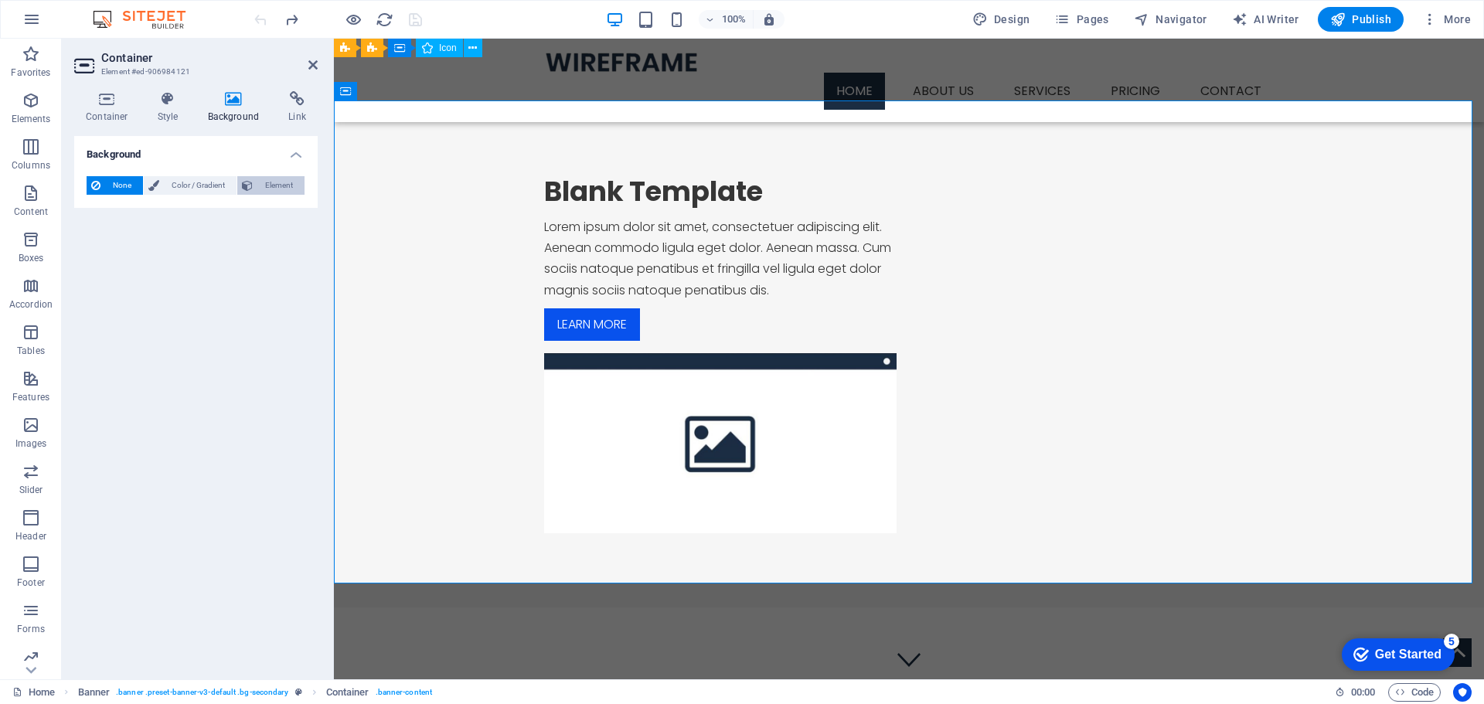
click at [257, 186] on button "Element" at bounding box center [270, 185] width 67 height 19
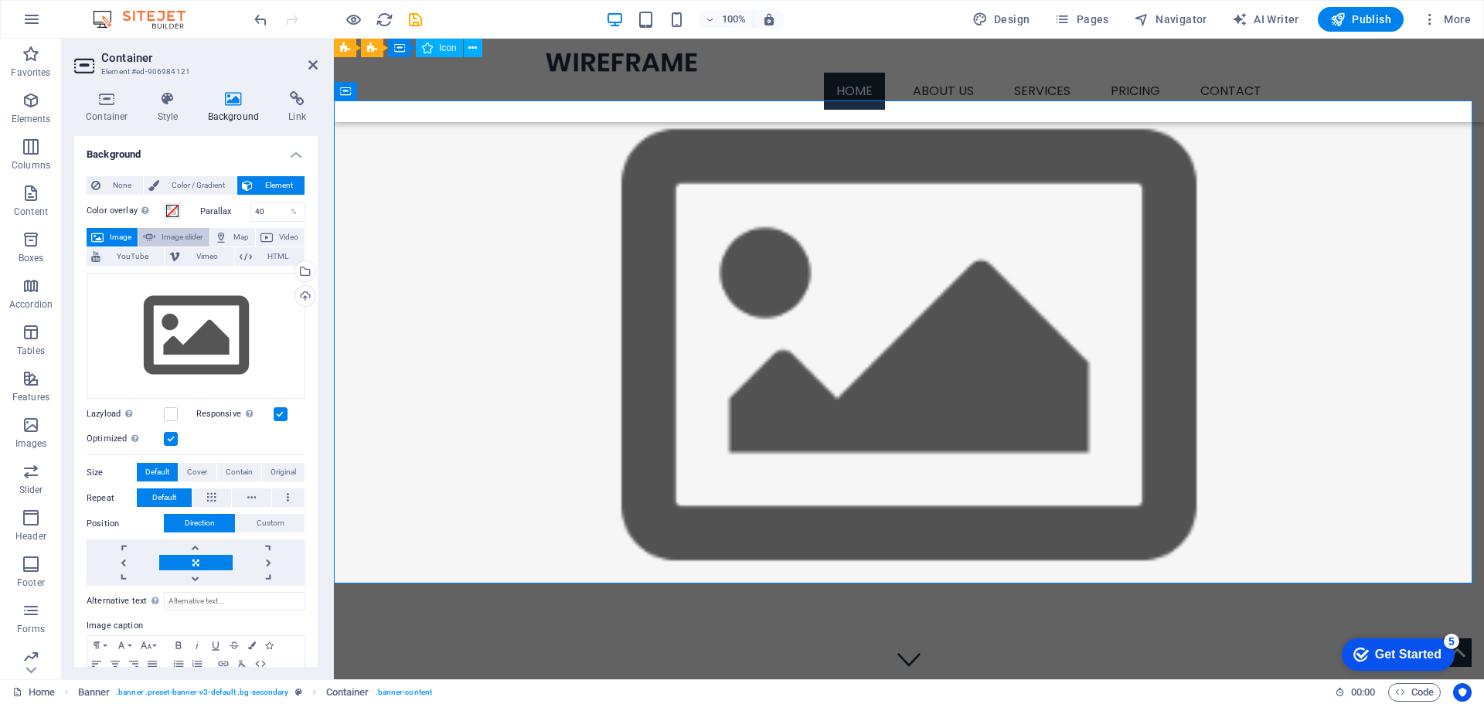
click at [186, 238] on span "Image slider" at bounding box center [182, 237] width 44 height 19
select select "ms"
select select "s"
select select "progressive"
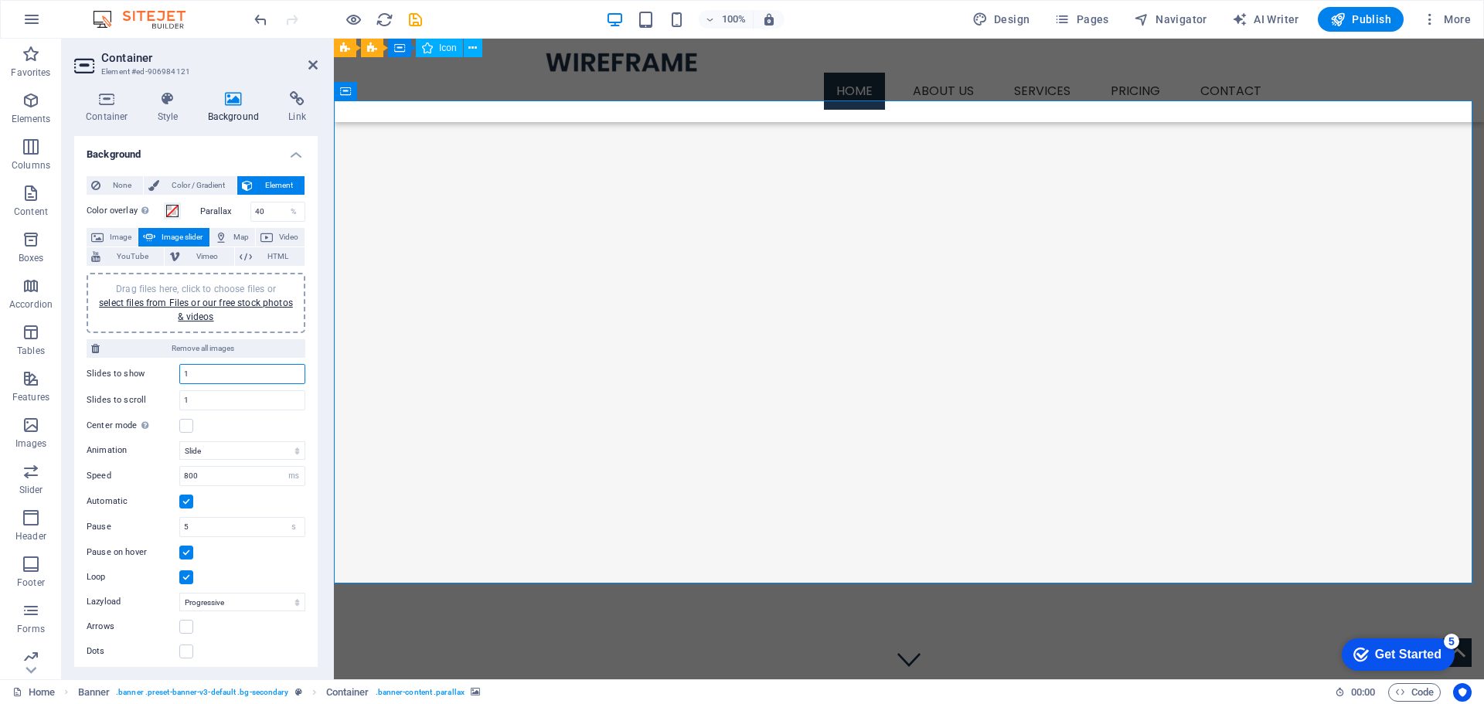
click at [223, 380] on input "1" at bounding box center [242, 374] width 124 height 19
type input "10"
click at [212, 408] on input "1" at bounding box center [242, 400] width 124 height 19
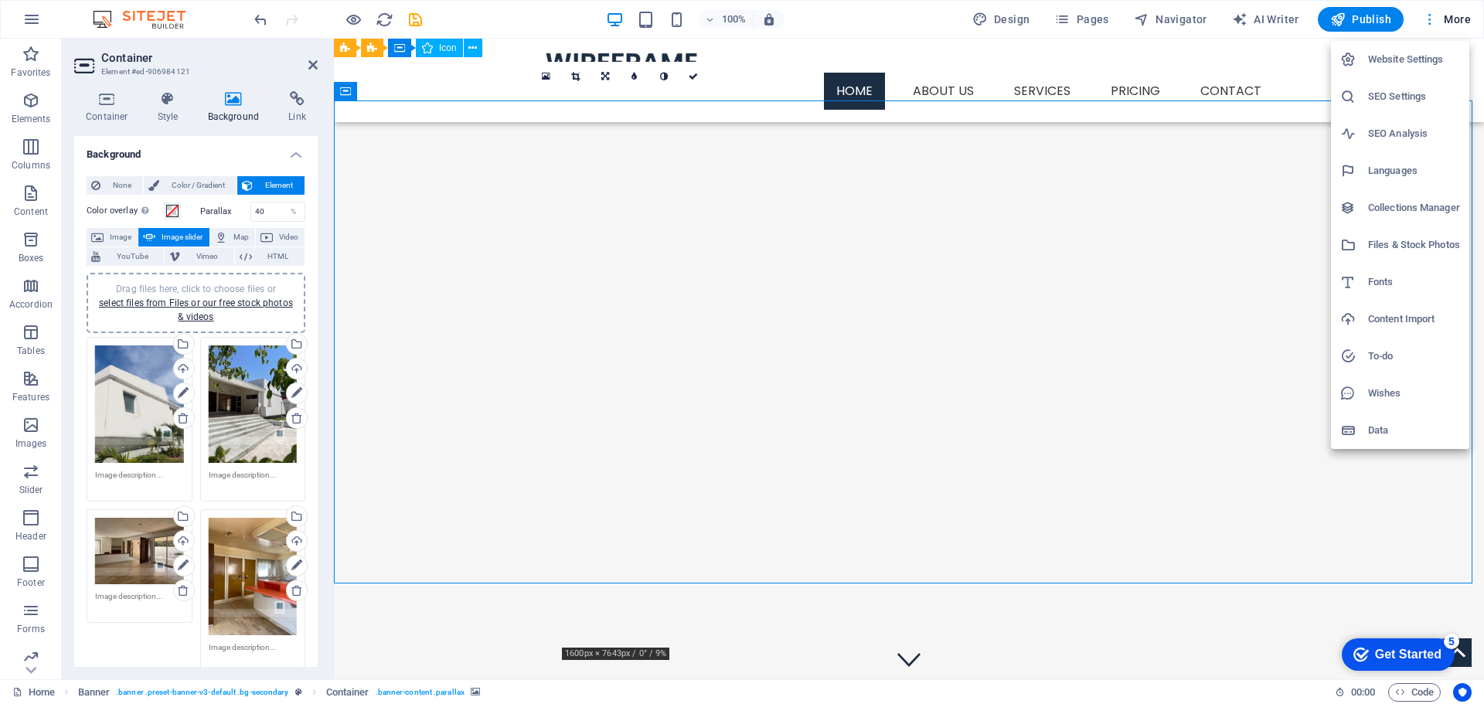
click at [1433, 19] on div at bounding box center [742, 352] width 1484 height 704
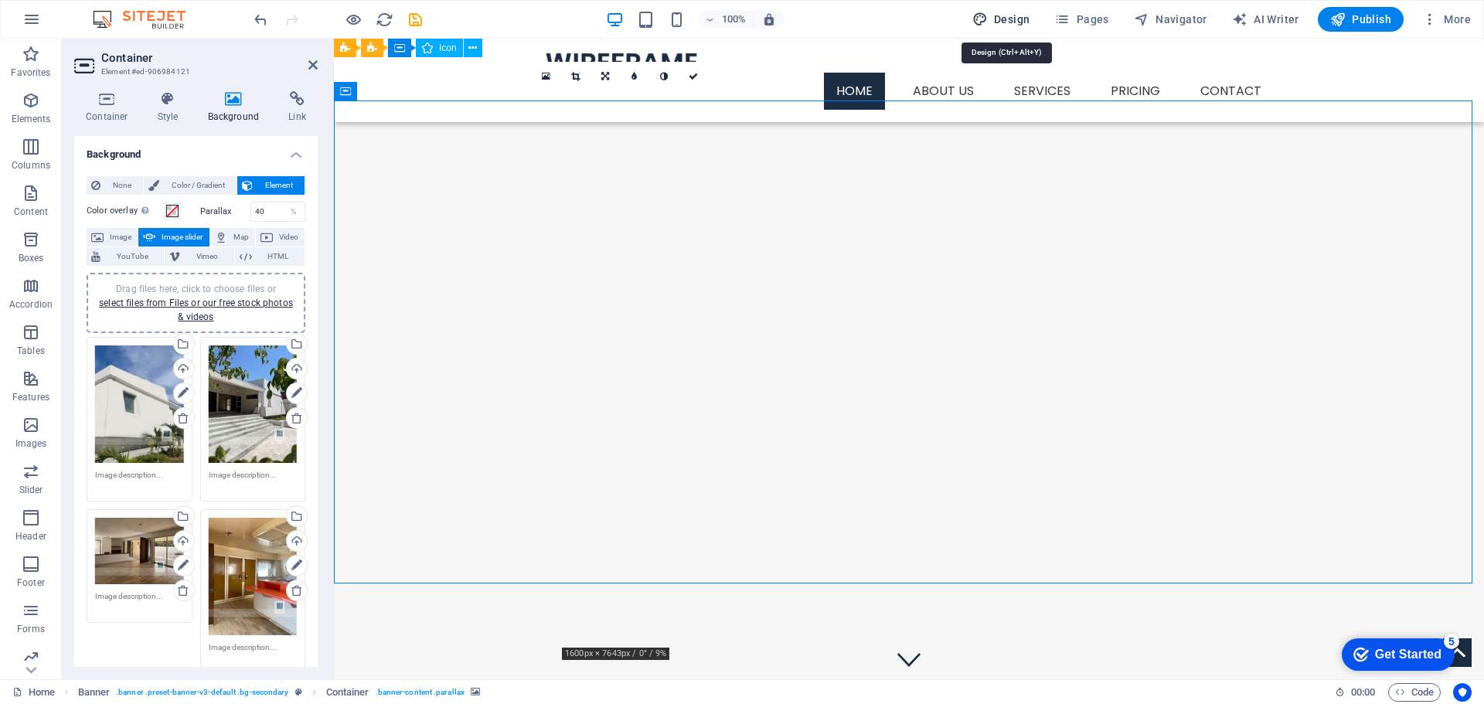
click at [0, 0] on span "Design" at bounding box center [0, 0] width 0 height 0
select select "px"
select select "300"
select select "px"
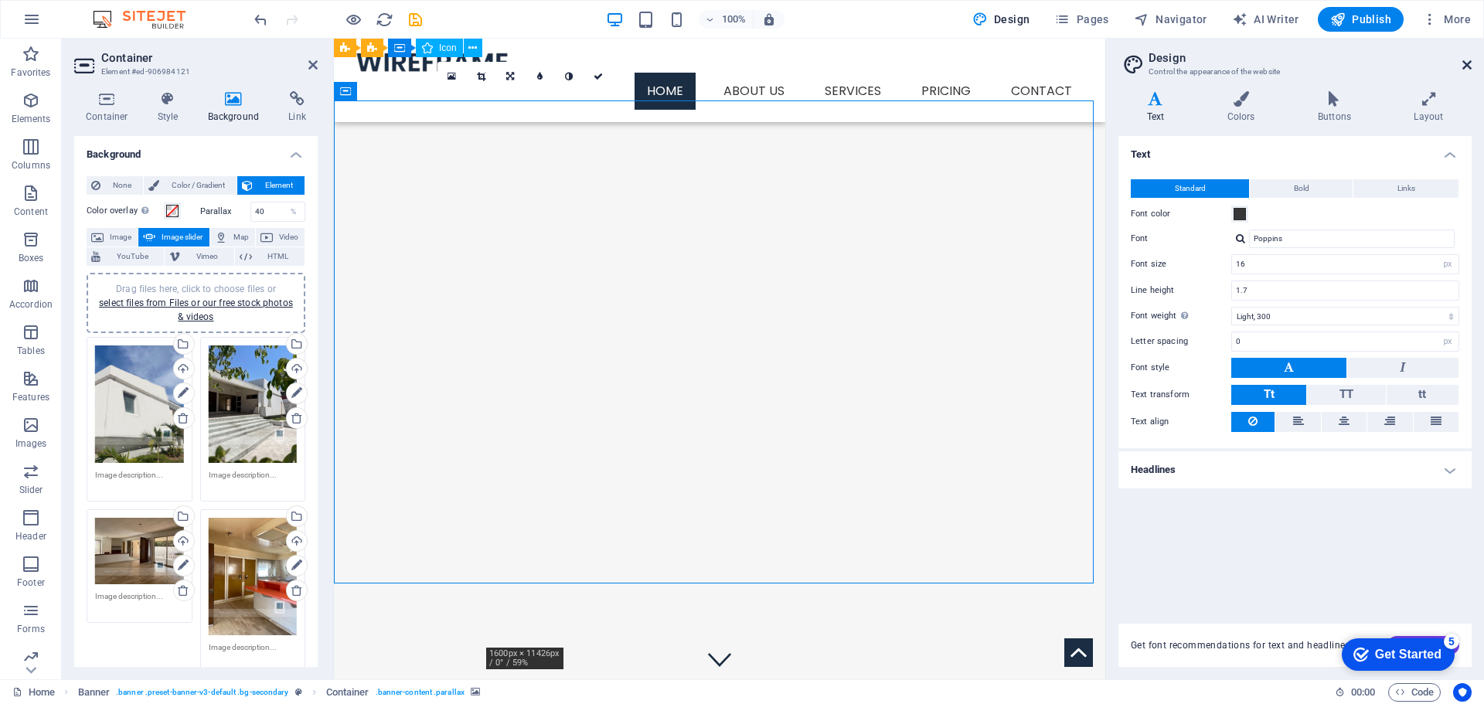
click at [1465, 64] on icon at bounding box center [1467, 65] width 9 height 12
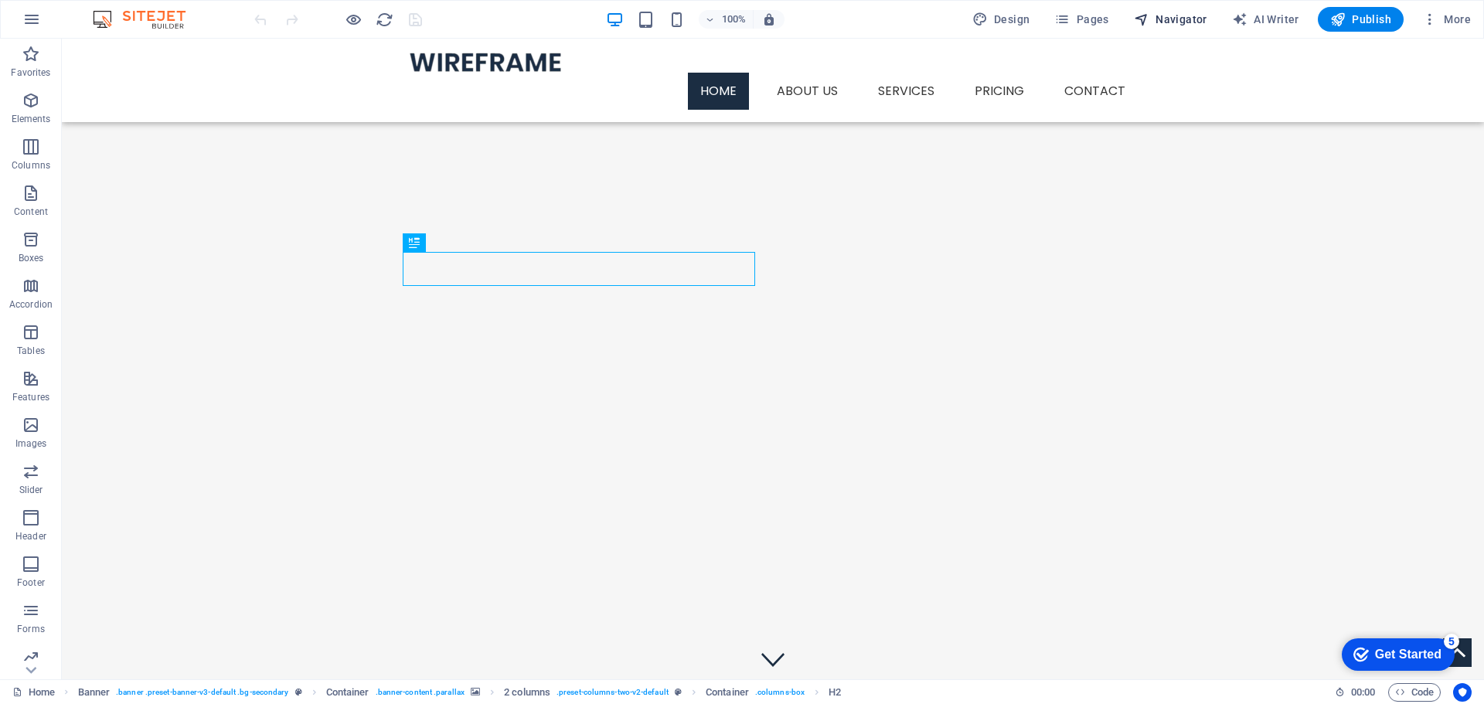
click at [1162, 15] on span "Navigator" at bounding box center [1170, 19] width 73 height 15
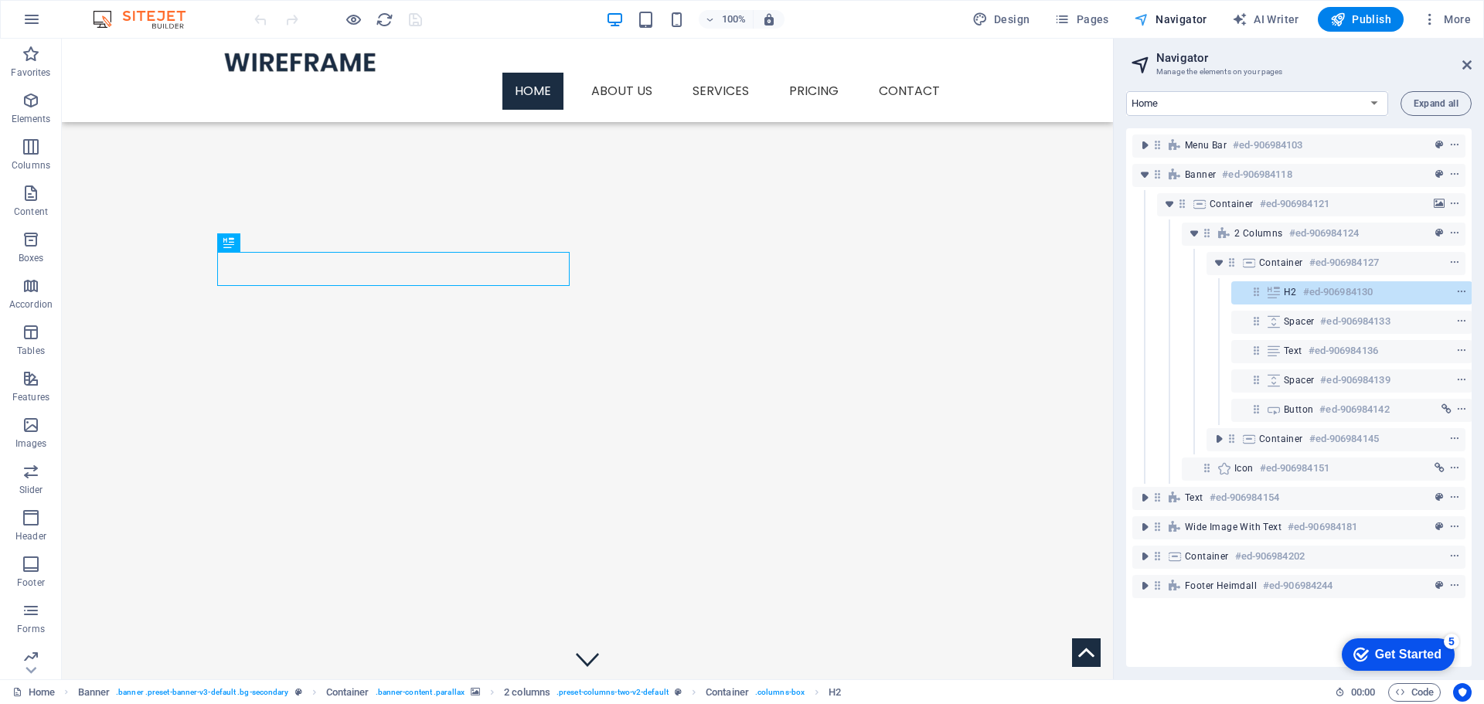
scroll to position [0, 4]
click at [1162, 15] on span "Navigator" at bounding box center [1170, 19] width 73 height 15
click at [1458, 23] on span "More" at bounding box center [1446, 19] width 49 height 15
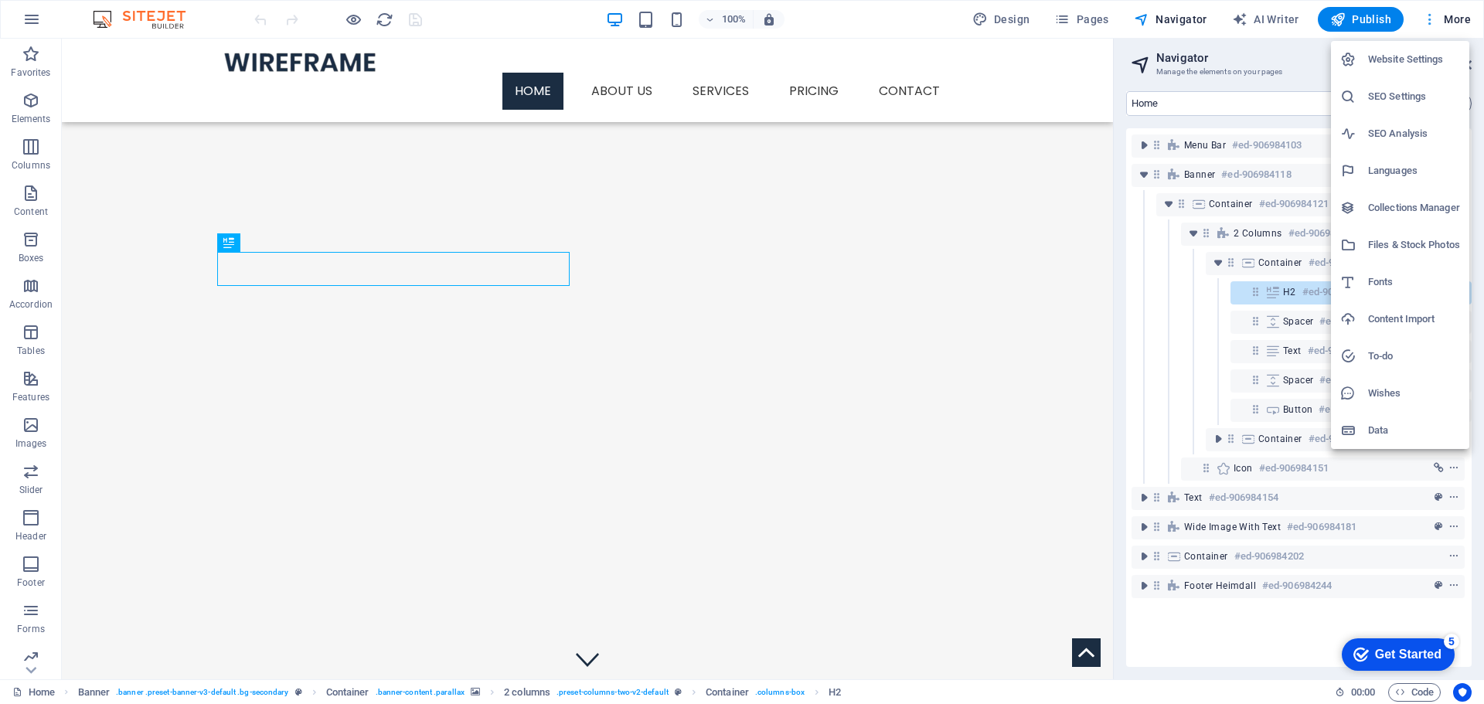
click at [1458, 23] on div at bounding box center [742, 352] width 1484 height 704
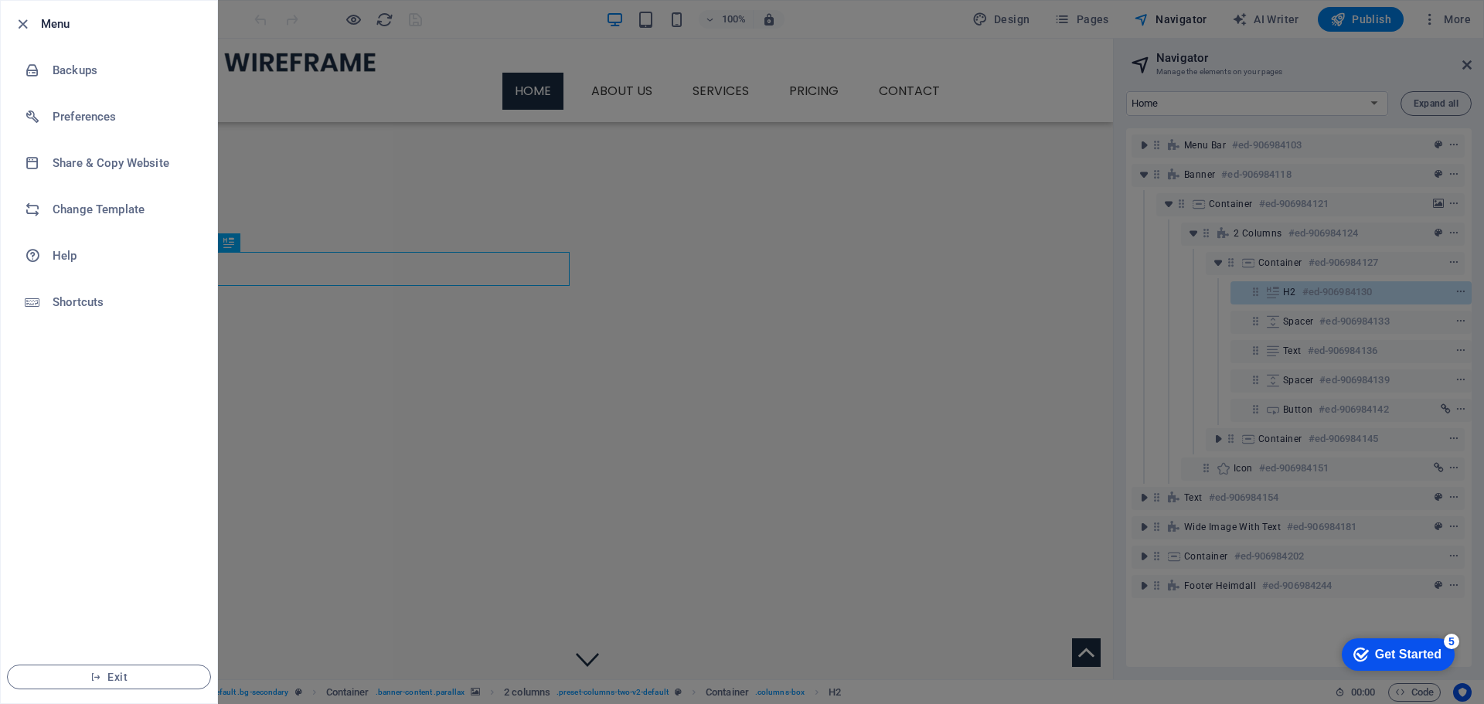
click at [34, 18] on div at bounding box center [27, 24] width 28 height 19
click at [375, 43] on div at bounding box center [742, 352] width 1484 height 704
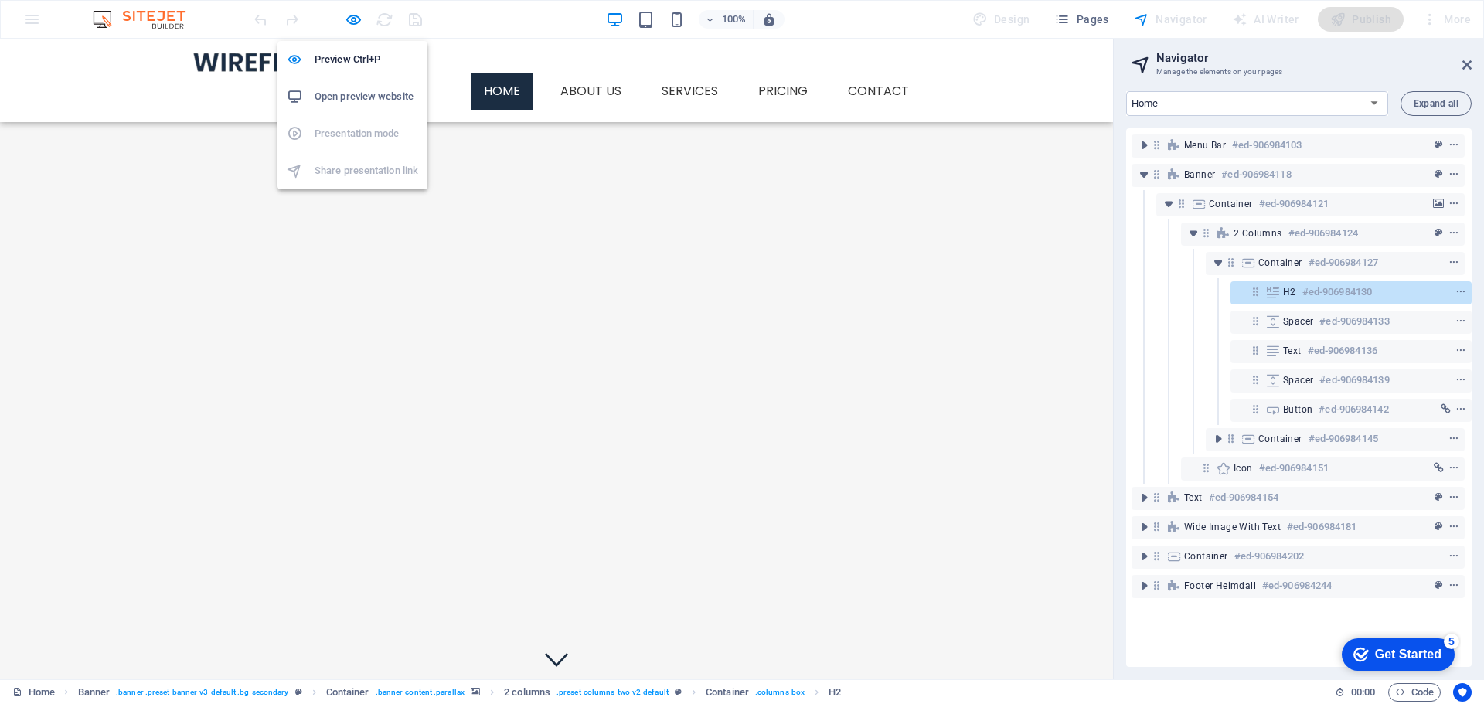
click at [351, 94] on h6 "Open preview website" at bounding box center [367, 96] width 104 height 19
click at [111, 76] on img "3/10" at bounding box center [55, 76] width 111 height 0
click at [1472, 69] on aside "Navigator Manage the elements on your pages Home About us Services Pricing Cont…" at bounding box center [1298, 359] width 371 height 641
click at [1467, 66] on icon at bounding box center [1467, 65] width 9 height 12
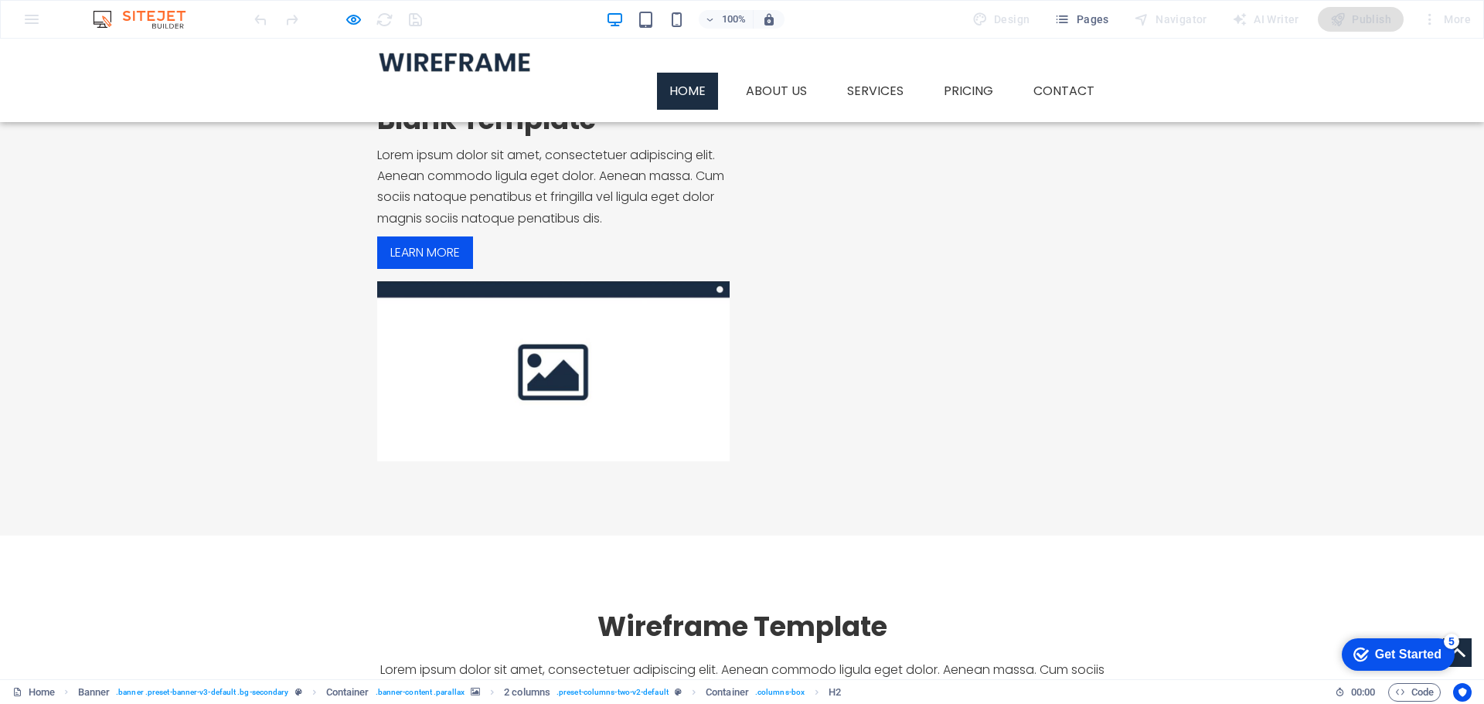
scroll to position [0, 0]
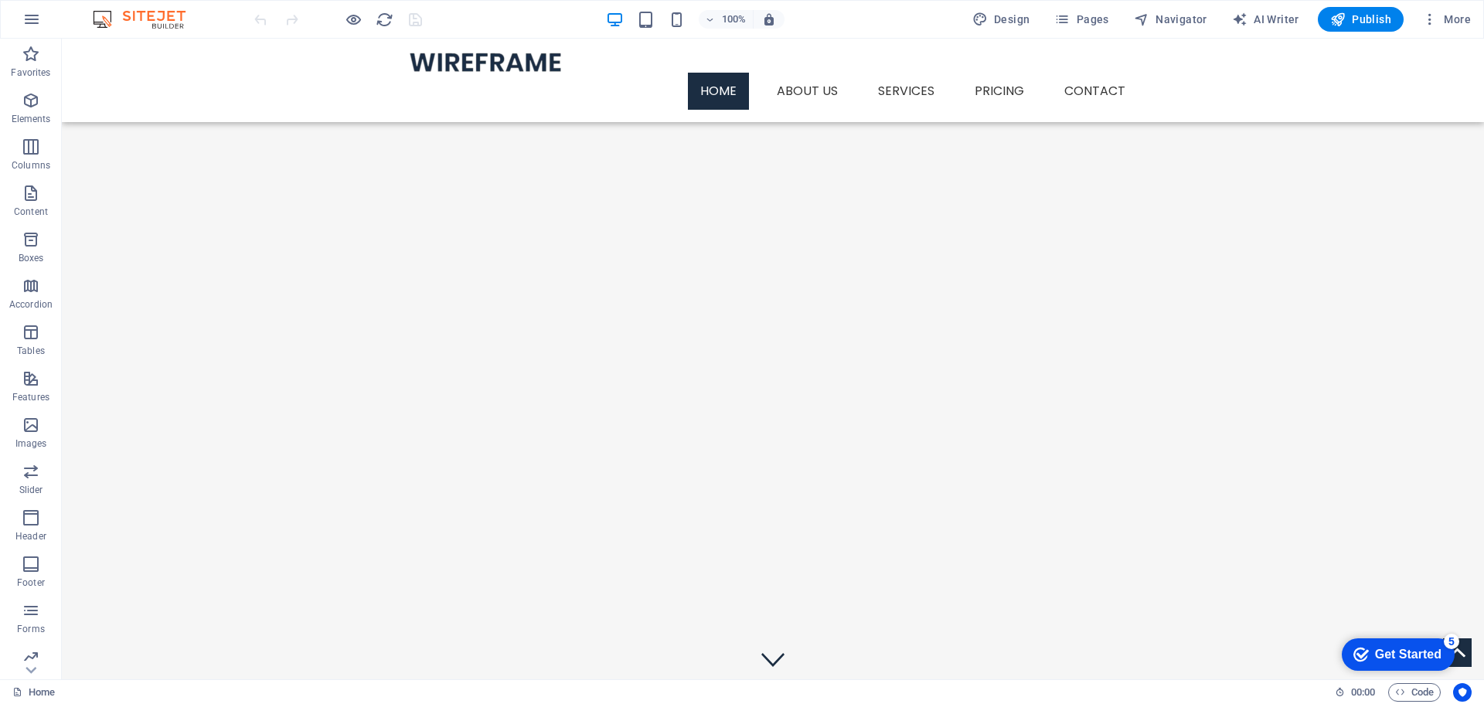
click at [131, 76] on img "1/10" at bounding box center [132, 76] width 141 height 0
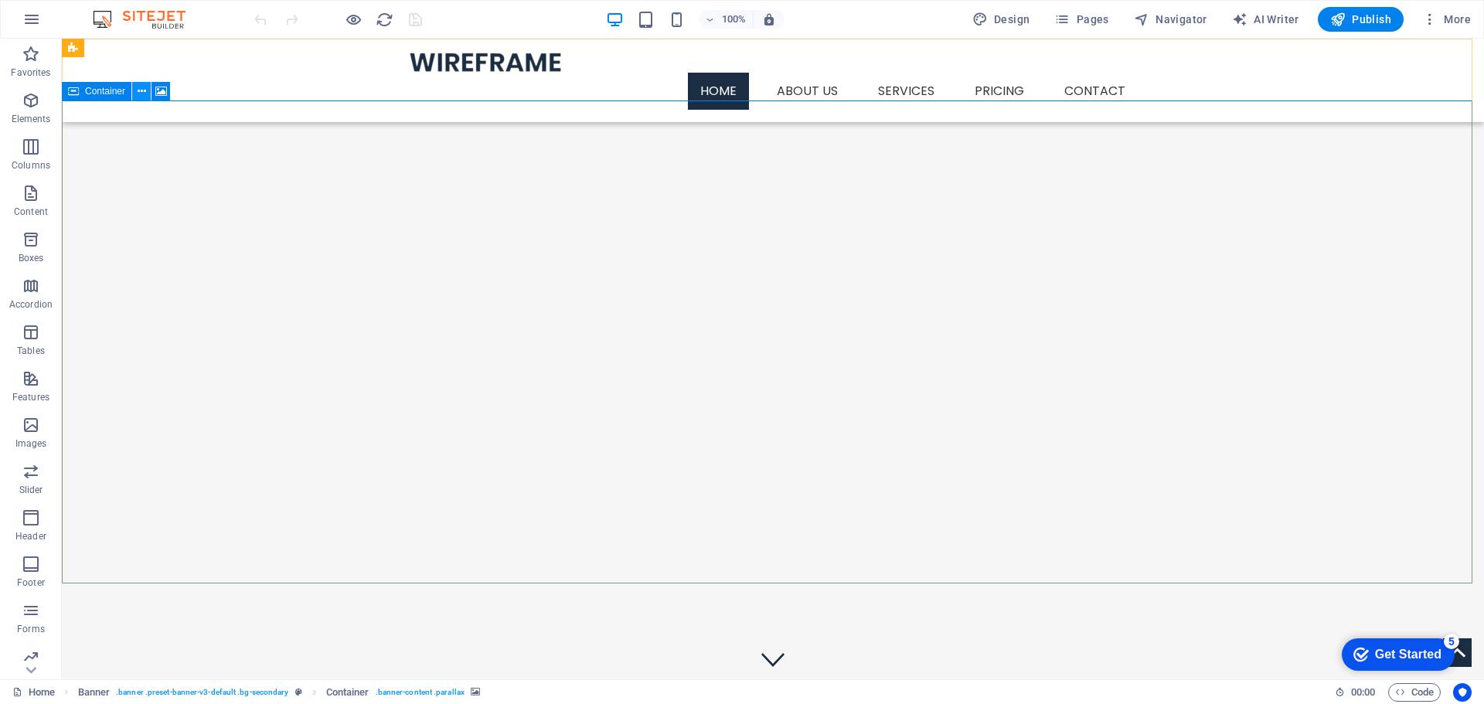
click at [146, 93] on button at bounding box center [141, 91] width 19 height 19
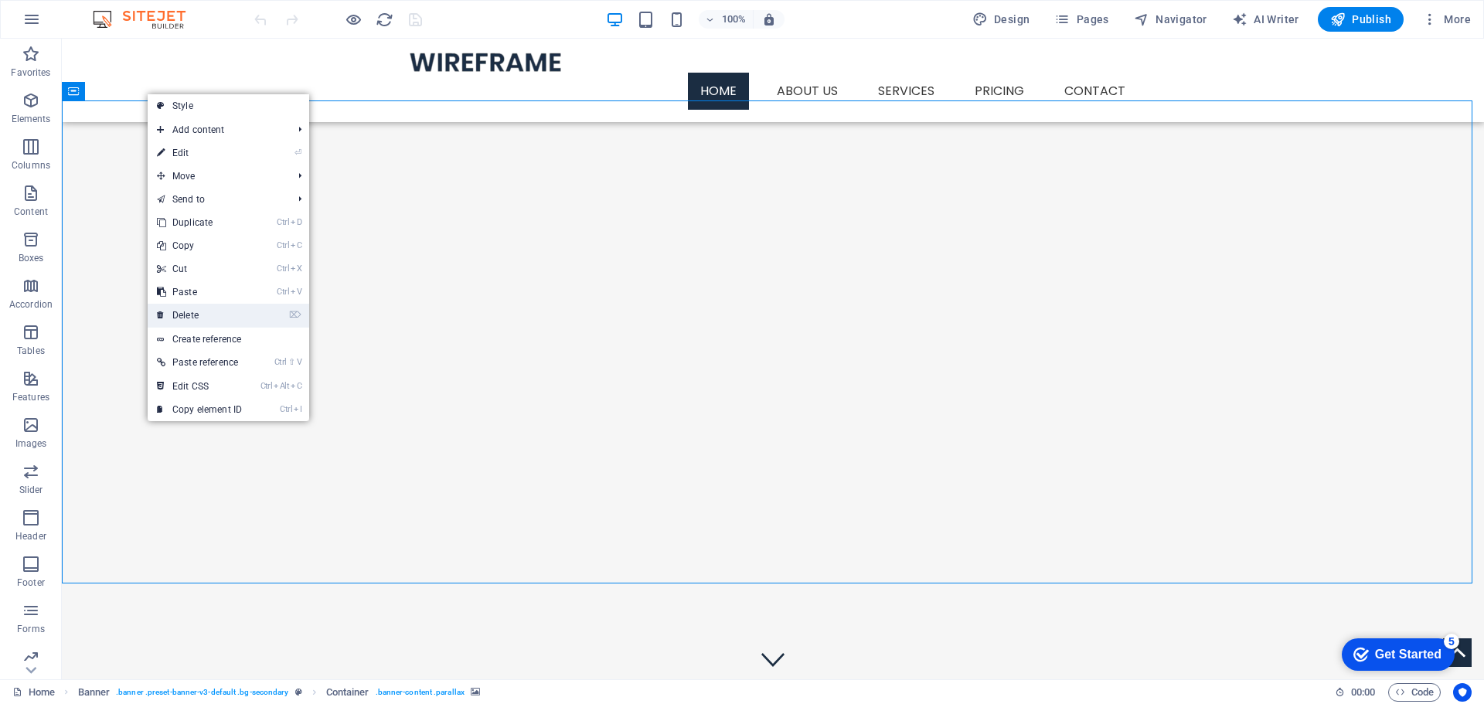
click at [173, 310] on link "⌦ Delete" at bounding box center [200, 315] width 104 height 23
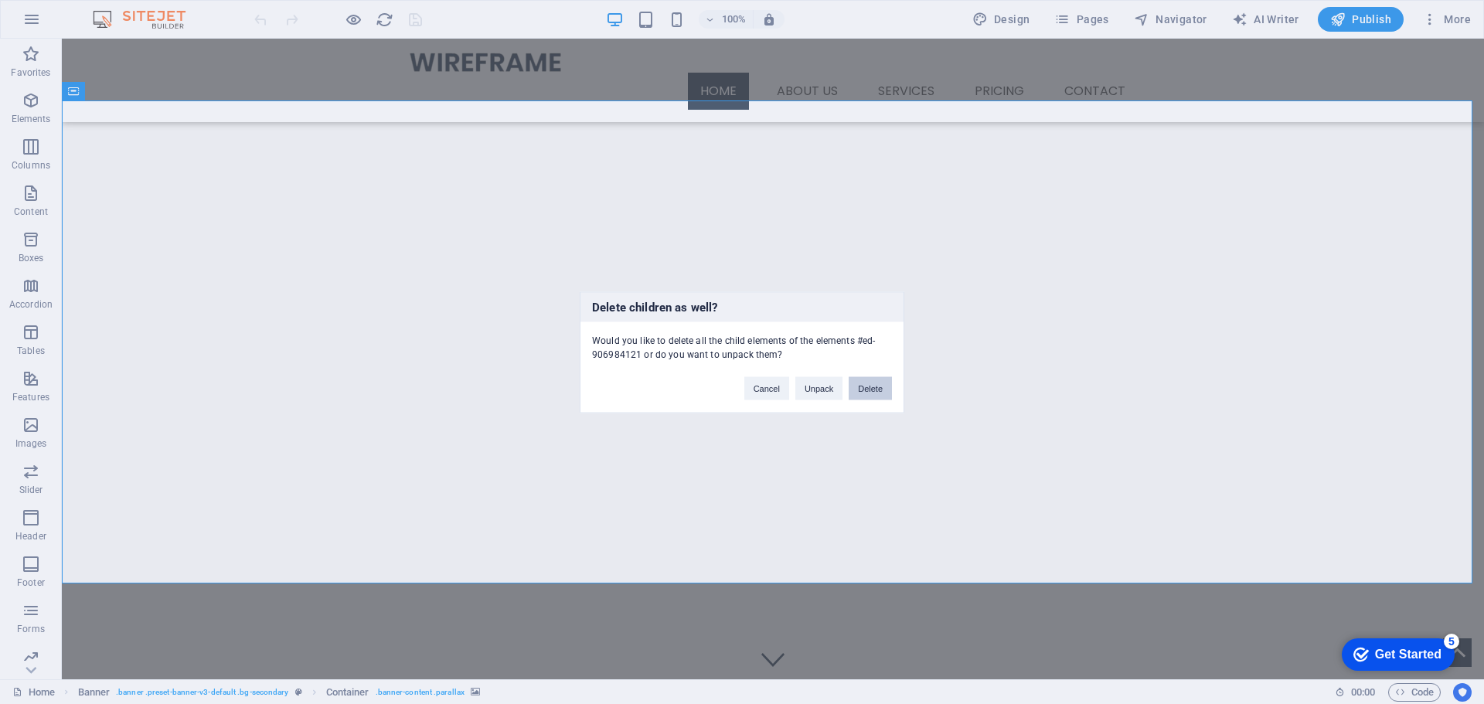
click at [867, 391] on button "Delete" at bounding box center [870, 387] width 43 height 23
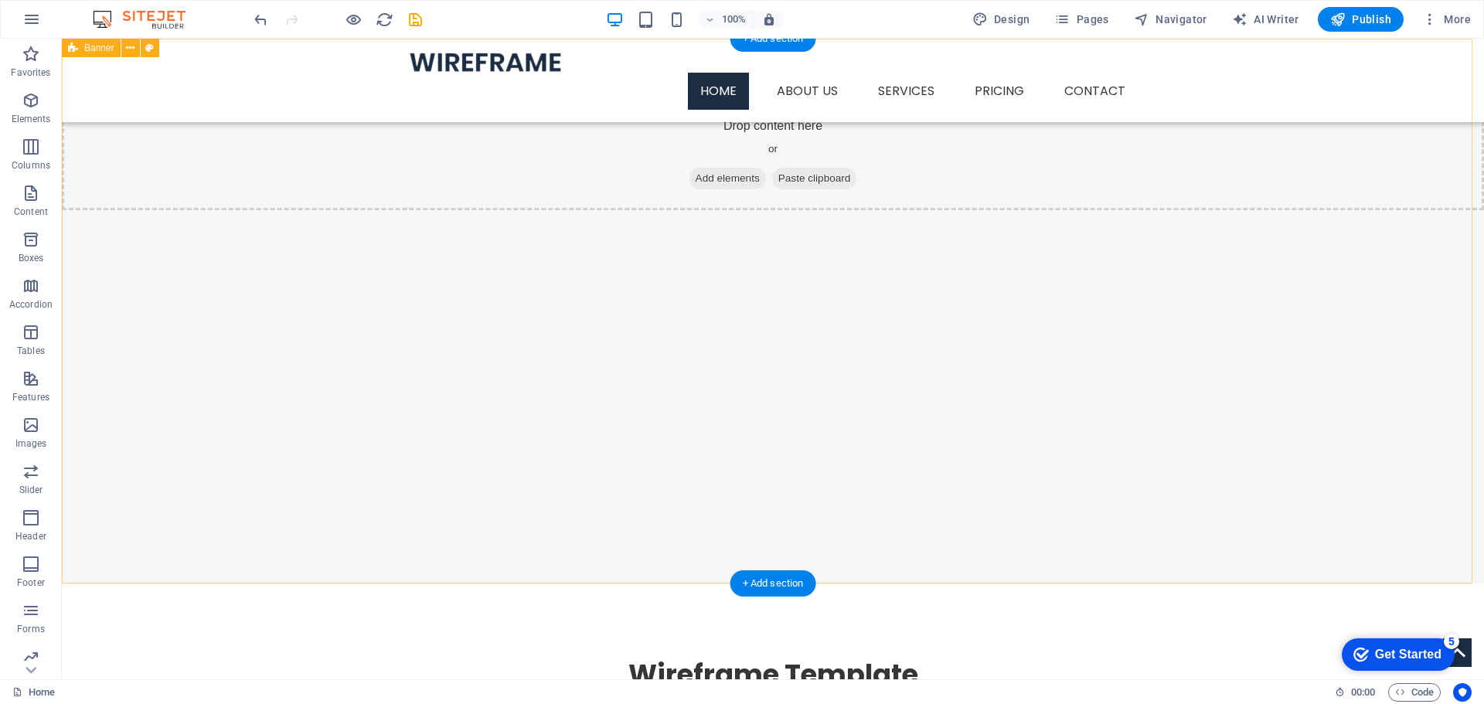
click at [484, 356] on div "Drop content here or Add elements Paste clipboard" at bounding box center [773, 311] width 1422 height 545
drag, startPoint x: 602, startPoint y: 268, endPoint x: 640, endPoint y: 274, distance: 38.4
click at [605, 268] on div "Drop content here or Add elements Paste clipboard" at bounding box center [773, 311] width 1422 height 545
click at [717, 173] on span "Add elements" at bounding box center [728, 179] width 77 height 22
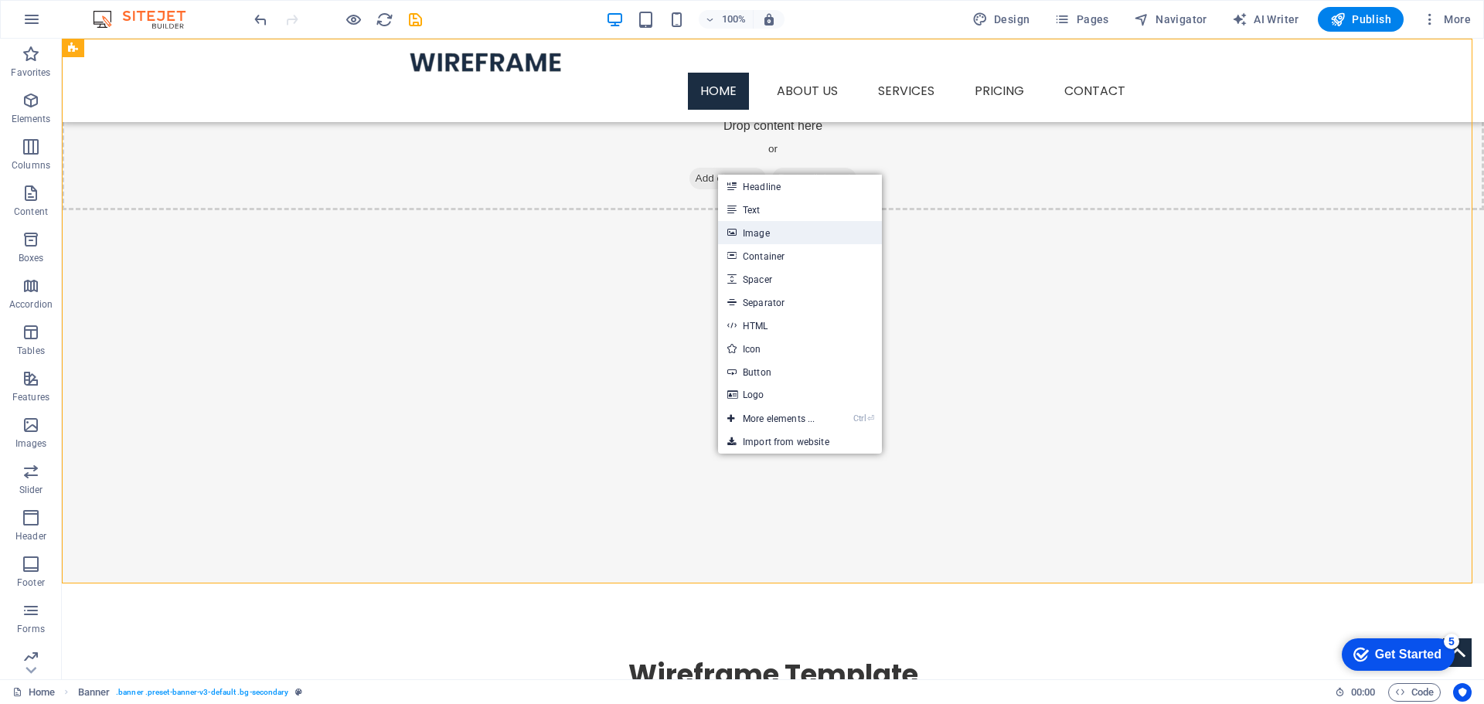
click at [753, 232] on link "Image" at bounding box center [800, 232] width 164 height 23
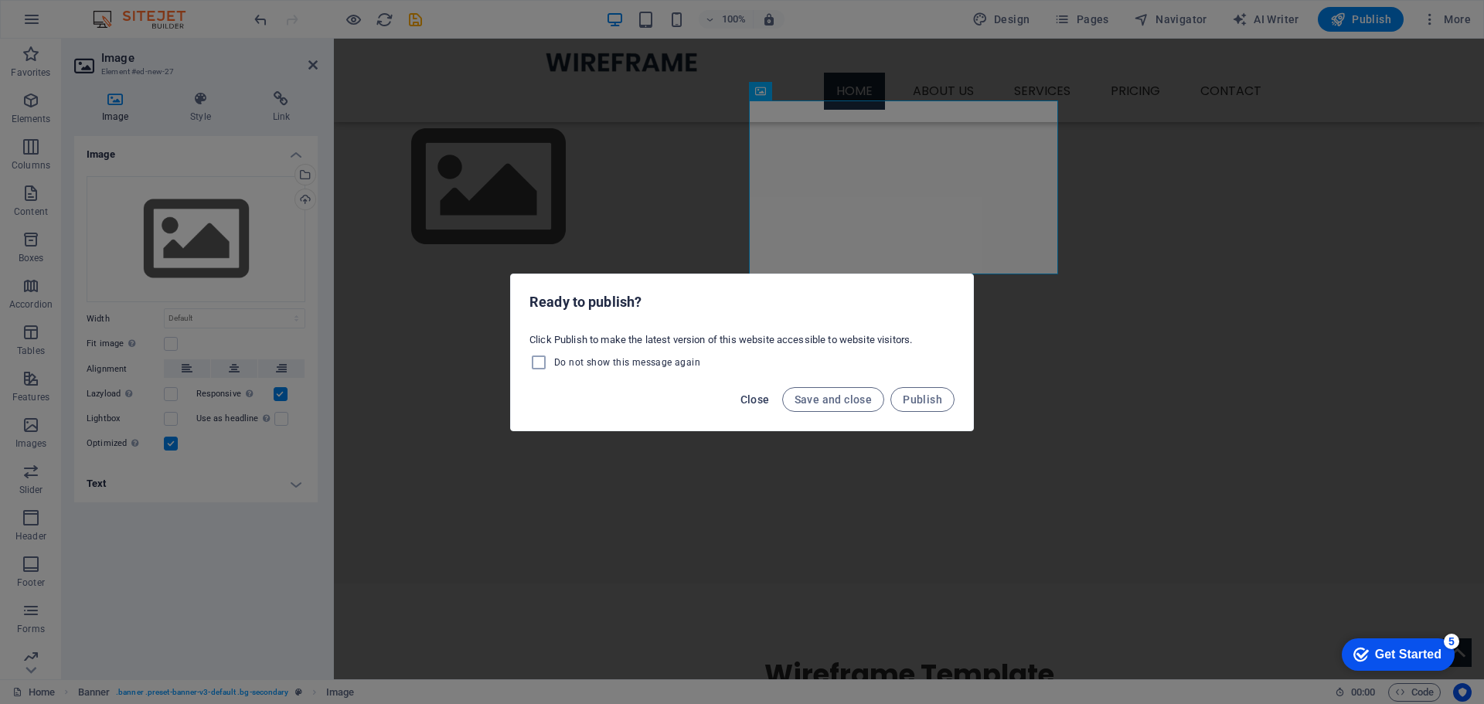
click at [758, 400] on span "Close" at bounding box center [755, 399] width 29 height 12
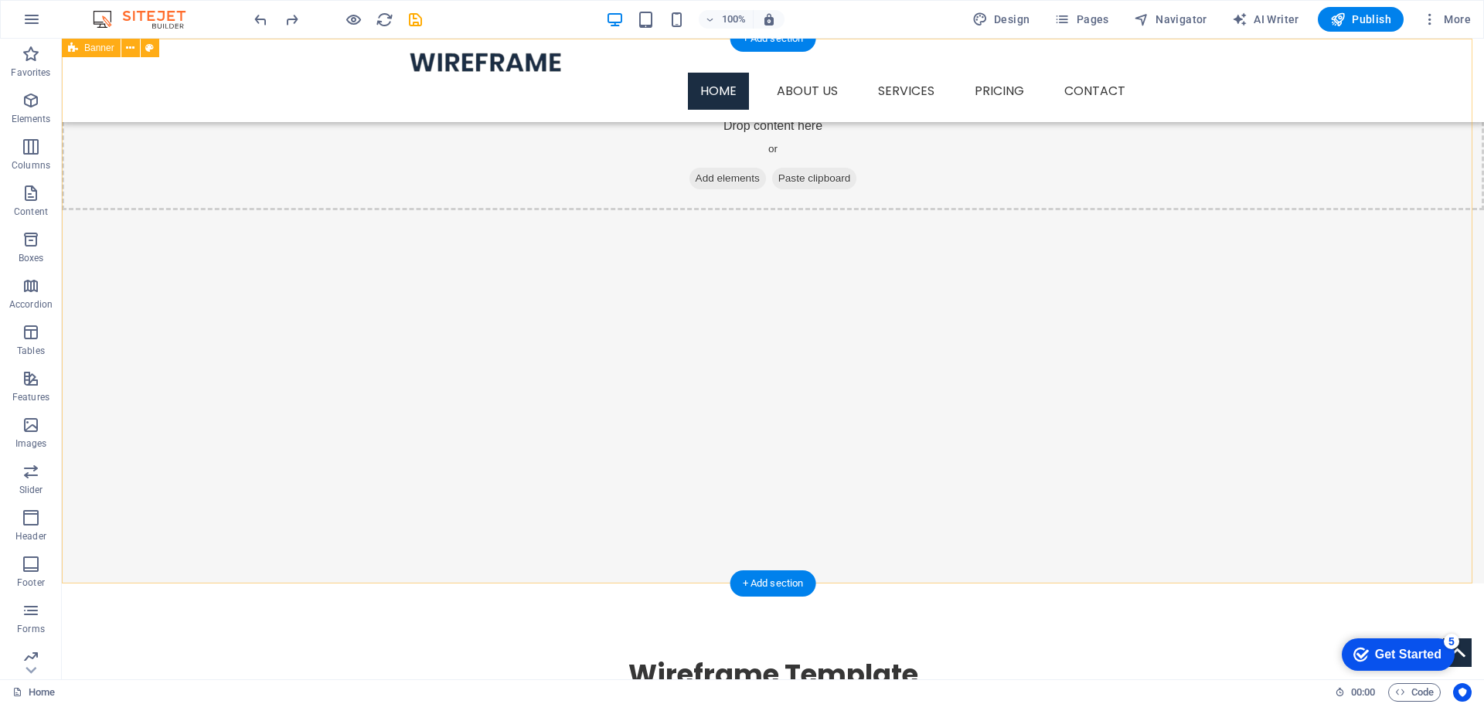
click at [723, 174] on span "Add elements" at bounding box center [728, 179] width 77 height 22
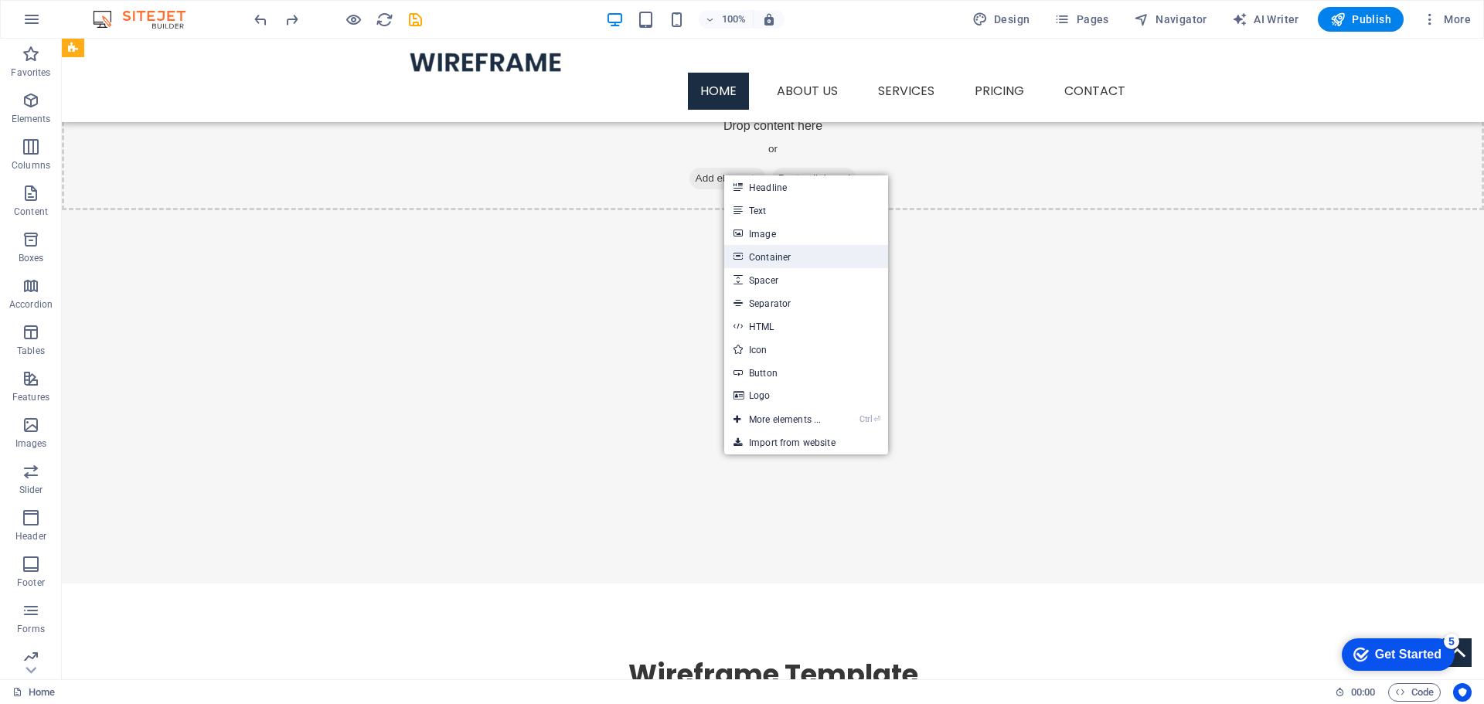
click at [775, 254] on link "Container" at bounding box center [806, 256] width 164 height 23
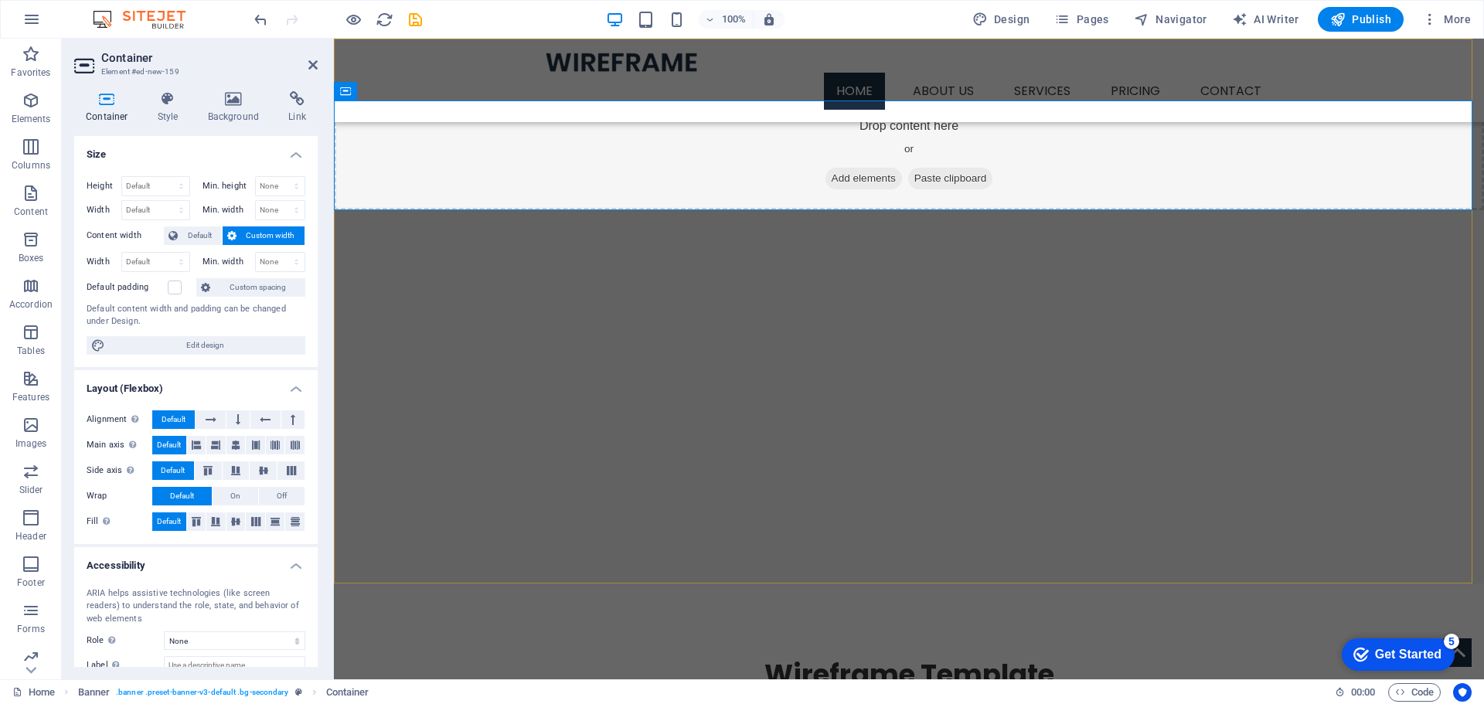
click at [767, 324] on div "Drop content here or Add elements Paste clipboard" at bounding box center [909, 311] width 1150 height 545
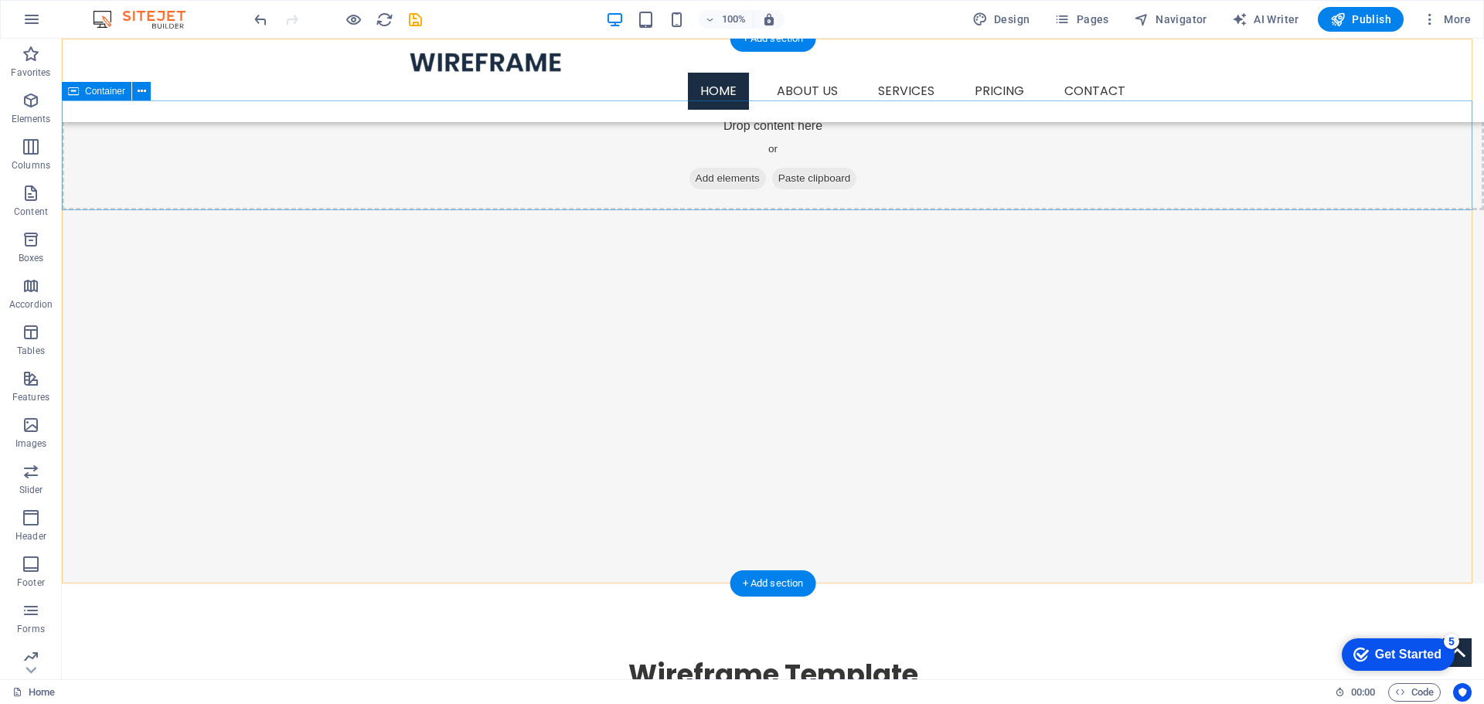
click at [714, 176] on span "Add elements" at bounding box center [728, 179] width 77 height 22
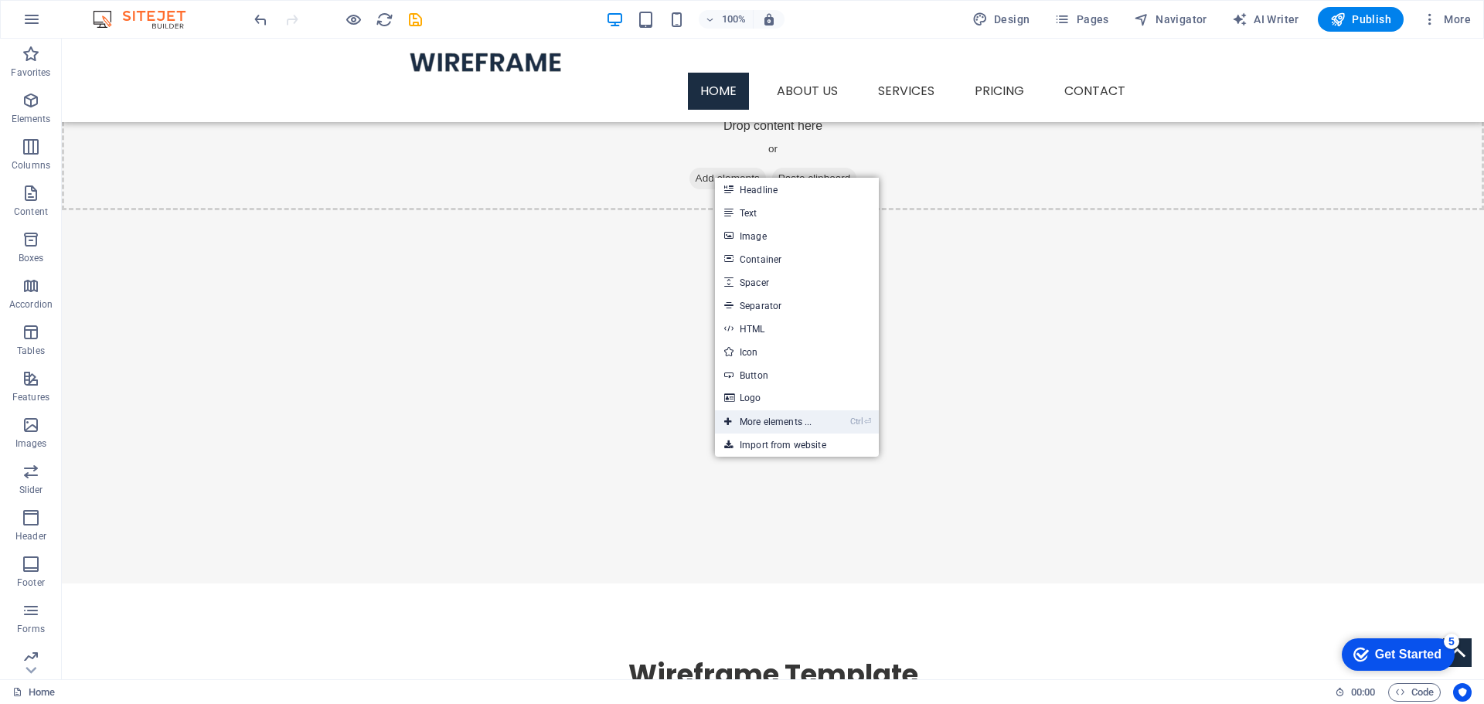
click at [771, 421] on link "Ctrl ⏎ More elements ..." at bounding box center [768, 422] width 106 height 23
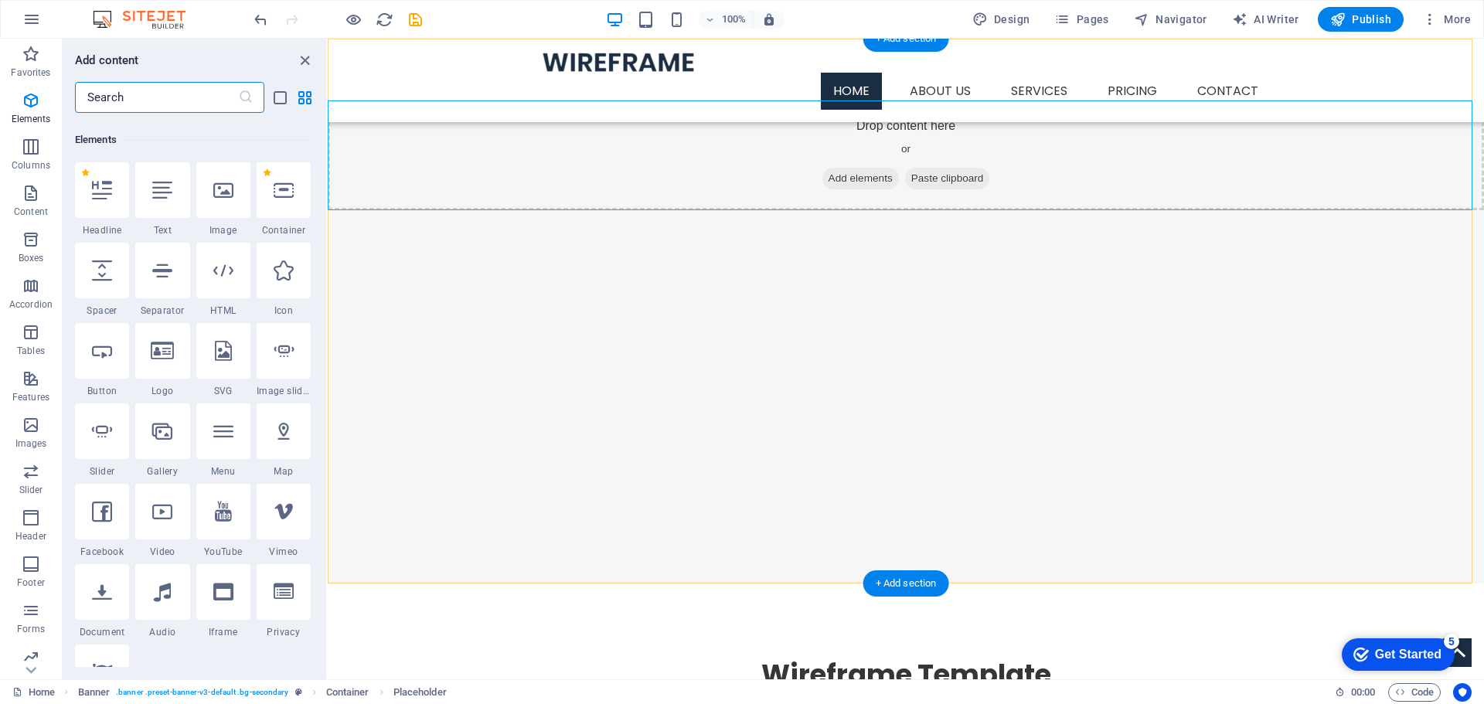
scroll to position [165, 0]
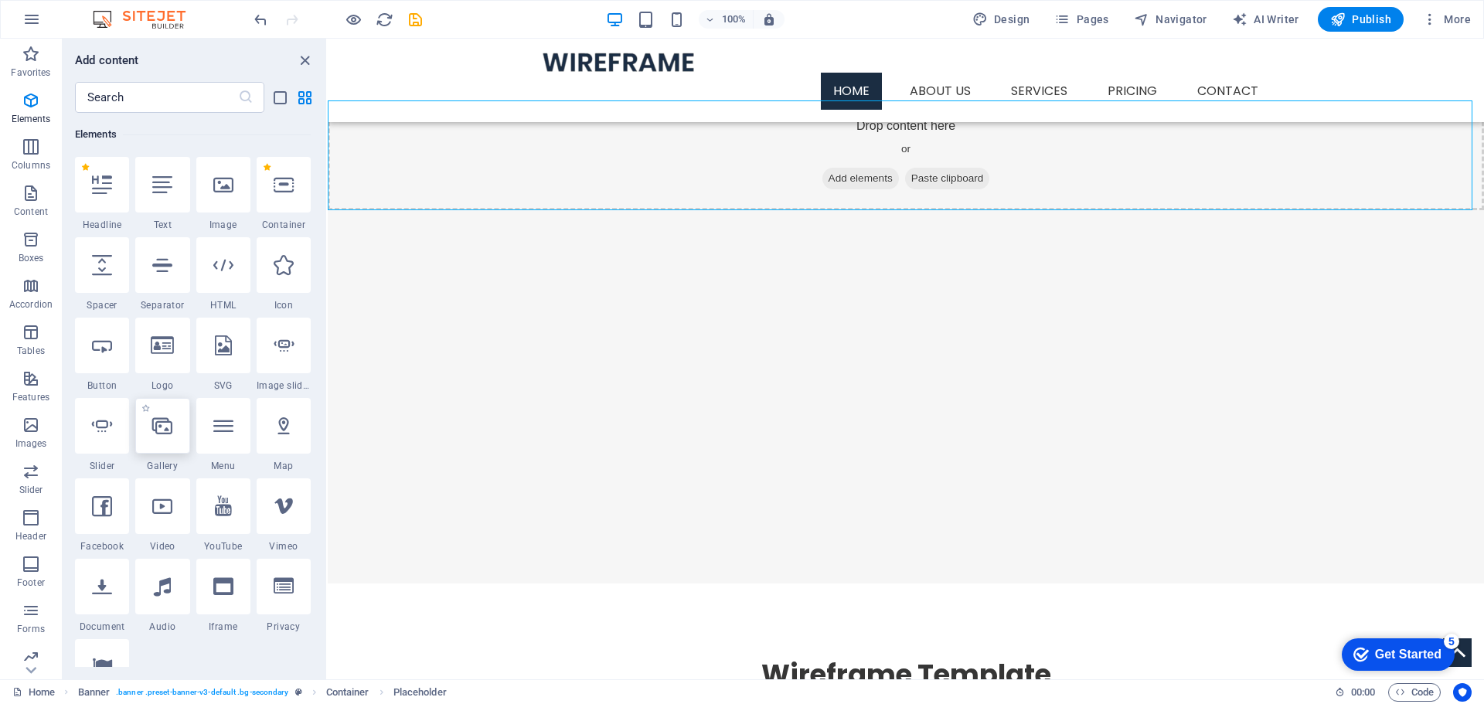
click at [159, 428] on icon at bounding box center [162, 426] width 20 height 20
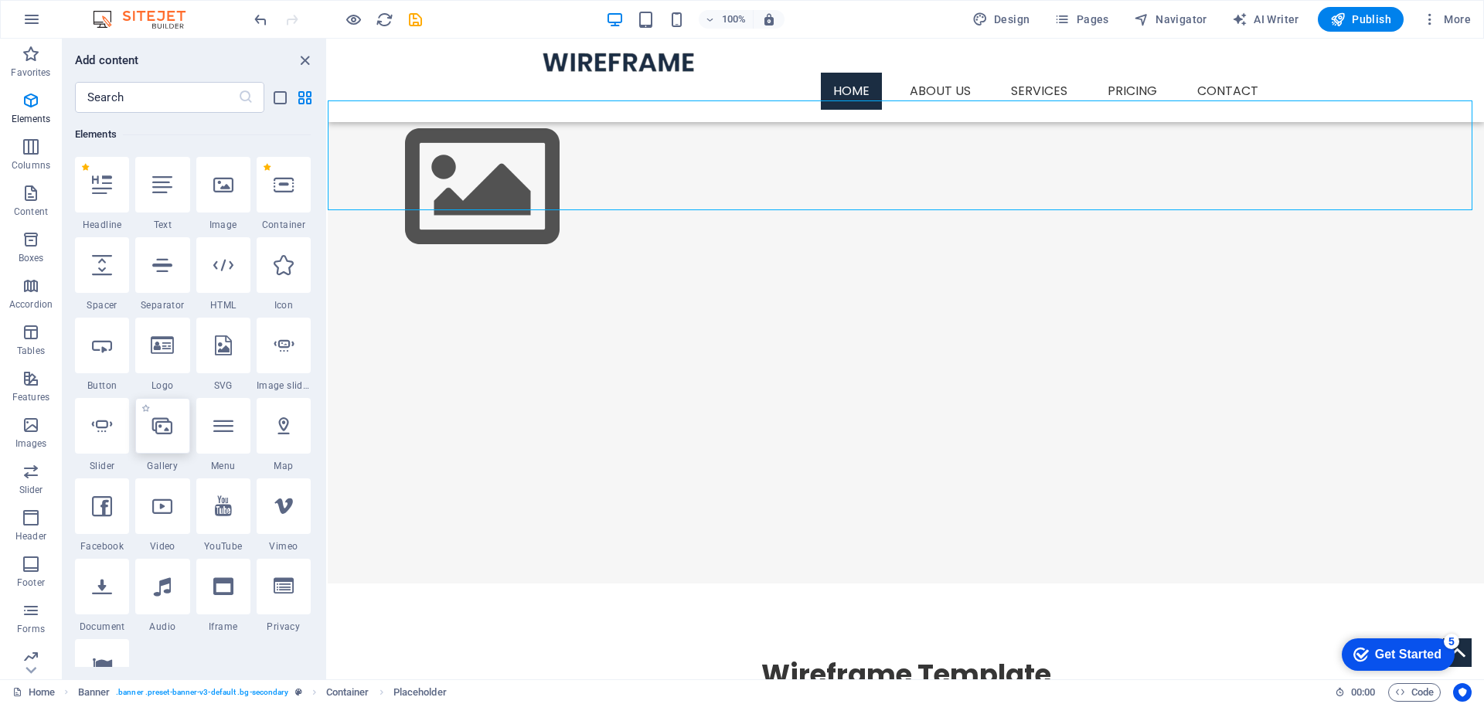
select select "4"
select select "%"
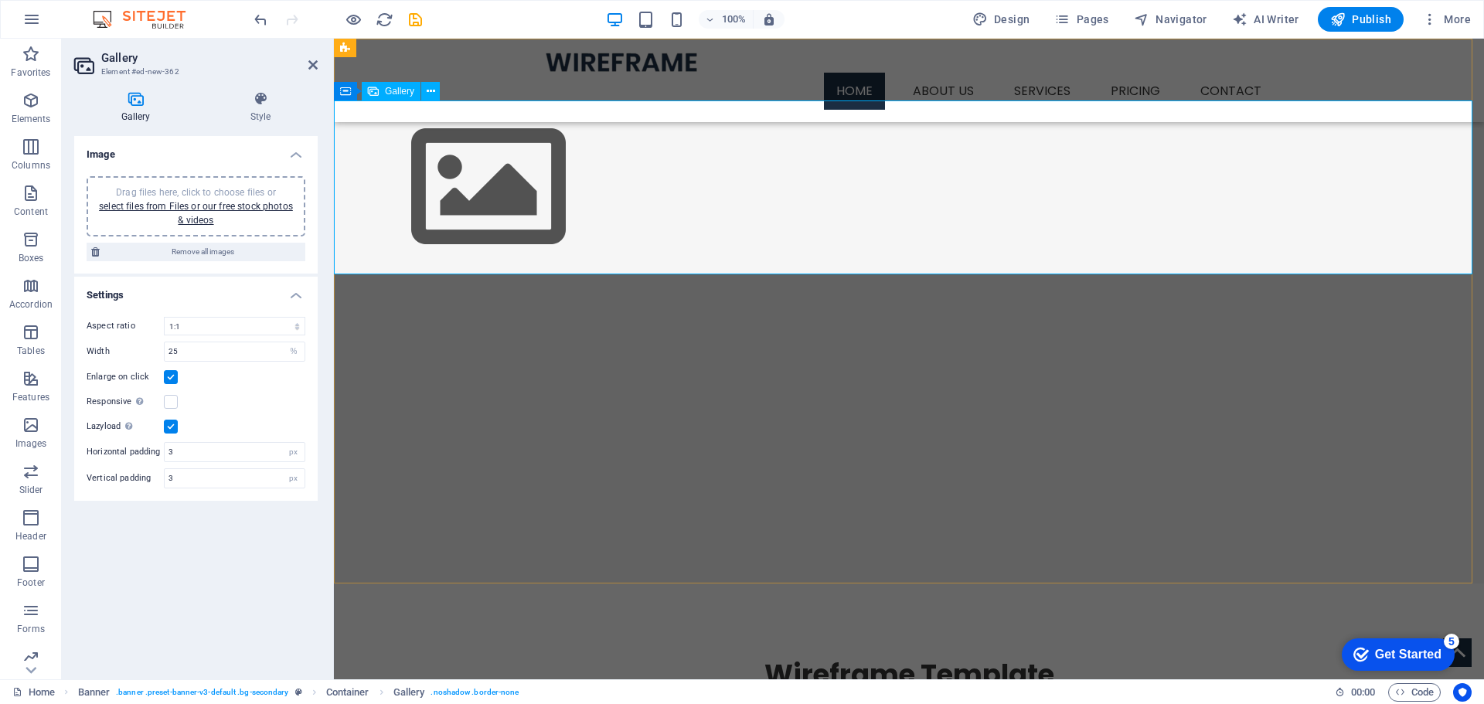
click at [772, 172] on div at bounding box center [909, 188] width 1150 height 174
drag, startPoint x: 235, startPoint y: 346, endPoint x: 38, endPoint y: 346, distance: 197.1
click at [36, 346] on section "Favorites Elements Columns Content Boxes Accordion Tables Features Images Slide…" at bounding box center [742, 359] width 1484 height 641
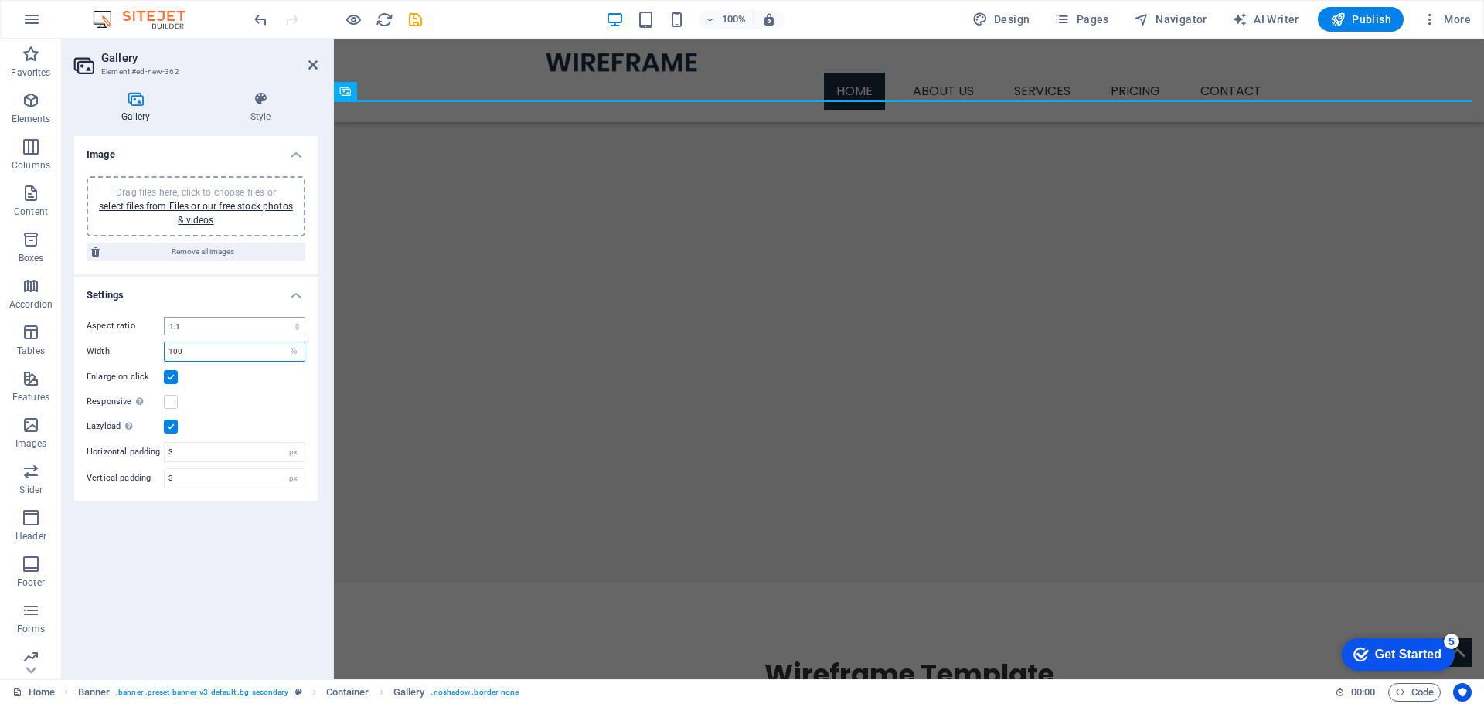
type input "100"
click at [203, 331] on select "No fixed aspect ratio 16:9 16:10 4:3 1:1 1:2 2:1" at bounding box center [234, 326] width 141 height 19
click at [164, 317] on select "No fixed aspect ratio 16:9 16:10 4:3 1:1 1:2 2:1" at bounding box center [234, 326] width 141 height 19
click at [210, 325] on select "No fixed aspect ratio 16:9 16:10 4:3 1:1 1:2 2:1" at bounding box center [234, 326] width 141 height 19
select select "1"
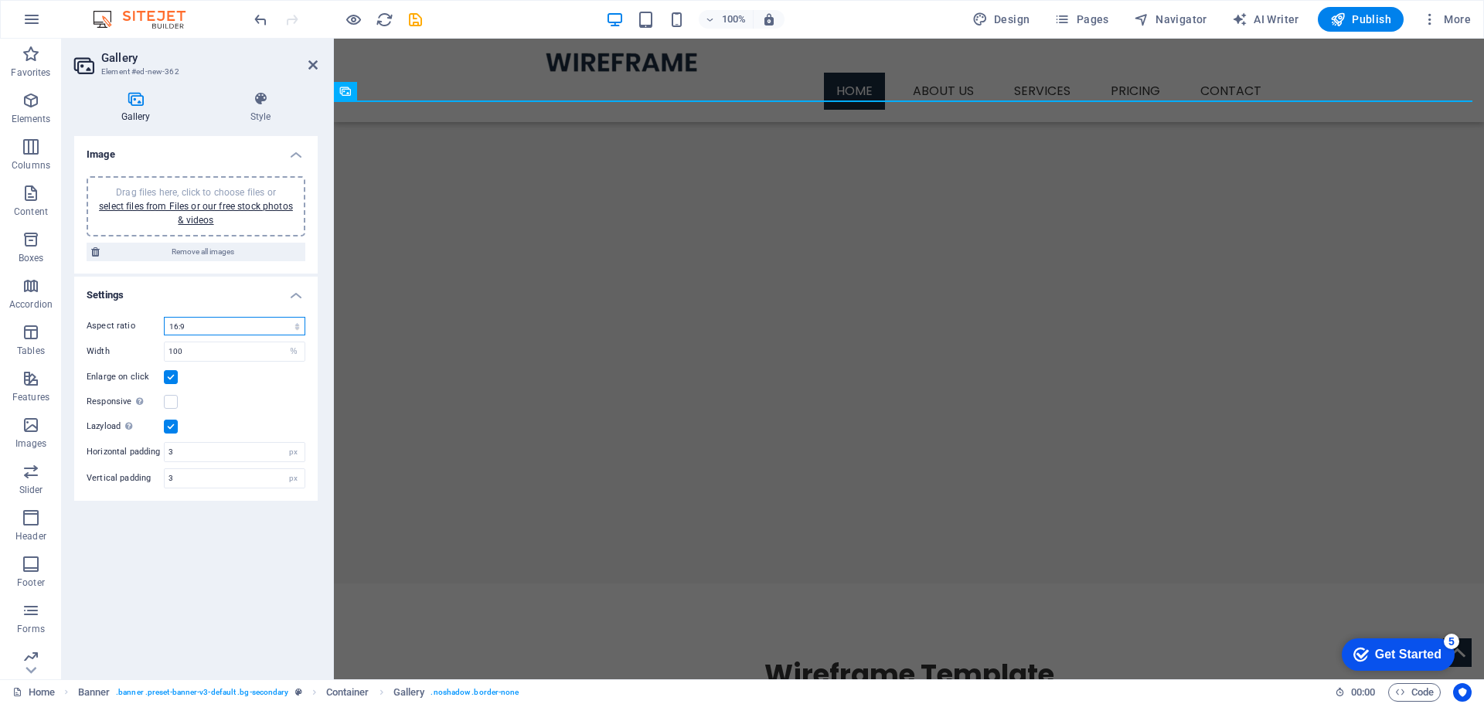
click at [164, 317] on select "No fixed aspect ratio 16:9 16:10 4:3 1:1 1:2 2:1" at bounding box center [234, 326] width 141 height 19
click at [168, 404] on label at bounding box center [171, 402] width 14 height 14
click at [0, 0] on input "Responsive Automatically load retina image and smartphone optimized sizes." at bounding box center [0, 0] width 0 height 0
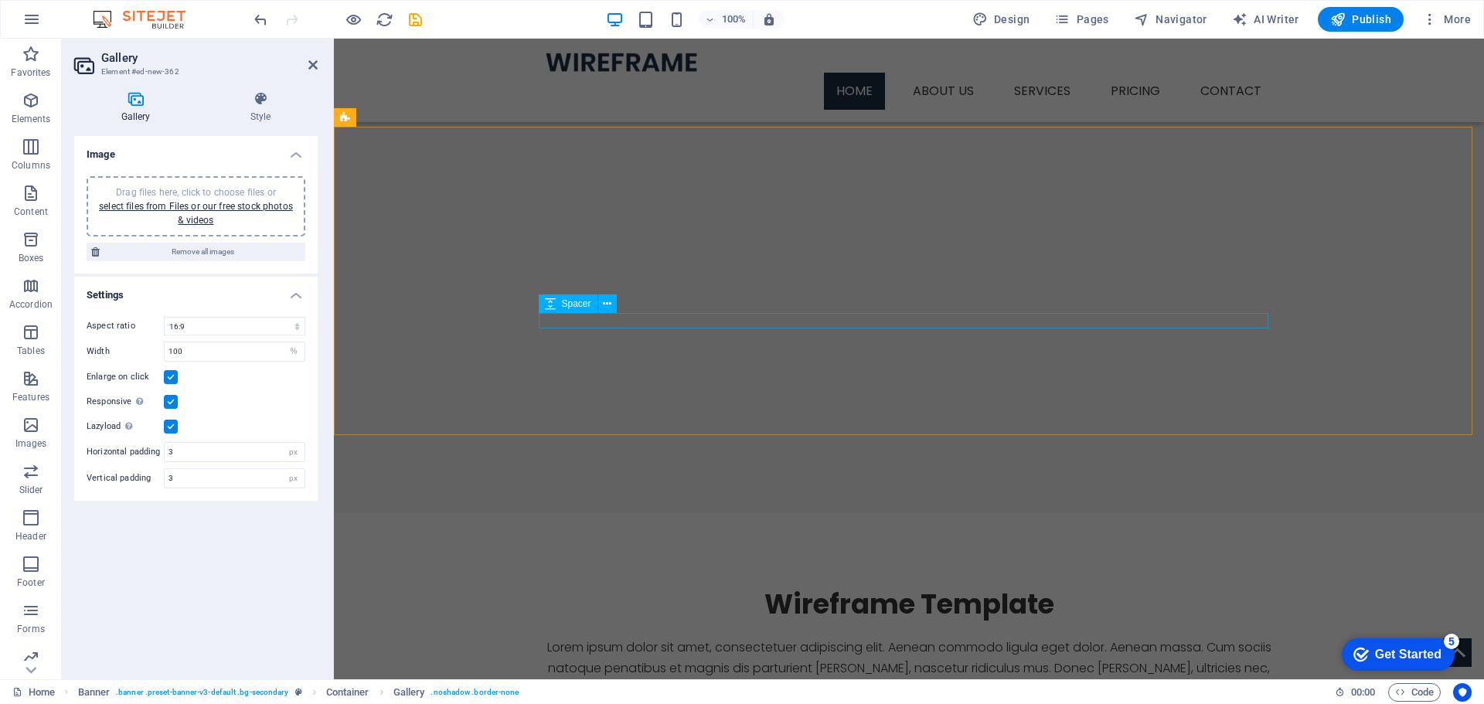
scroll to position [0, 0]
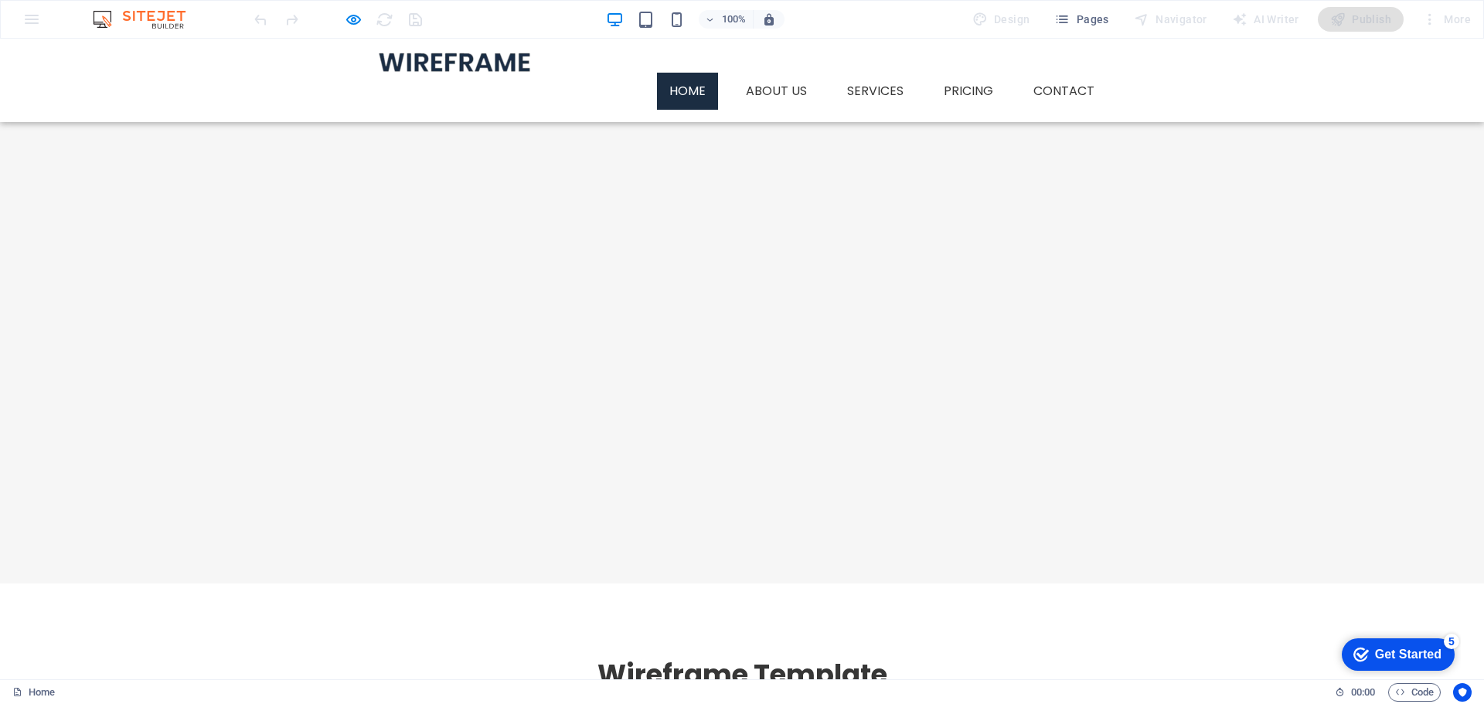
click at [710, 332] on div at bounding box center [742, 311] width 1484 height 545
drag, startPoint x: 382, startPoint y: 305, endPoint x: 152, endPoint y: 349, distance: 233.8
click at [358, 307] on div at bounding box center [742, 311] width 1484 height 545
drag, startPoint x: 152, startPoint y: 349, endPoint x: 319, endPoint y: 372, distance: 168.6
click at [161, 353] on div at bounding box center [742, 311] width 1484 height 545
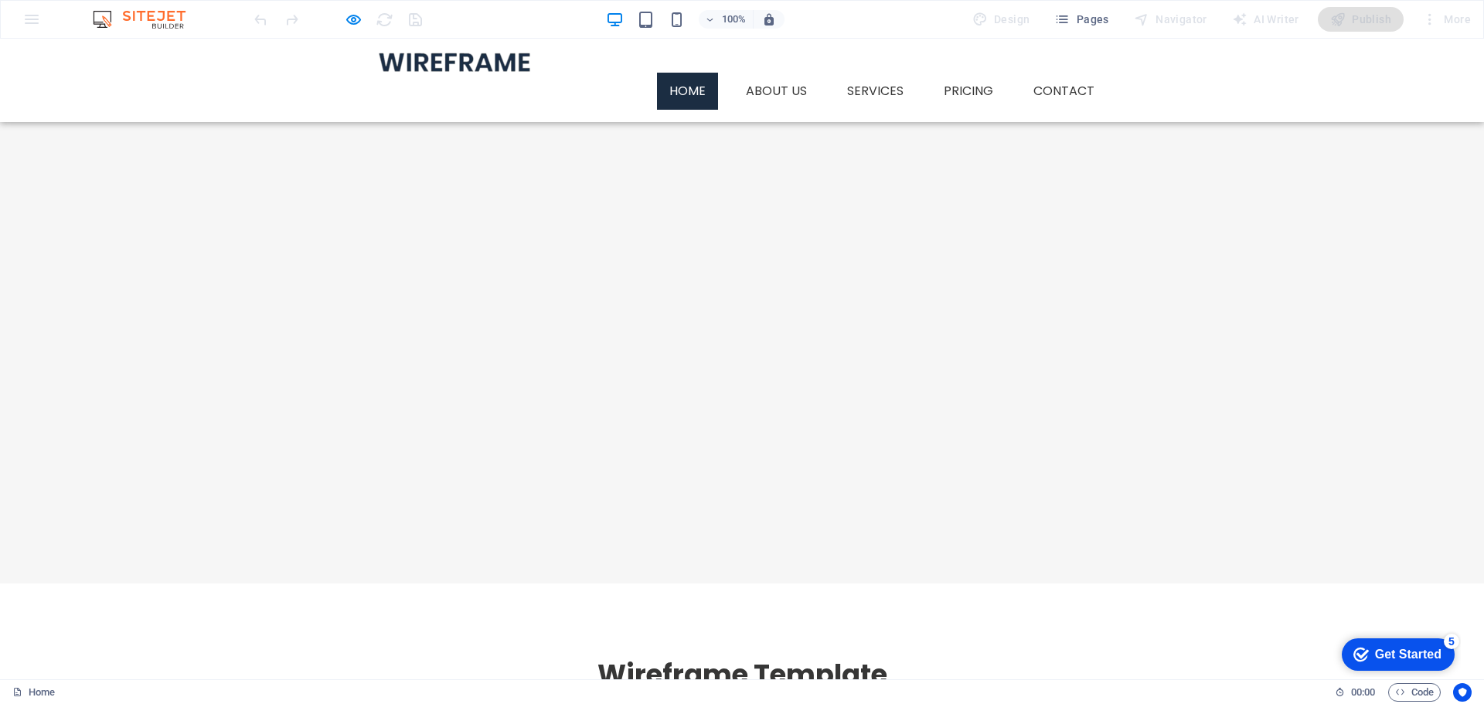
click at [1310, 366] on div at bounding box center [742, 311] width 1484 height 545
drag, startPoint x: 628, startPoint y: 370, endPoint x: 619, endPoint y: 371, distance: 8.5
click at [623, 370] on div at bounding box center [742, 311] width 1484 height 545
drag, startPoint x: 523, startPoint y: 384, endPoint x: 469, endPoint y: 384, distance: 53.3
click at [521, 385] on div at bounding box center [742, 311] width 1484 height 545
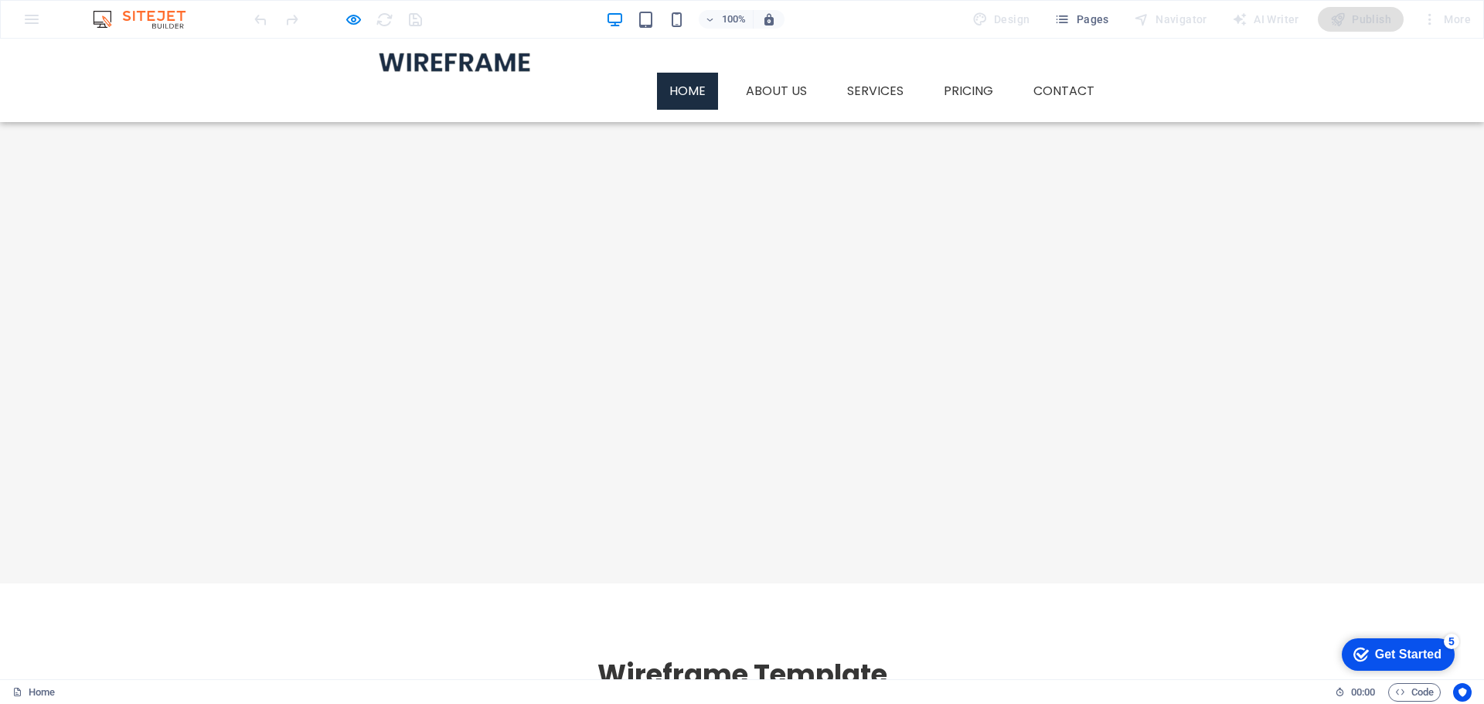
click at [386, 414] on div at bounding box center [742, 311] width 1484 height 545
select select "1"
select select "%"
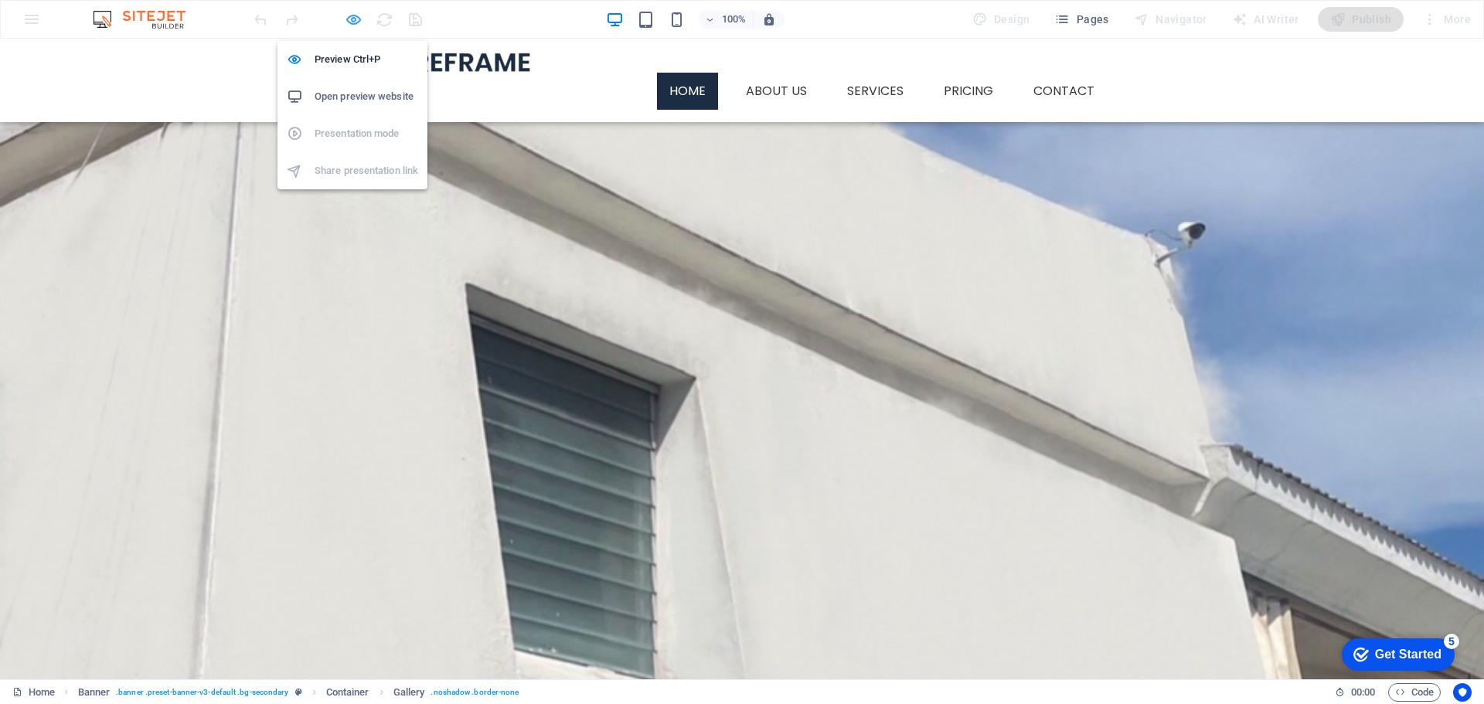
select select "1"
select select "%"
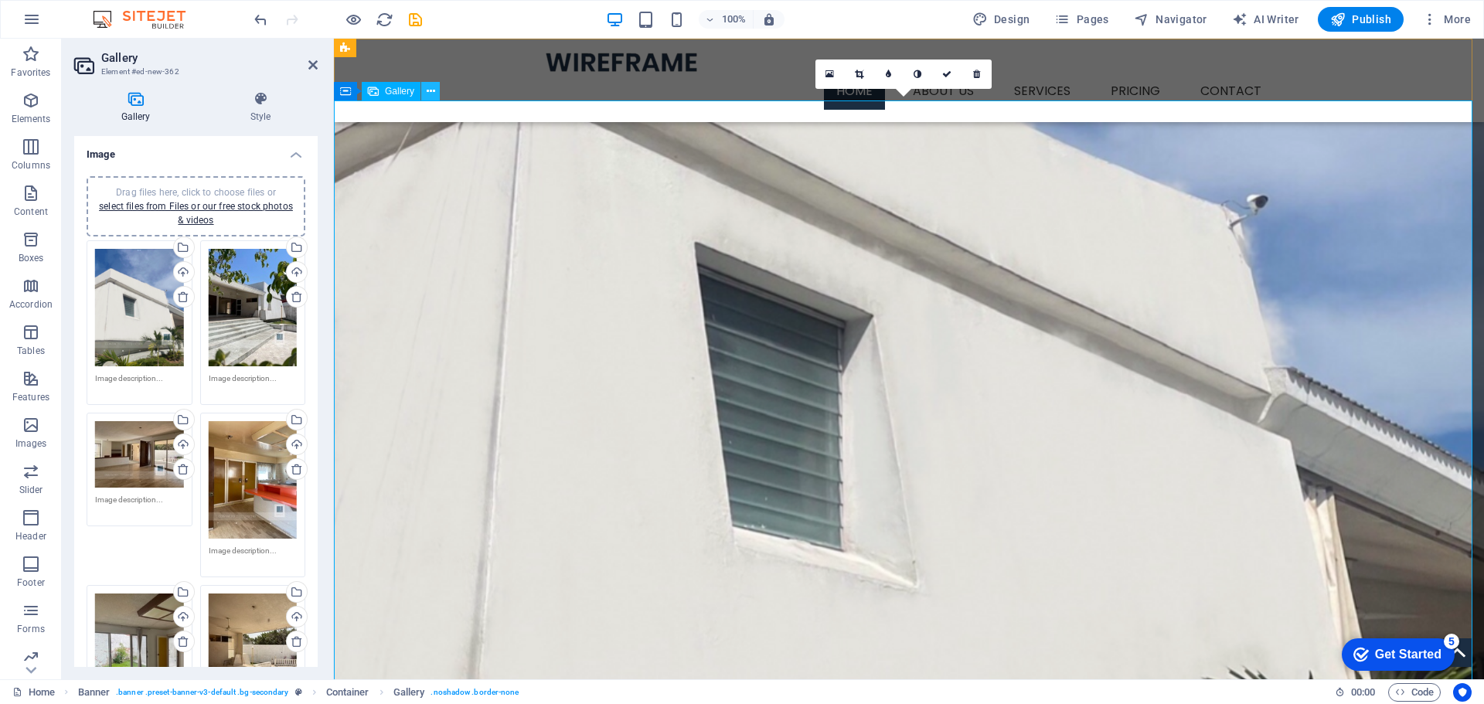
click at [434, 90] on icon at bounding box center [431, 91] width 9 height 16
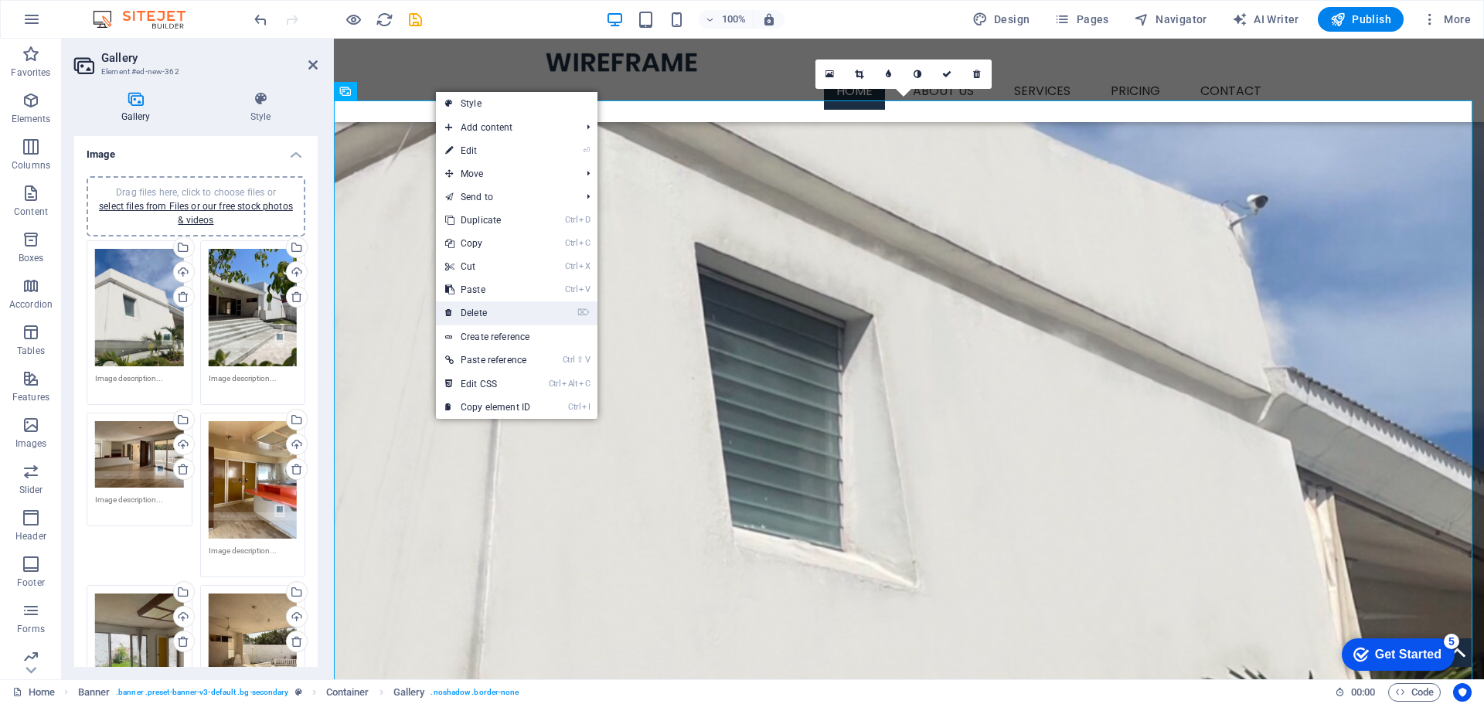
click at [476, 312] on link "⌦ Delete" at bounding box center [488, 313] width 104 height 23
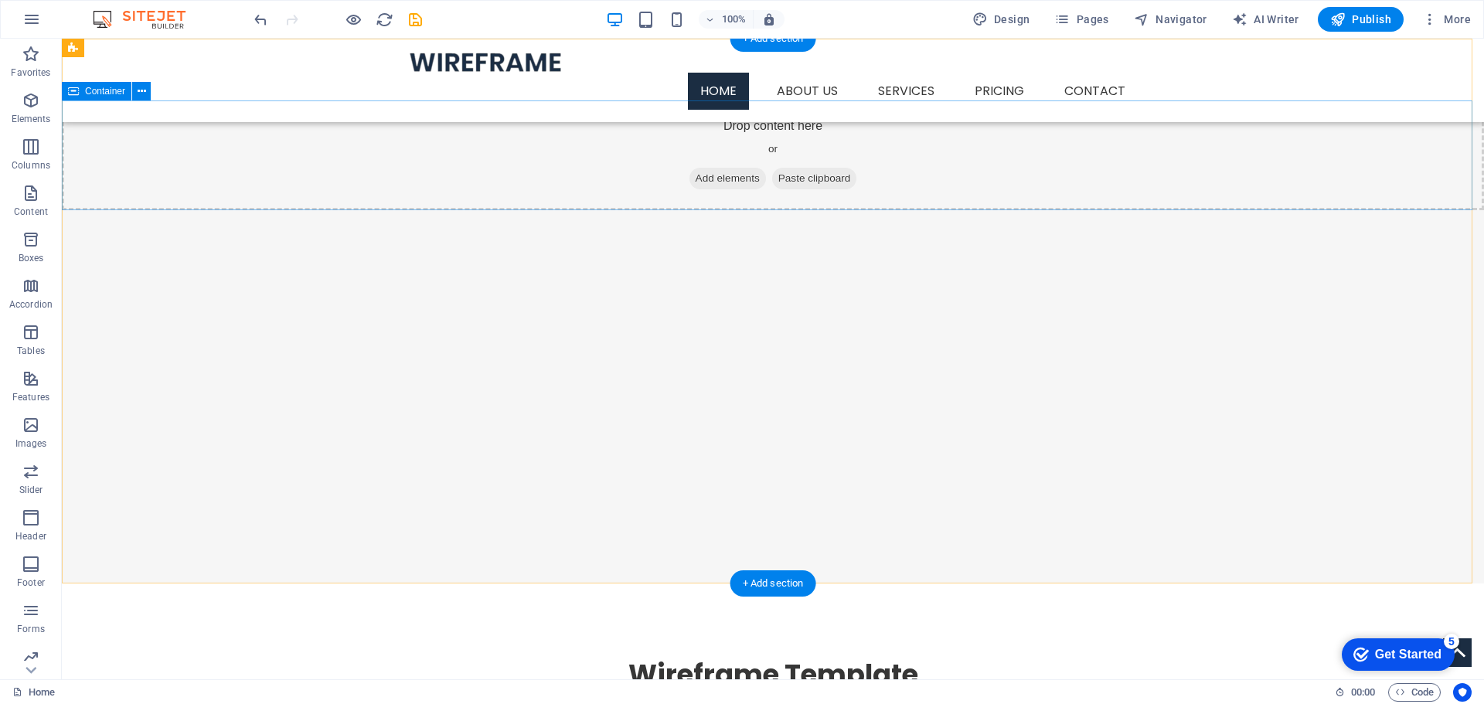
click at [702, 177] on span "Add elements" at bounding box center [728, 179] width 77 height 22
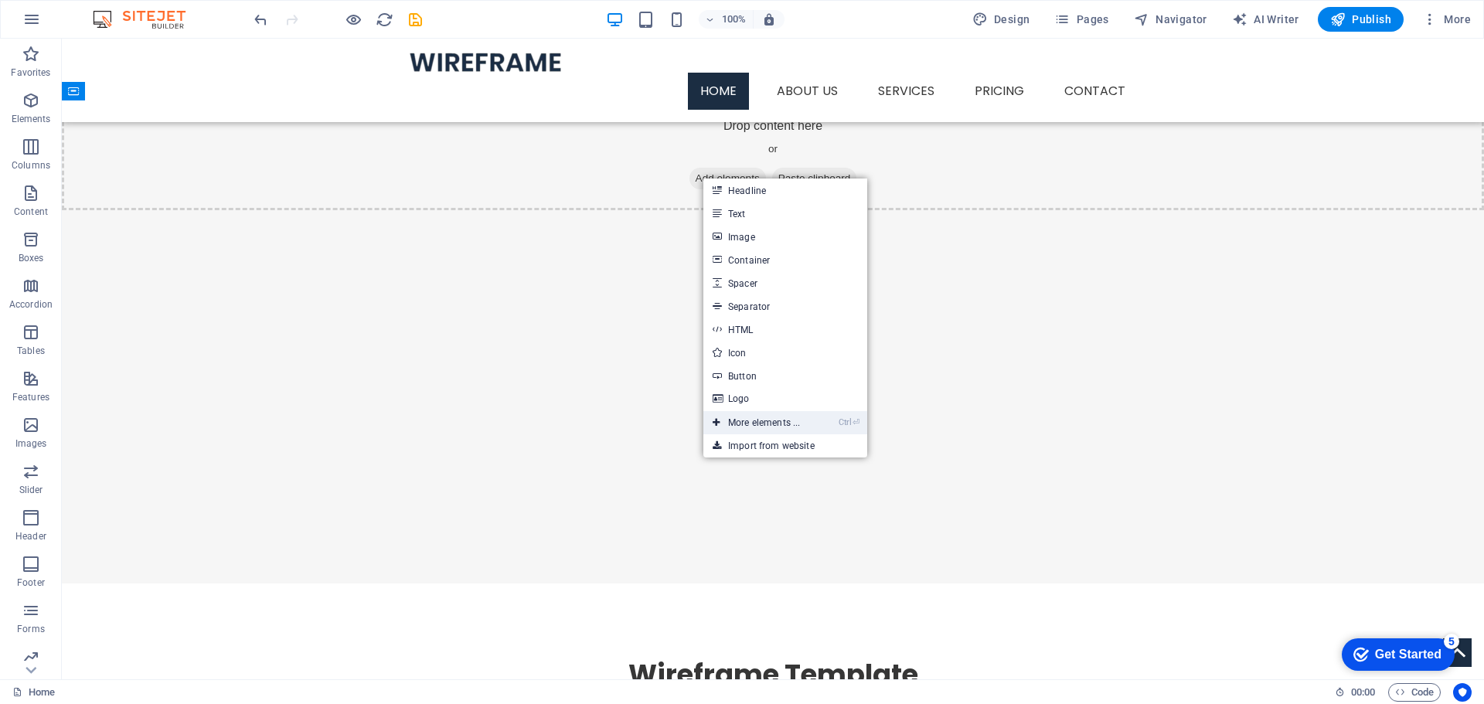
click at [761, 427] on link "Ctrl ⏎ More elements ..." at bounding box center [757, 422] width 106 height 23
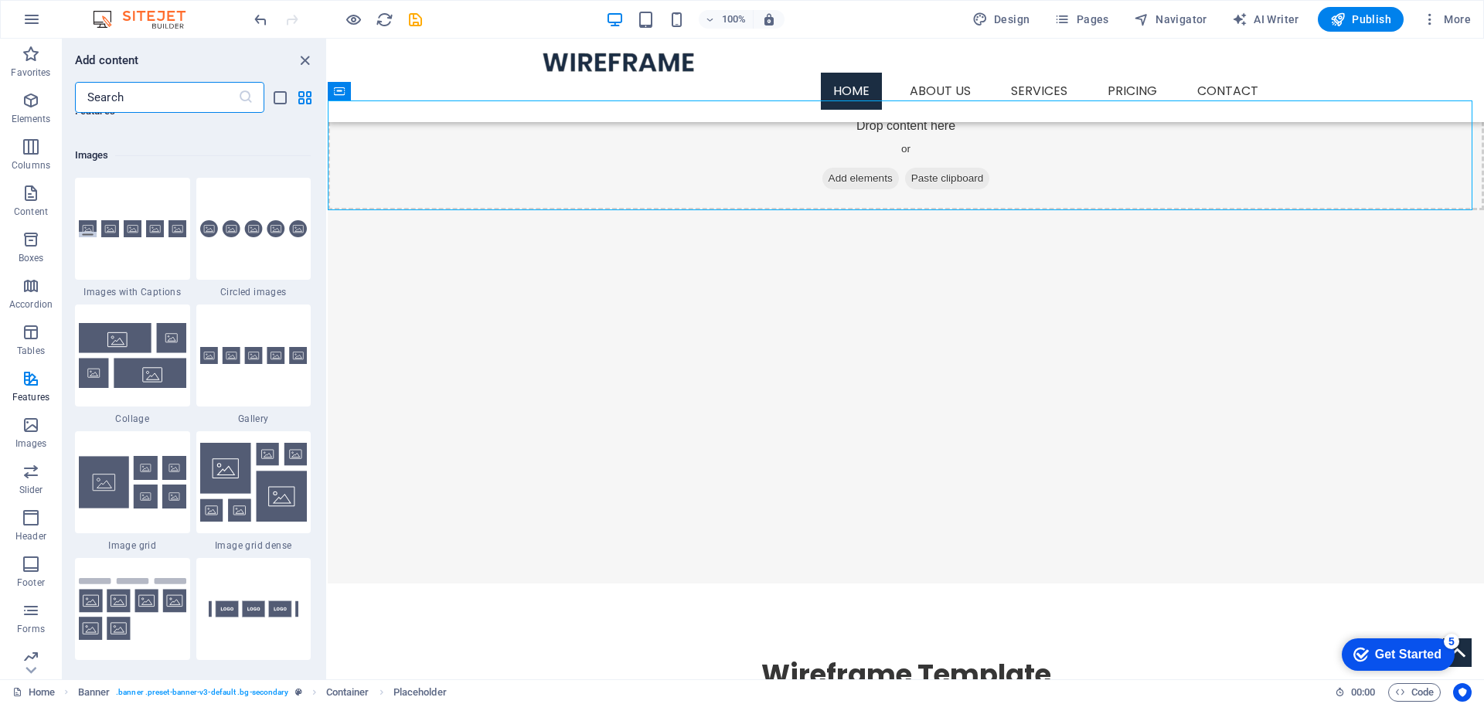
scroll to position [7741, 0]
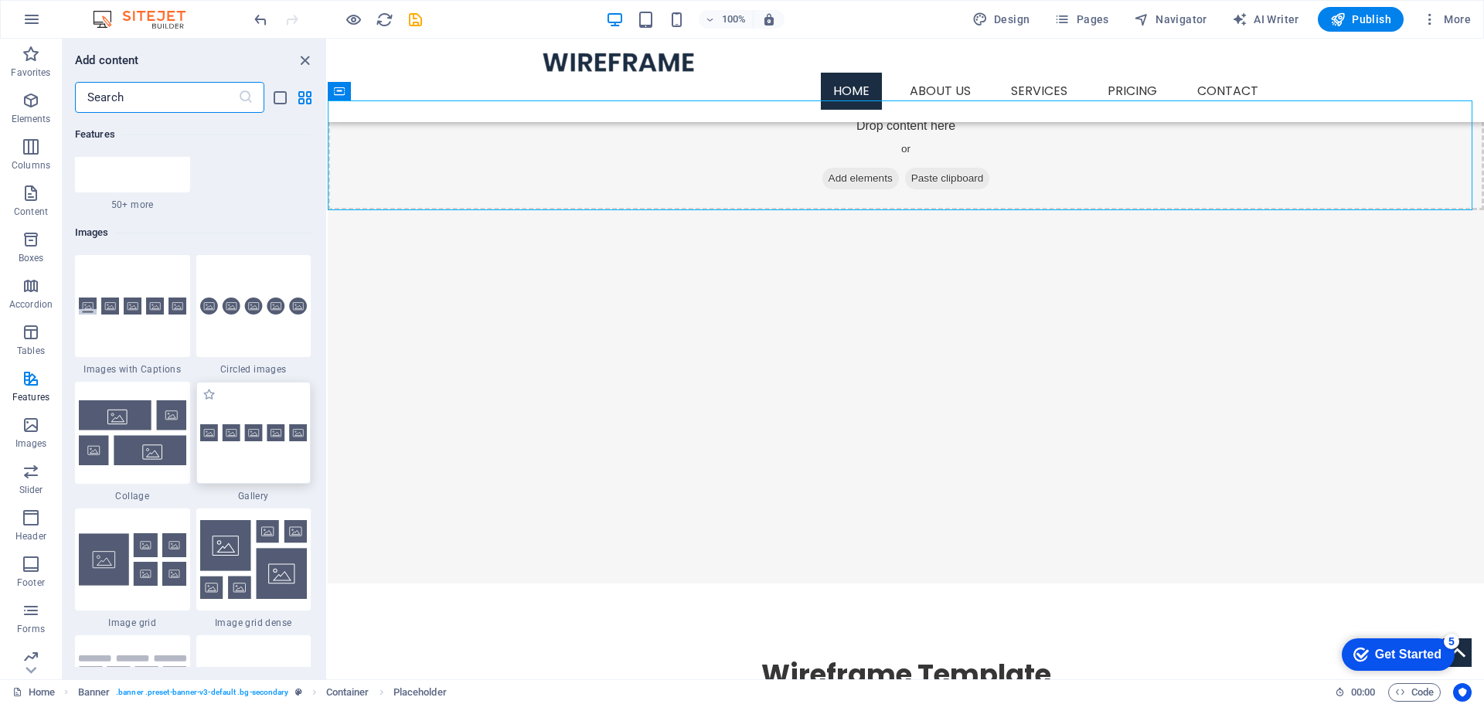
click at [264, 430] on img at bounding box center [253, 433] width 107 height 18
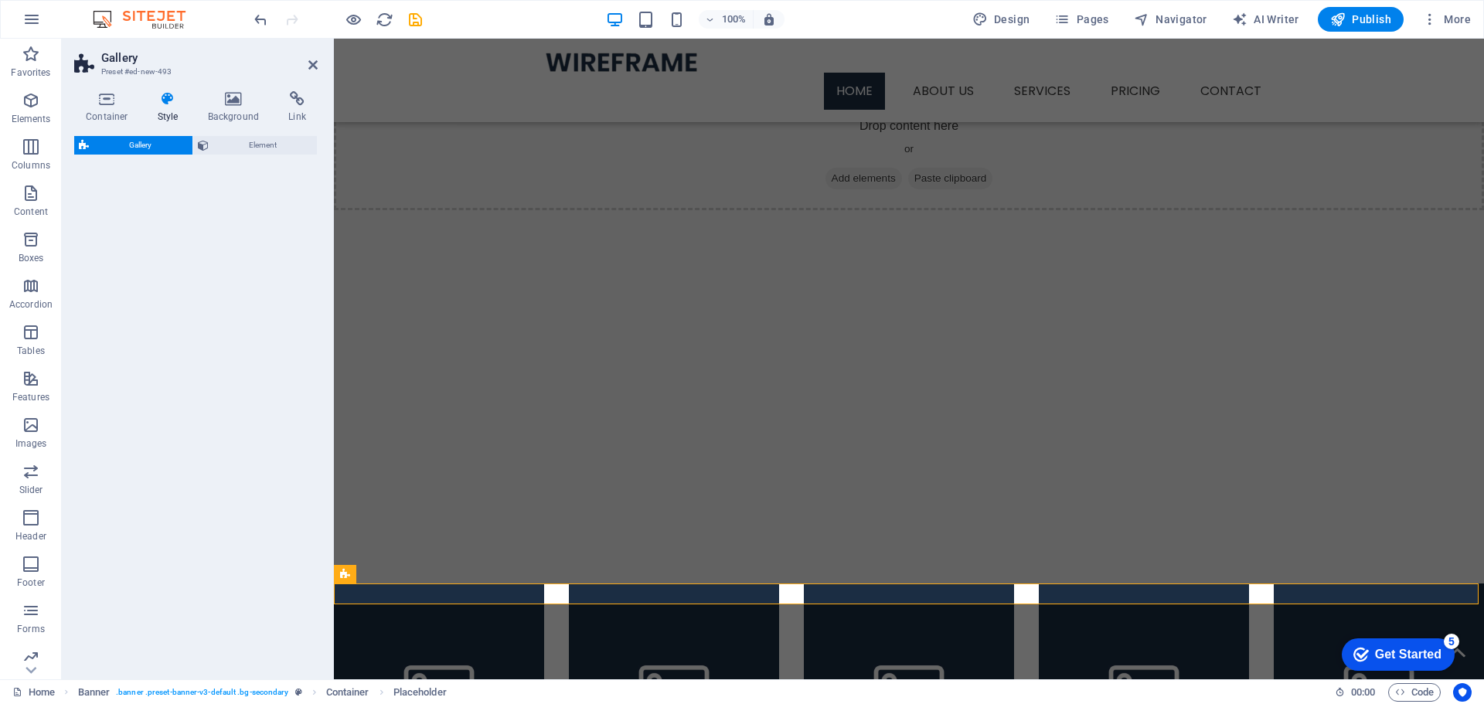
select select "rem"
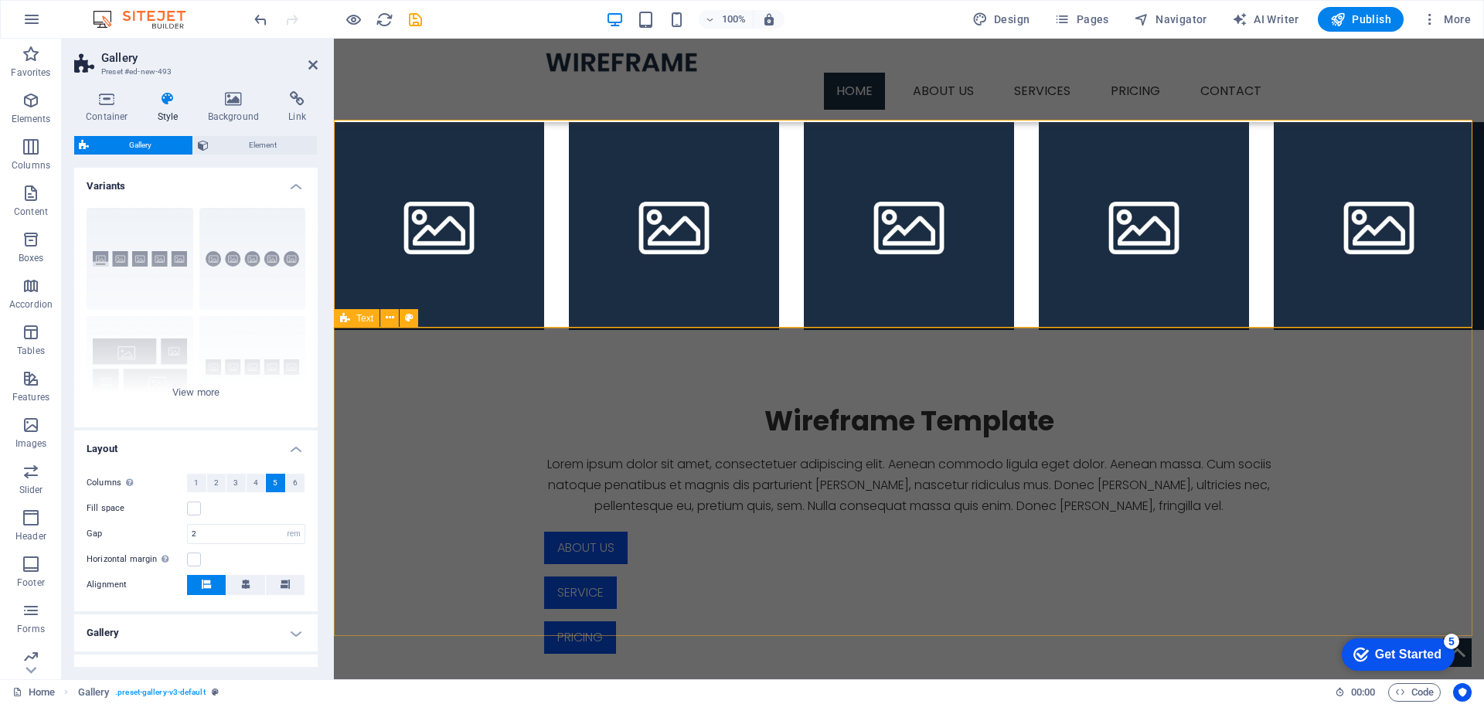
scroll to position [0, 0]
